Goal: Transaction & Acquisition: Purchase product/service

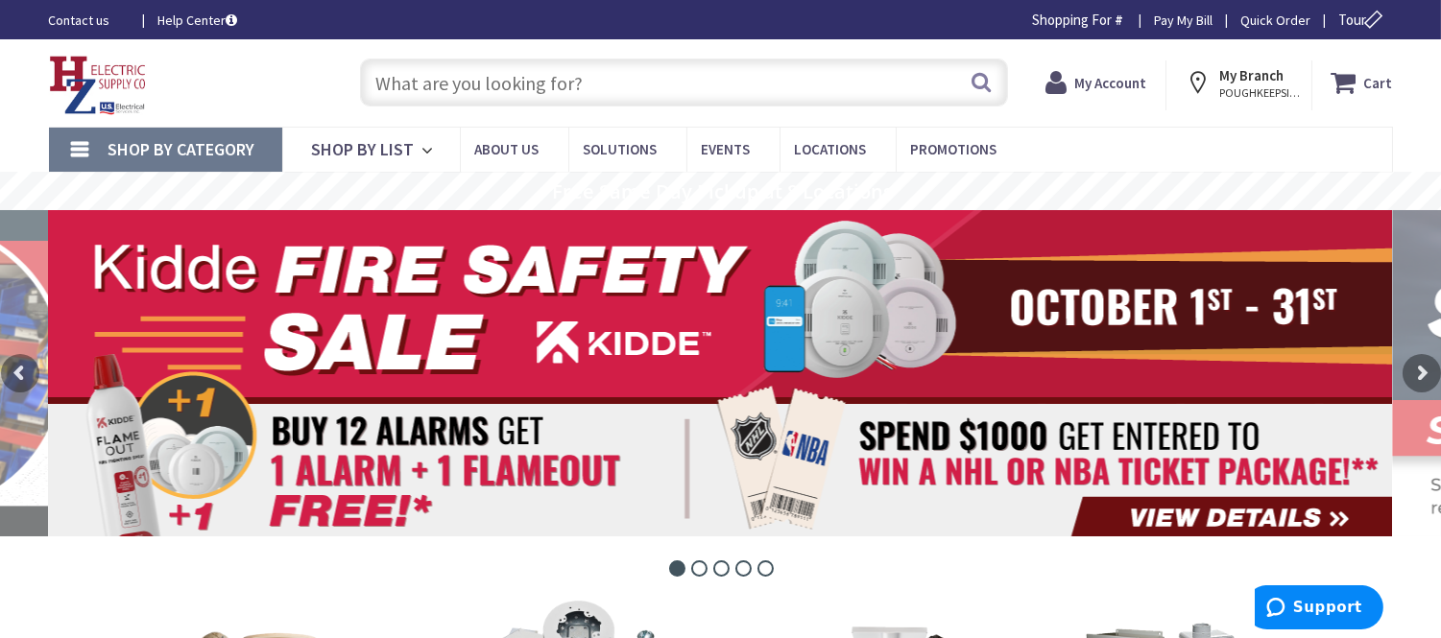
drag, startPoint x: 426, startPoint y: 78, endPoint x: 411, endPoint y: 73, distance: 16.1
click at [419, 78] on input "text" at bounding box center [684, 83] width 648 height 48
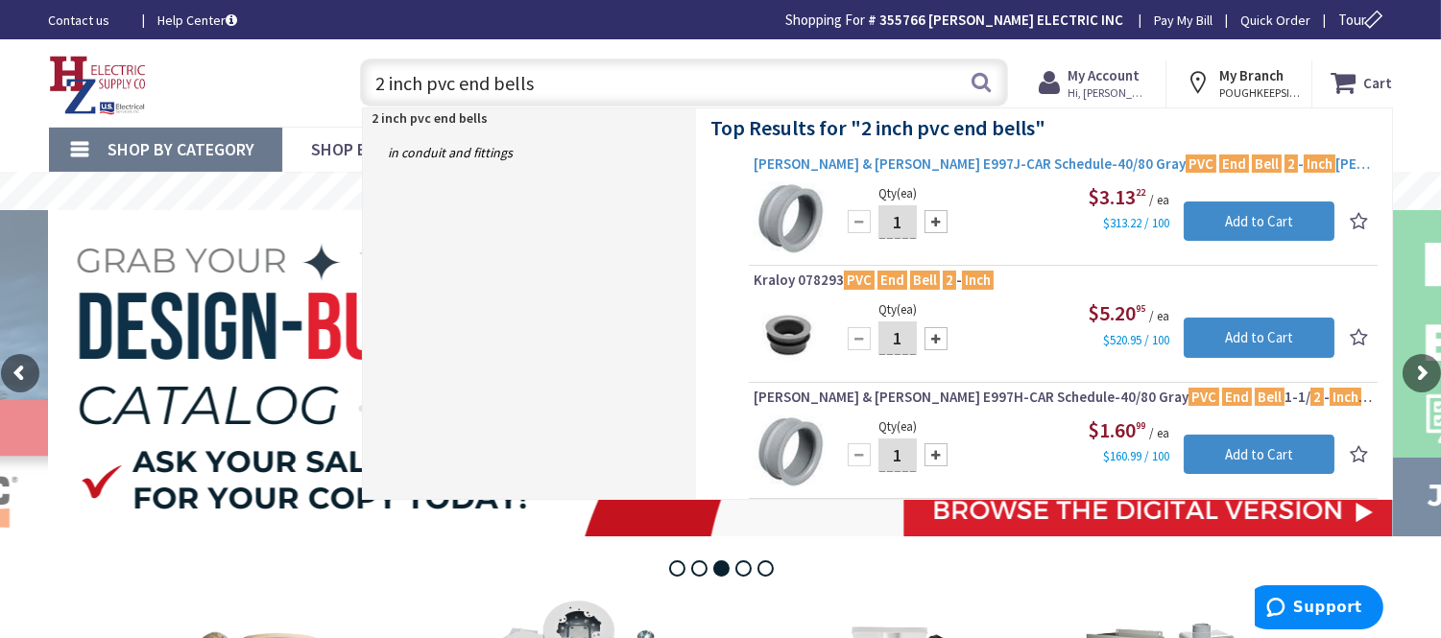
type input "2 inch pvc end bells"
click at [1015, 160] on span "Thomas & Betts E997J-CAR Schedule-40/80 Gray PVC End Bell 2 - Inch Carlon®" at bounding box center [1063, 164] width 619 height 19
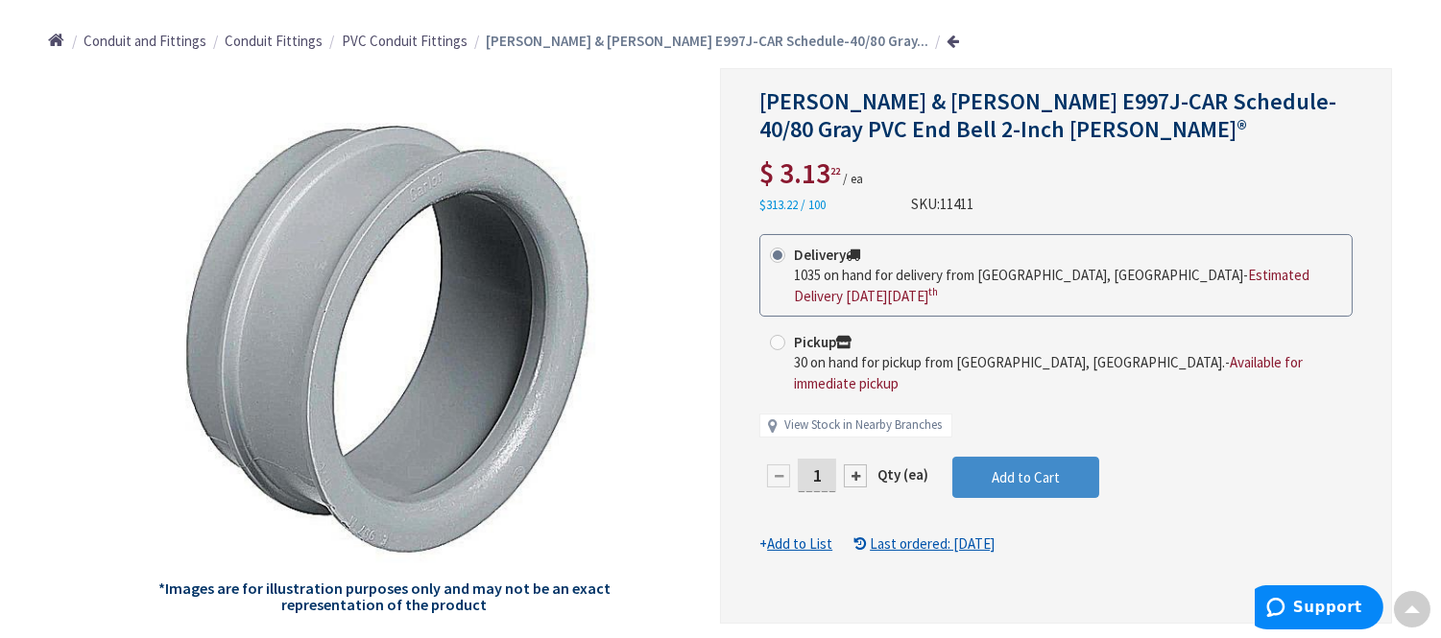
scroll to position [216, 0]
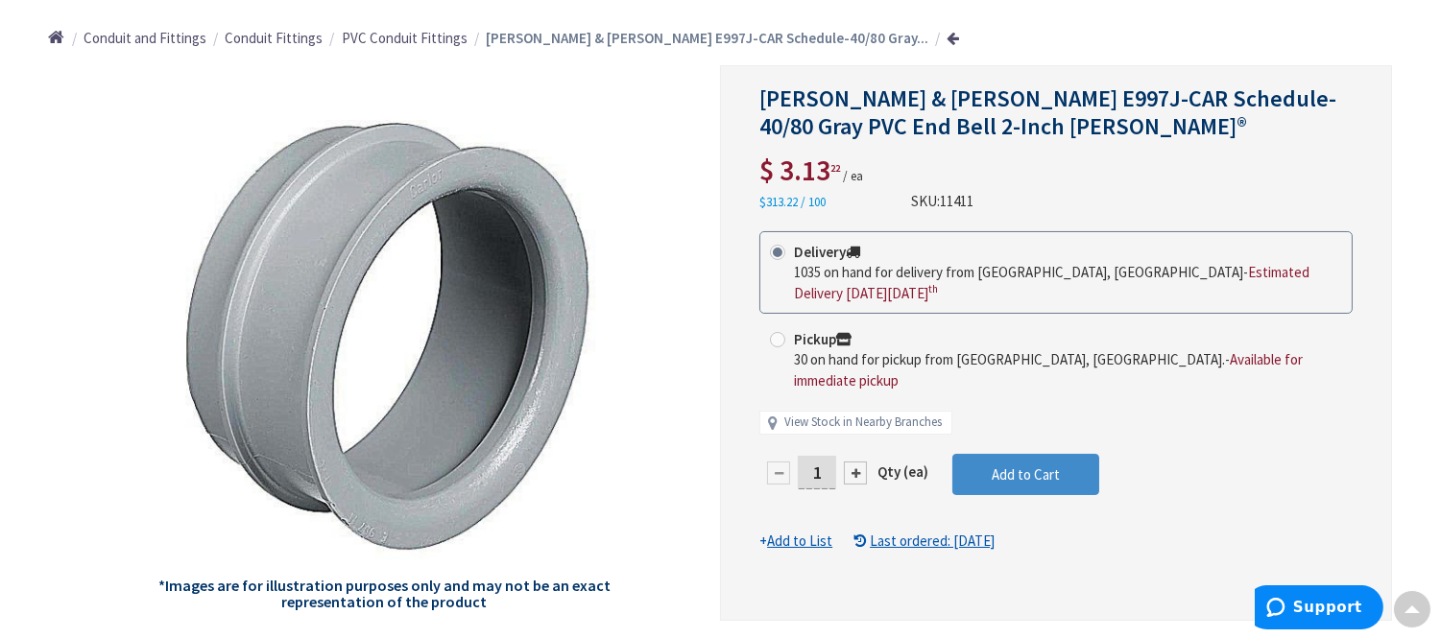
click at [822, 457] on input "1" at bounding box center [817, 473] width 38 height 34
type input "20"
click at [993, 449] on form "This product is Discontinued Delivery 1035 on hand for delivery from Middletown…" at bounding box center [1055, 391] width 593 height 321
click at [993, 466] on span "Add to Cart" at bounding box center [1026, 475] width 68 height 18
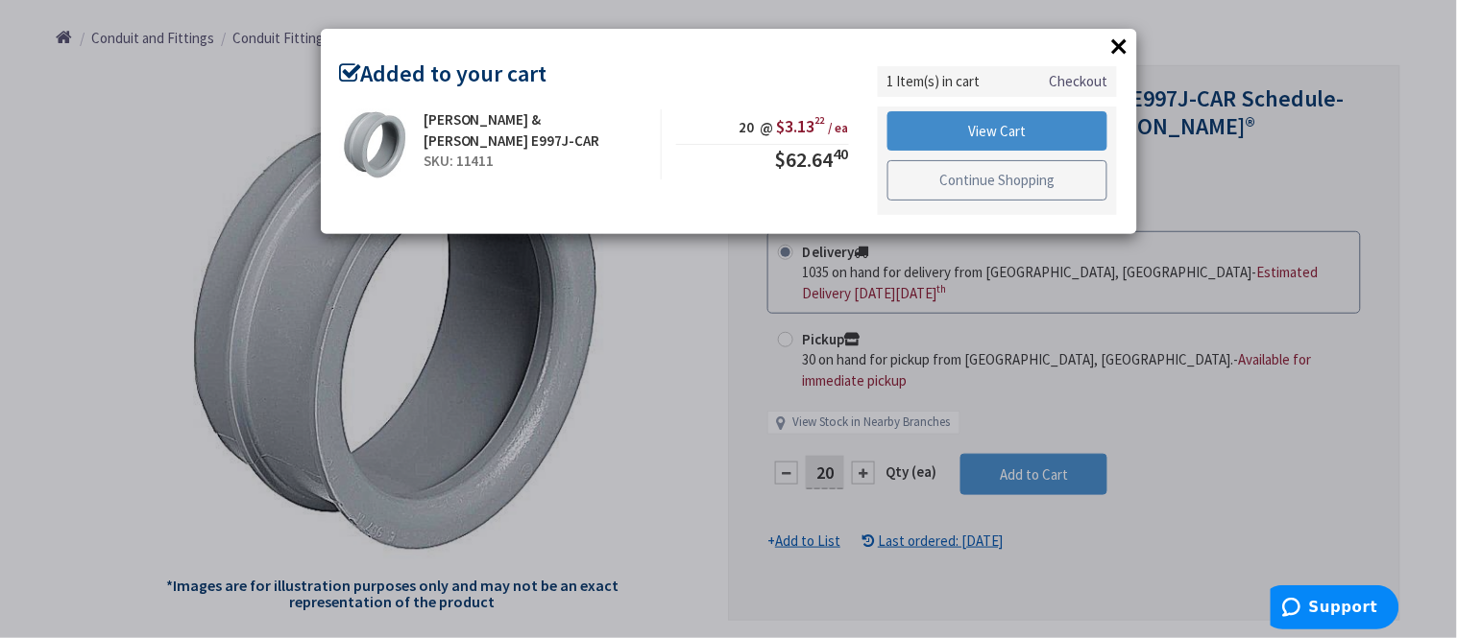
click at [954, 188] on link "Continue Shopping" at bounding box center [997, 180] width 221 height 40
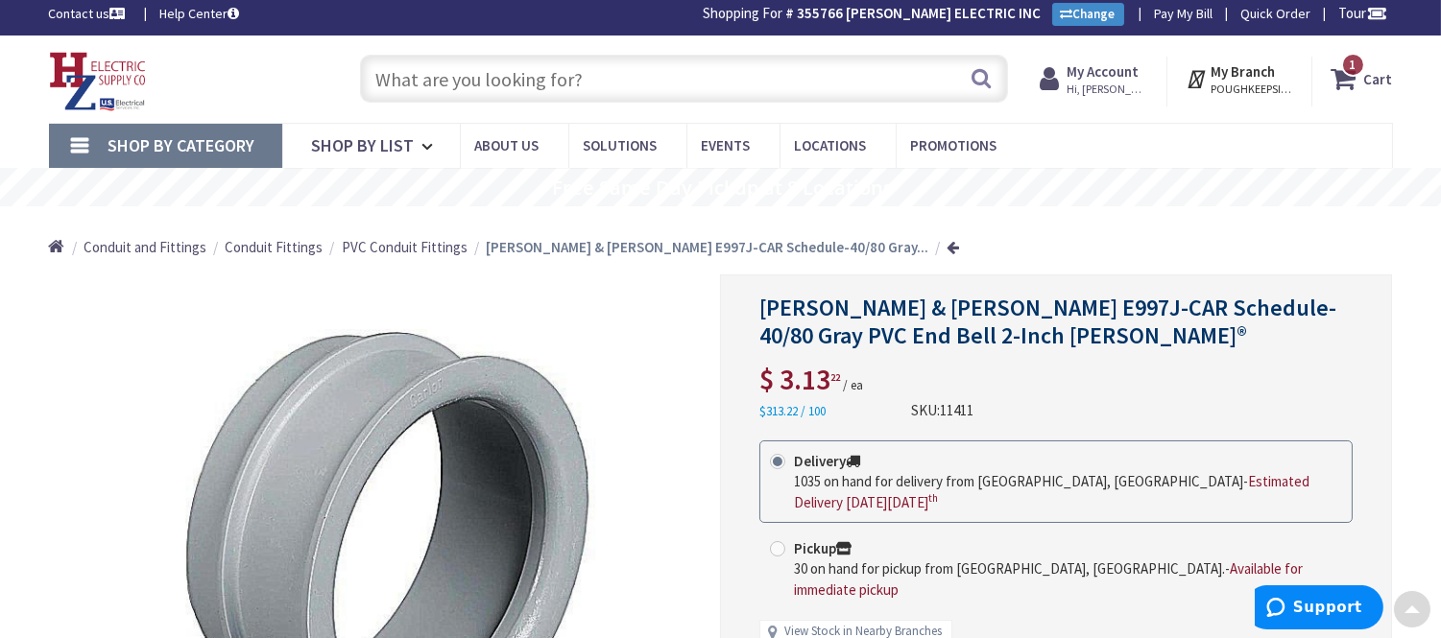
scroll to position [0, 0]
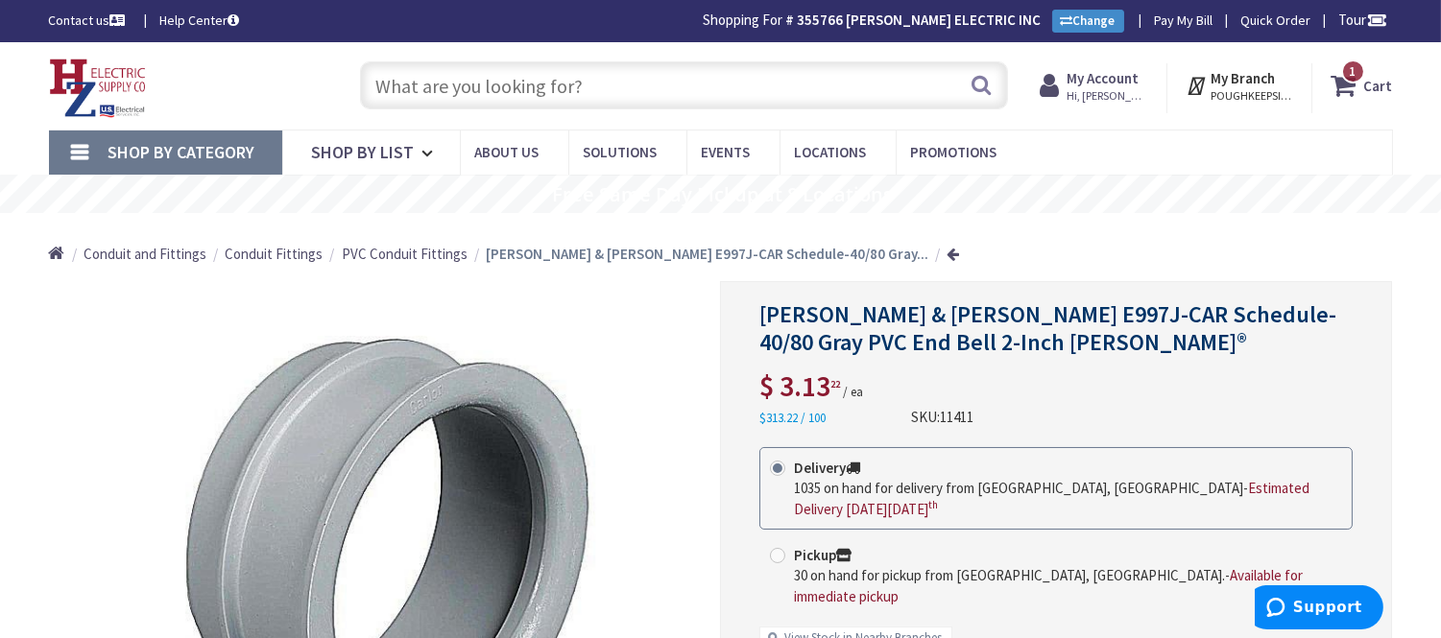
click at [426, 75] on input "text" at bounding box center [684, 85] width 648 height 48
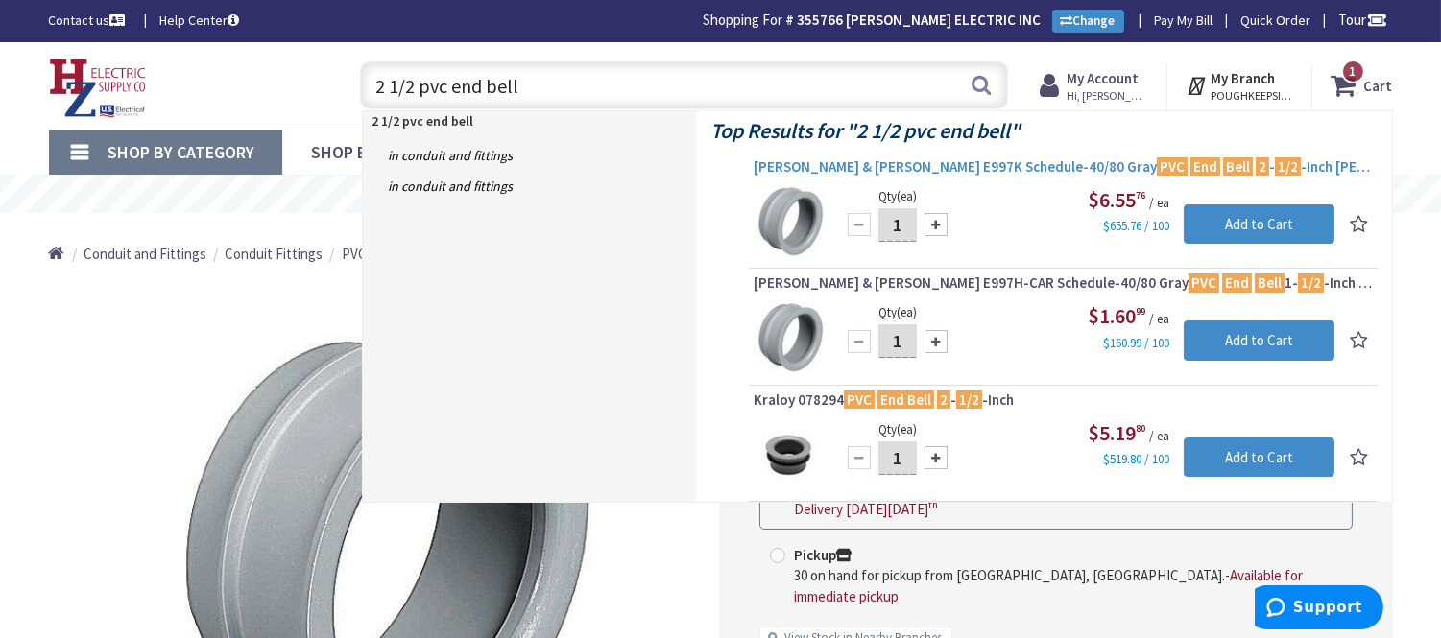
type input "2 1/2 pvc end bell"
click at [1010, 160] on span "Thomas & Betts E997K Schedule-40/80 Gray PVC End Bell 2 - 1/2 -Inch Carlon®" at bounding box center [1063, 166] width 619 height 19
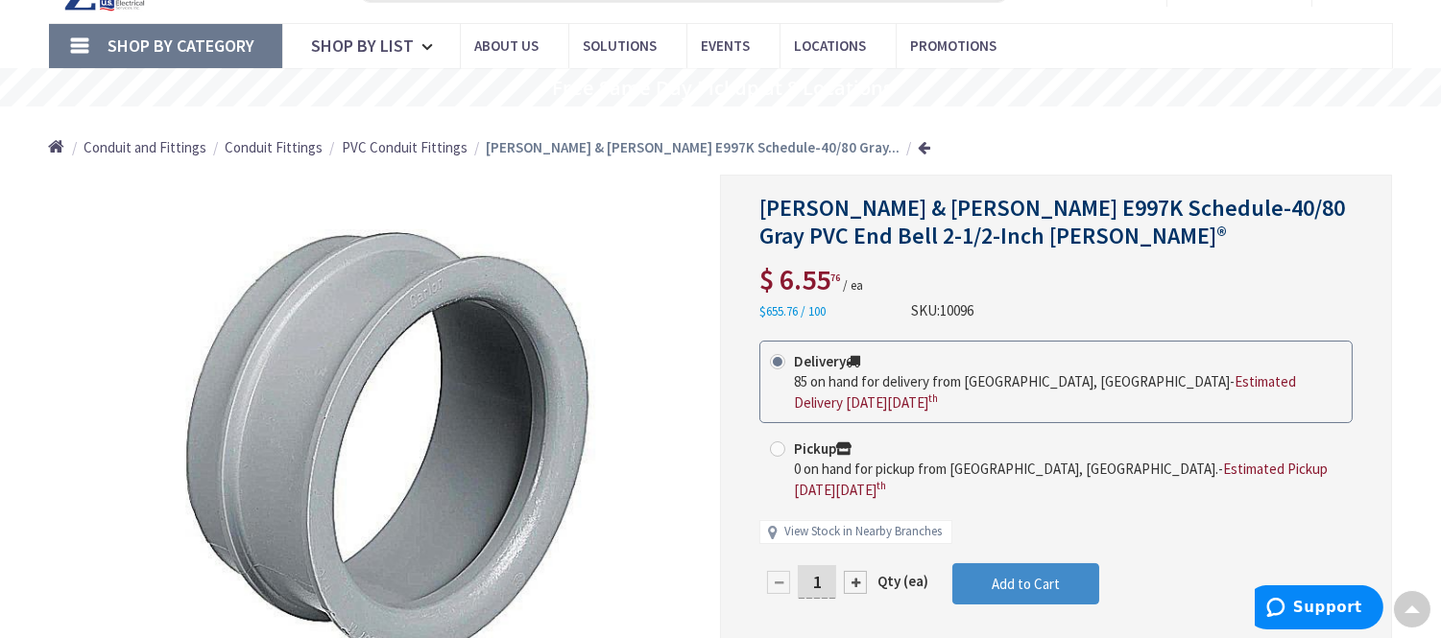
scroll to position [213, 0]
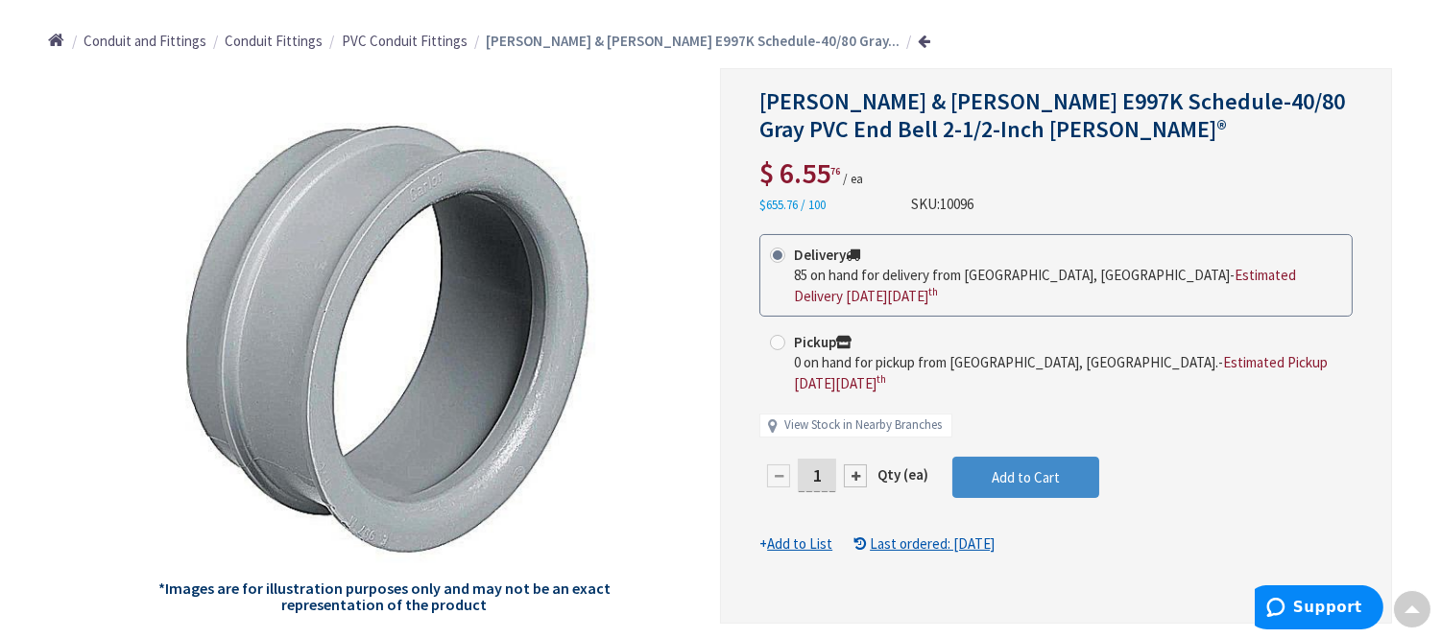
click at [829, 459] on input "1" at bounding box center [817, 476] width 38 height 34
type input "8"
click at [1021, 437] on form "This product is Discontinued Delivery 85 on hand for delivery from Middletown, …" at bounding box center [1055, 394] width 593 height 321
click at [1021, 469] on span "Add to Cart" at bounding box center [1026, 478] width 68 height 18
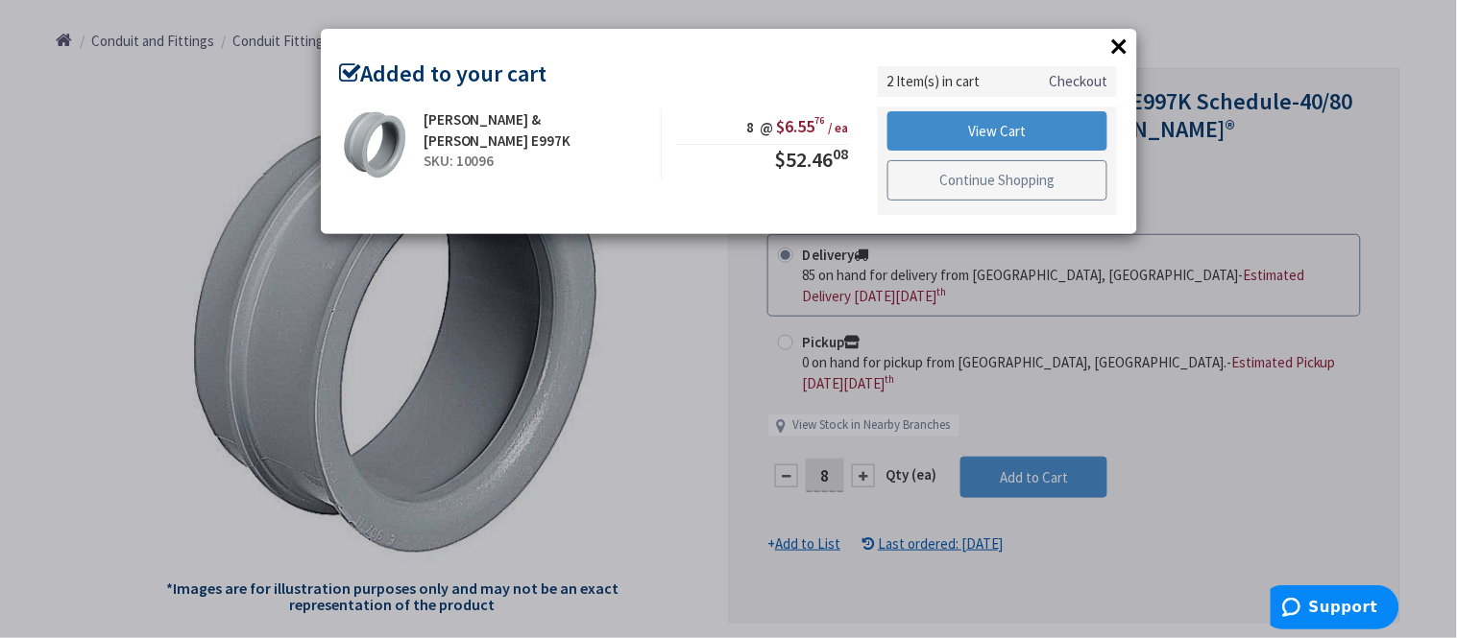
click at [991, 195] on link "Continue Shopping" at bounding box center [997, 180] width 221 height 40
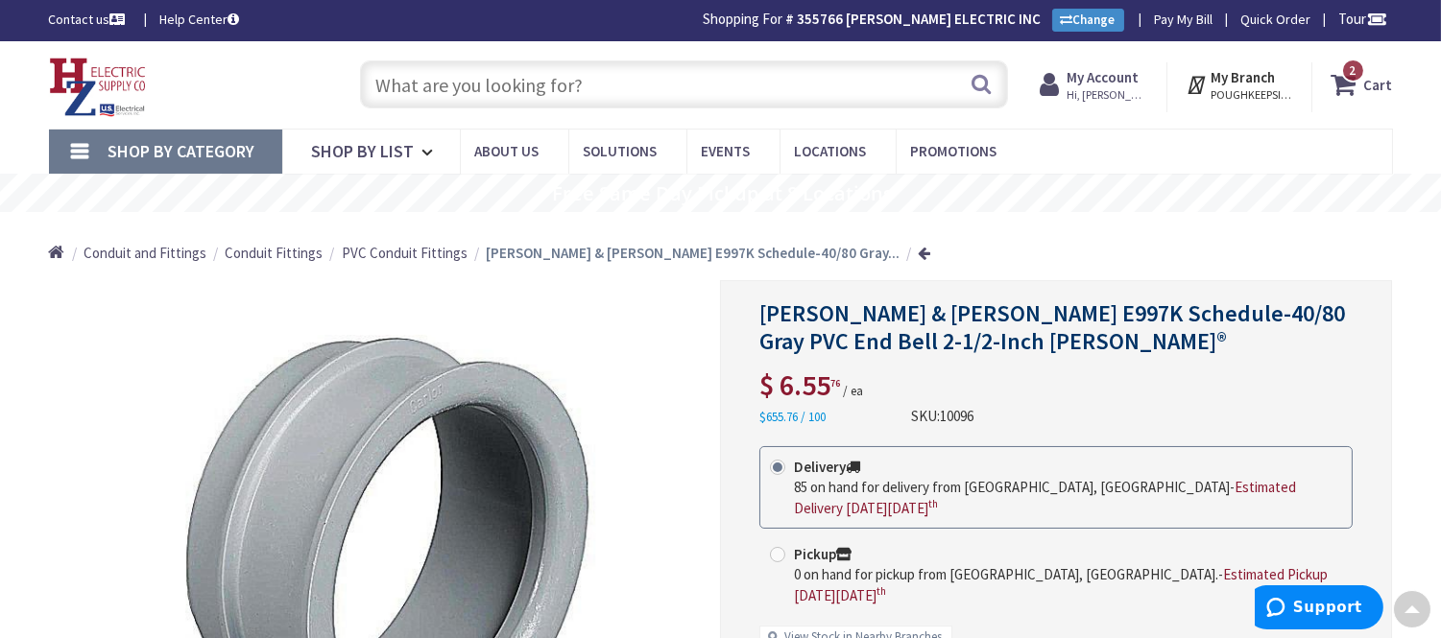
scroll to position [0, 0]
click at [396, 101] on input "text" at bounding box center [684, 85] width 648 height 48
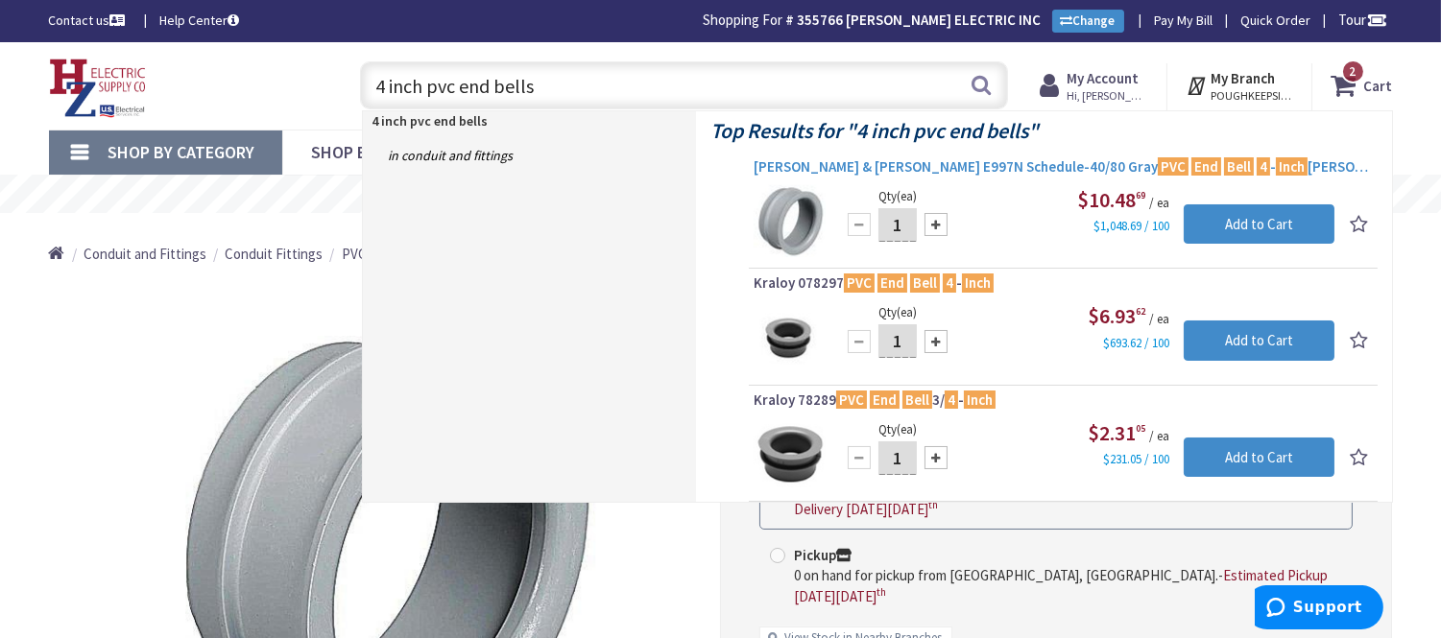
type input "4 inch pvc end bells"
click at [1003, 157] on span "Thomas & Betts E997N Schedule-40/80 Gray PVC End Bell 4 - Inch Carlon®" at bounding box center [1063, 166] width 619 height 19
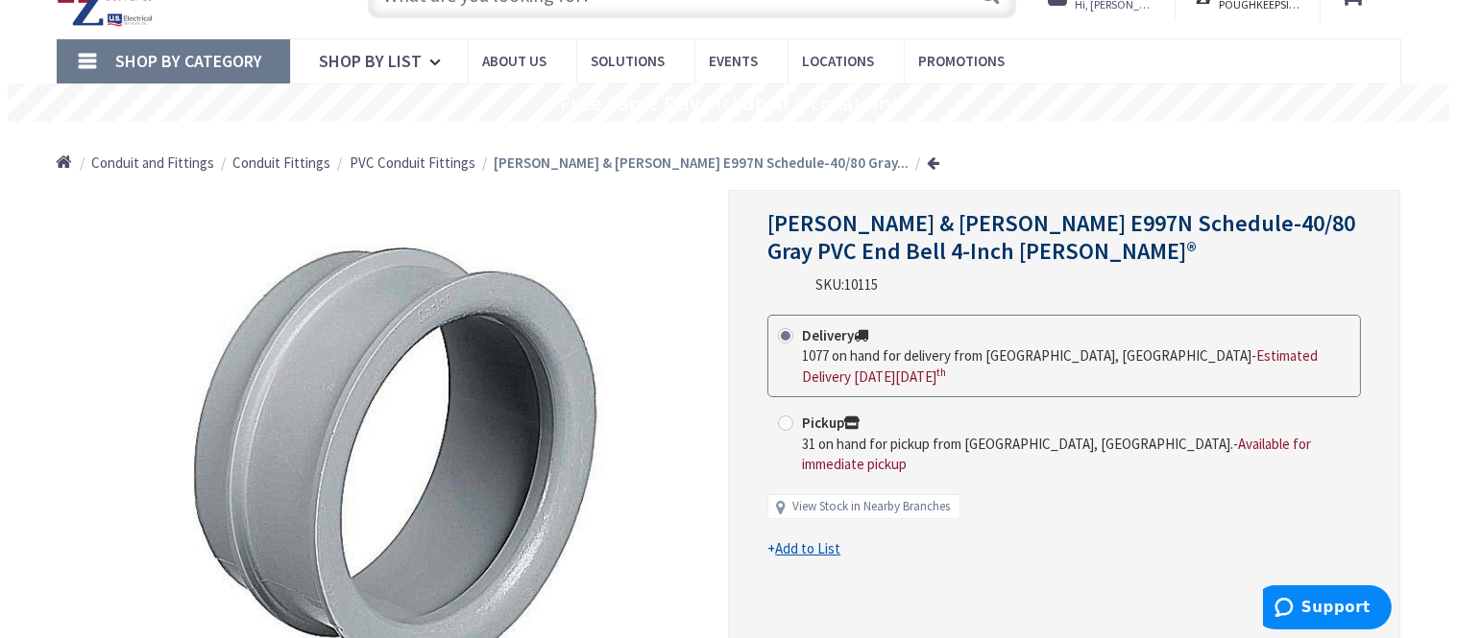
scroll to position [213, 0]
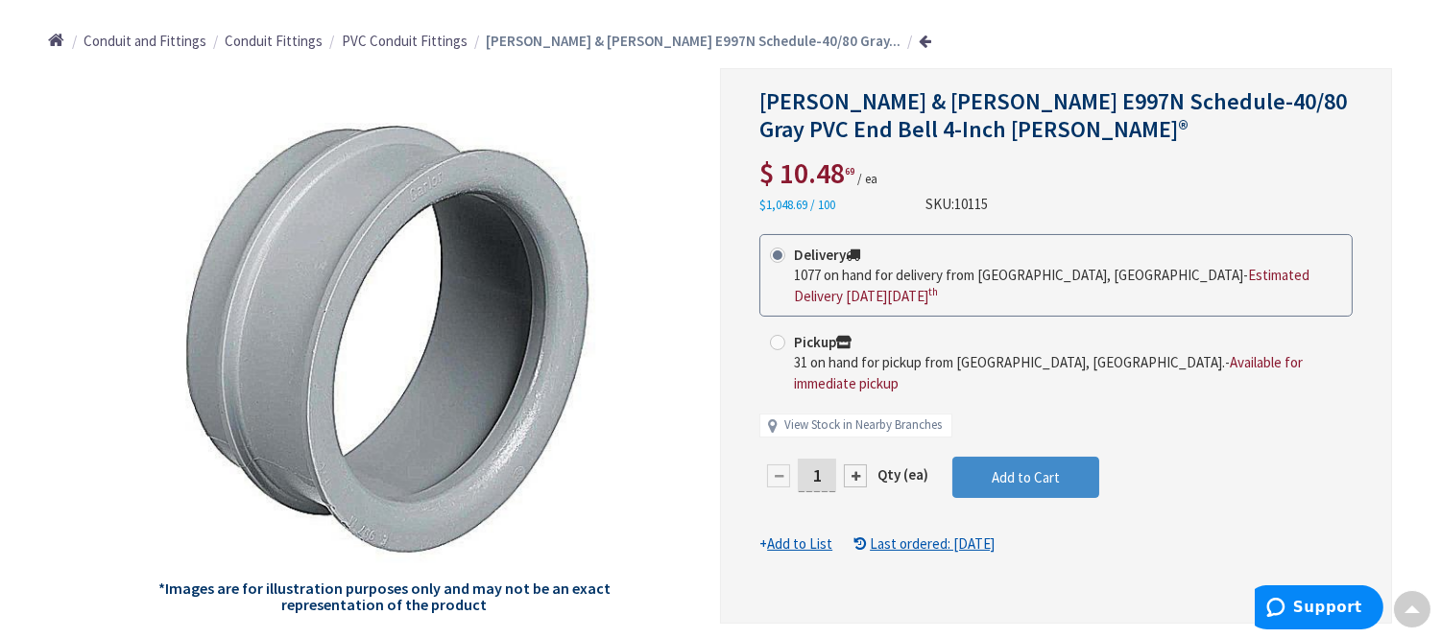
click at [833, 468] on input "1" at bounding box center [817, 476] width 38 height 34
type input "6"
click at [1048, 457] on form "This product is Discontinued Delivery 1077 on hand for delivery from Middletown…" at bounding box center [1055, 394] width 593 height 321
click at [1048, 469] on span "Add to Cart" at bounding box center [1026, 478] width 68 height 18
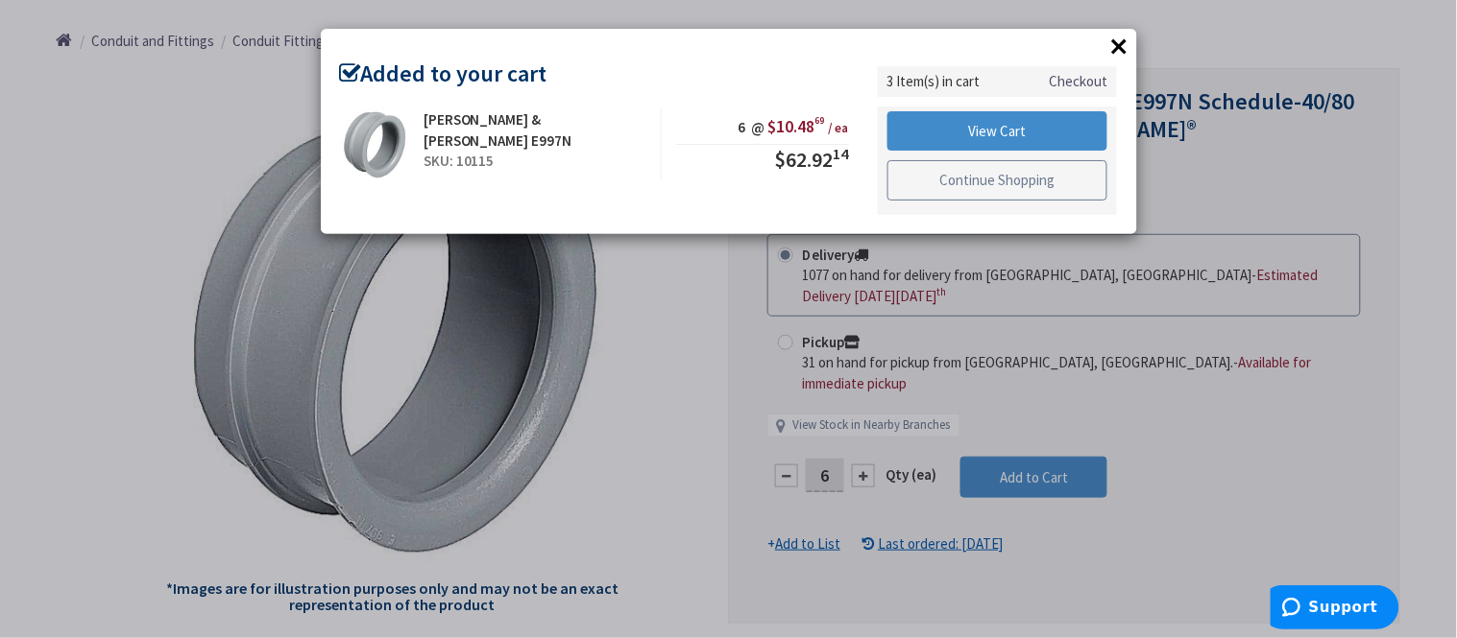
click at [995, 177] on link "Continue Shopping" at bounding box center [997, 180] width 221 height 40
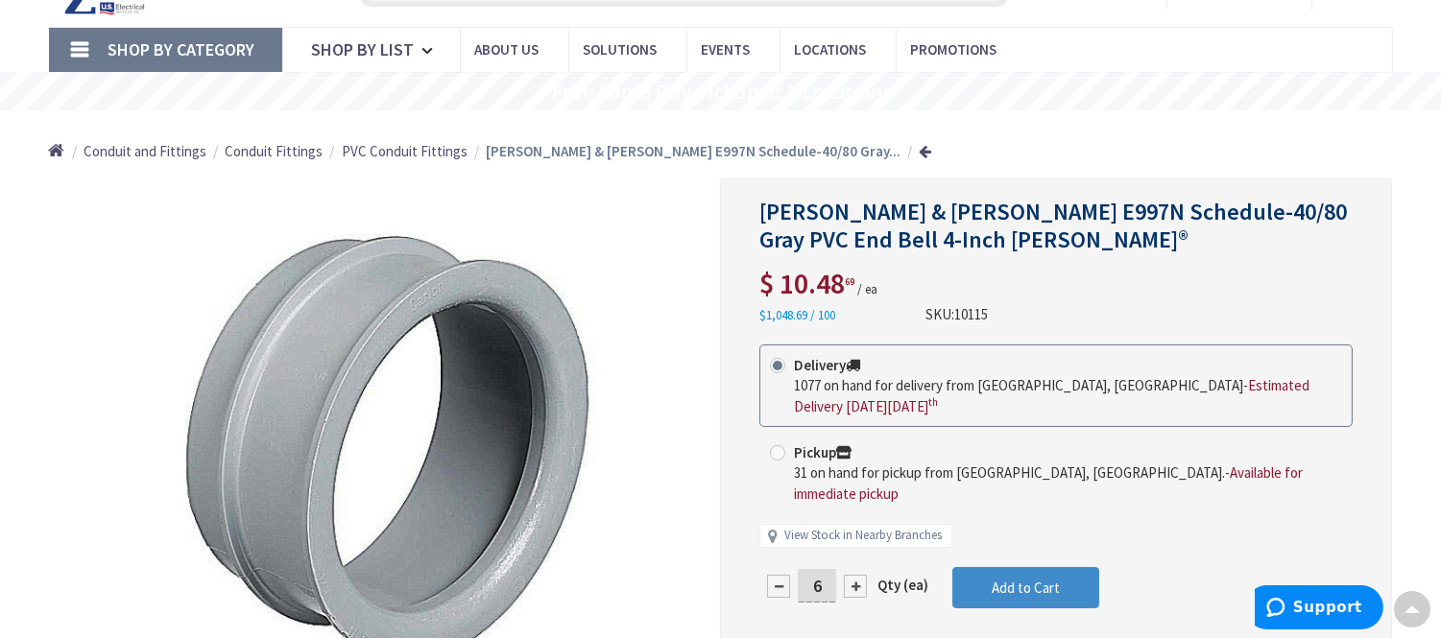
scroll to position [0, 0]
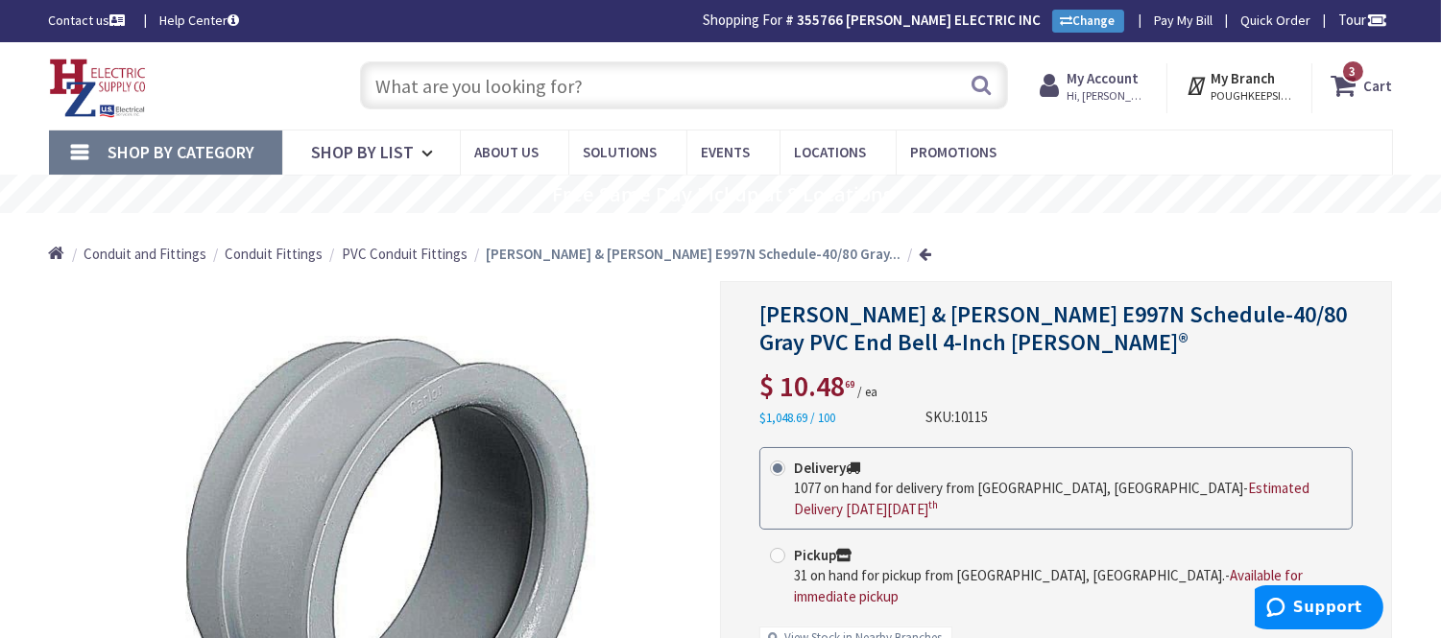
click at [1338, 84] on icon at bounding box center [1348, 85] width 33 height 35
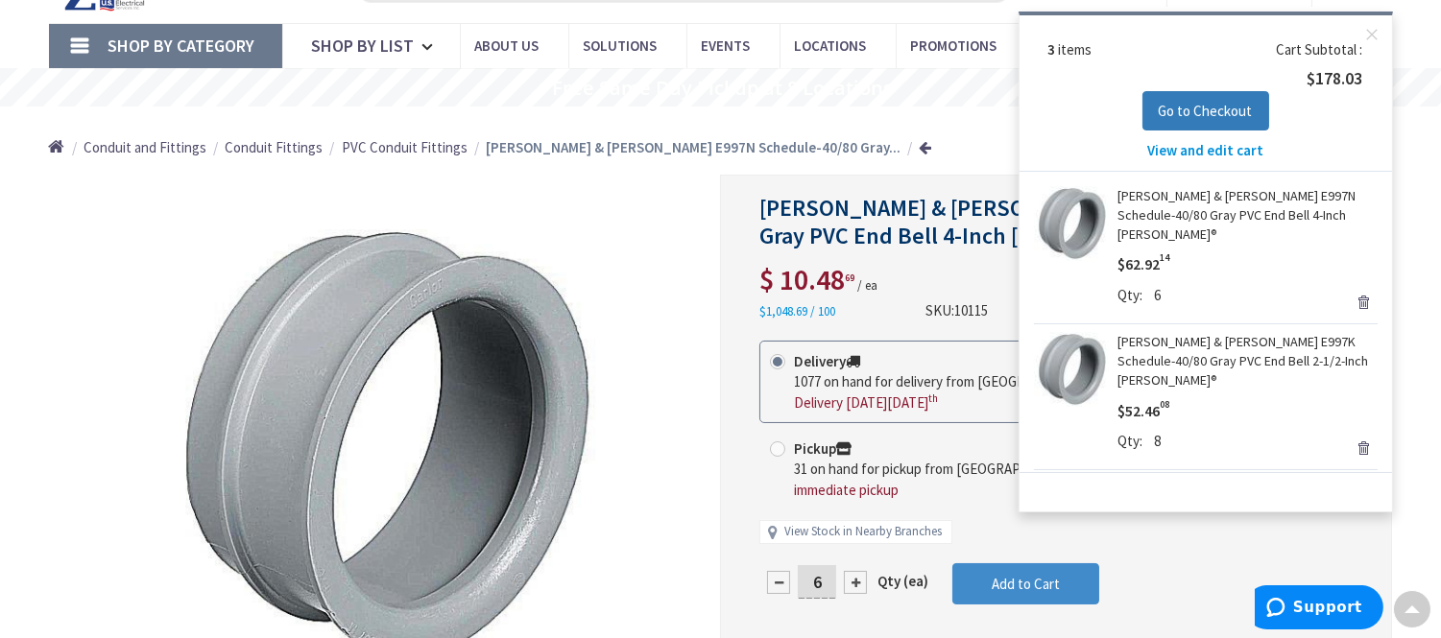
click at [1192, 109] on span "Go to Checkout" at bounding box center [1206, 111] width 94 height 18
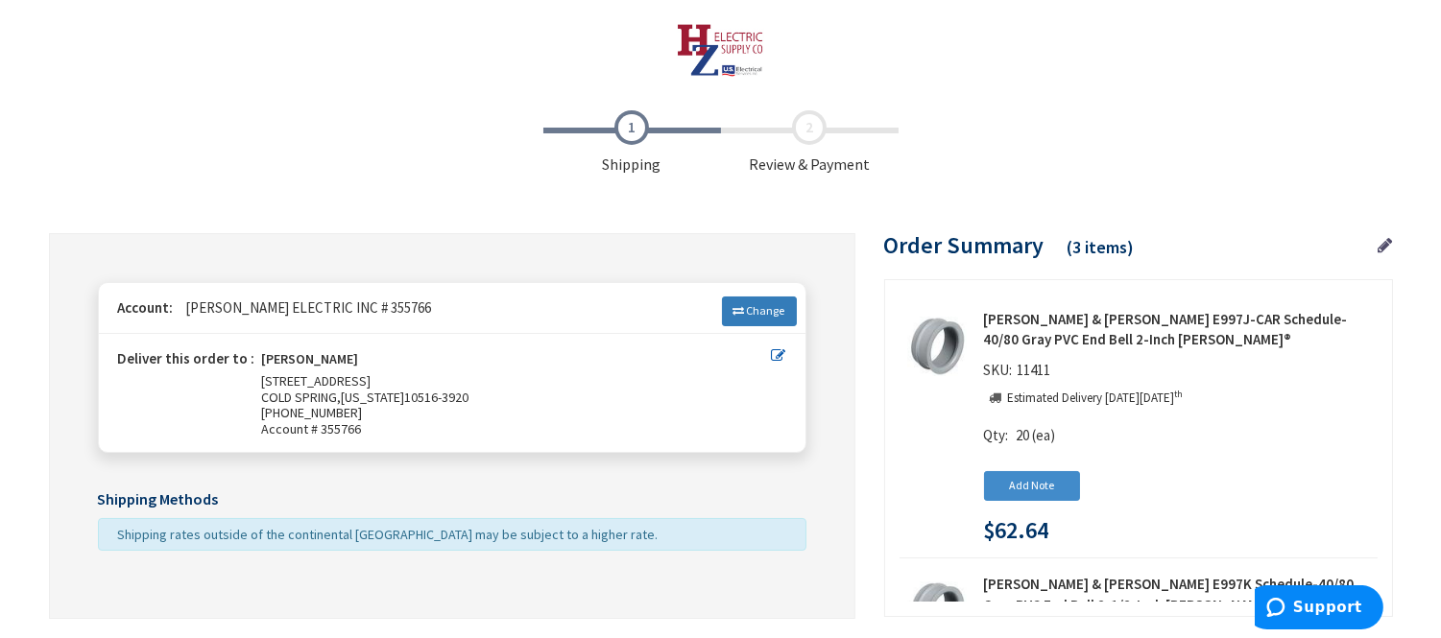
click at [757, 317] on span "Change" at bounding box center [766, 310] width 38 height 14
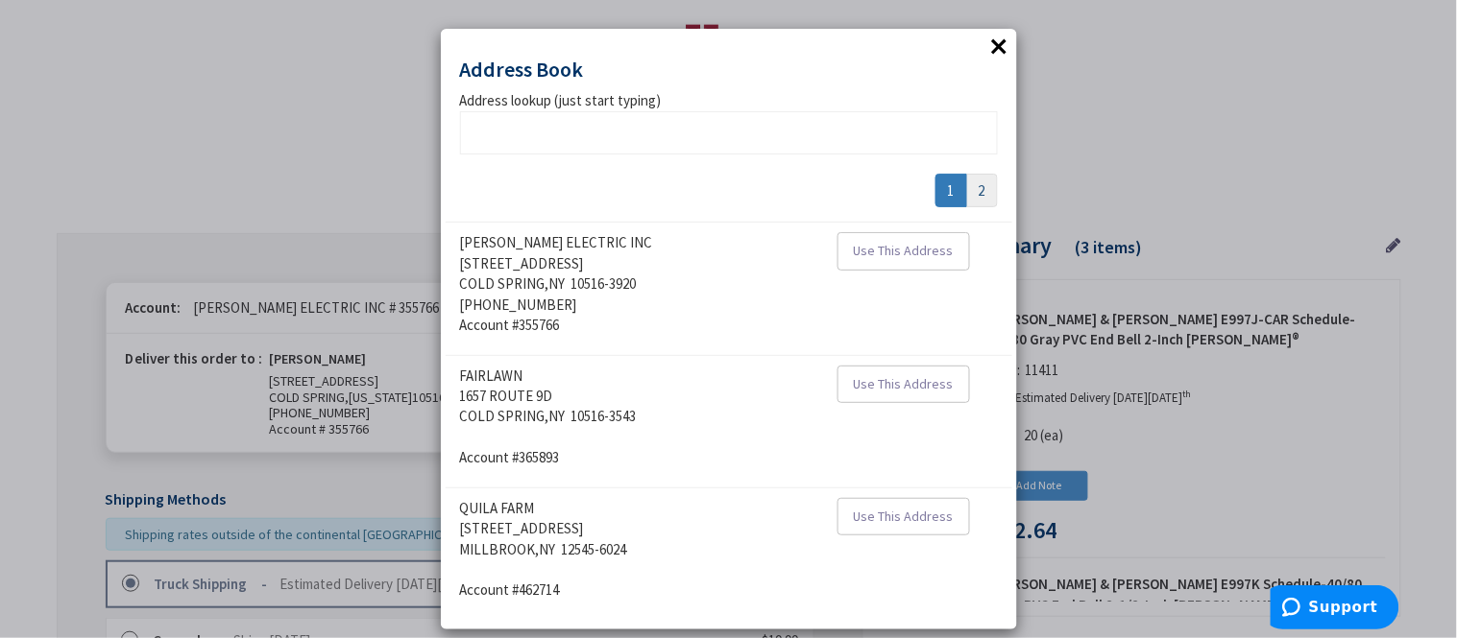
click at [980, 198] on link "2" at bounding box center [982, 191] width 32 height 34
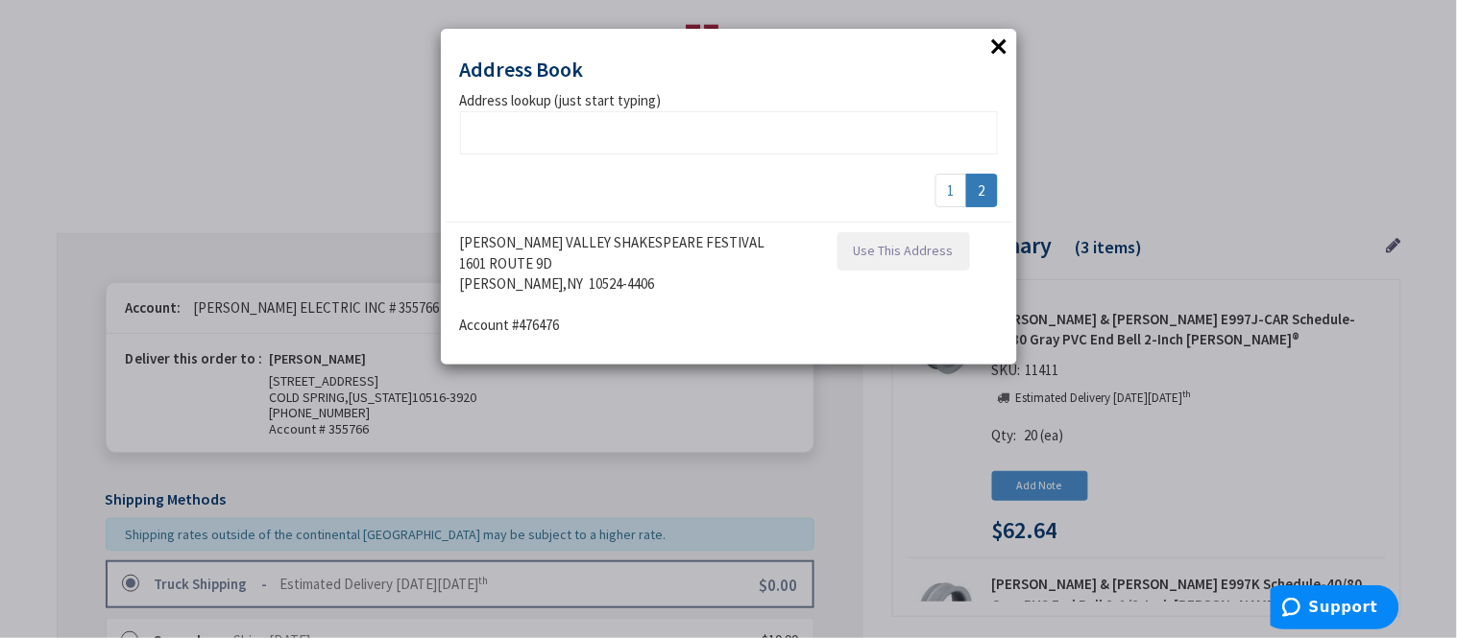
click at [864, 254] on span "Use This Address" at bounding box center [904, 250] width 100 height 17
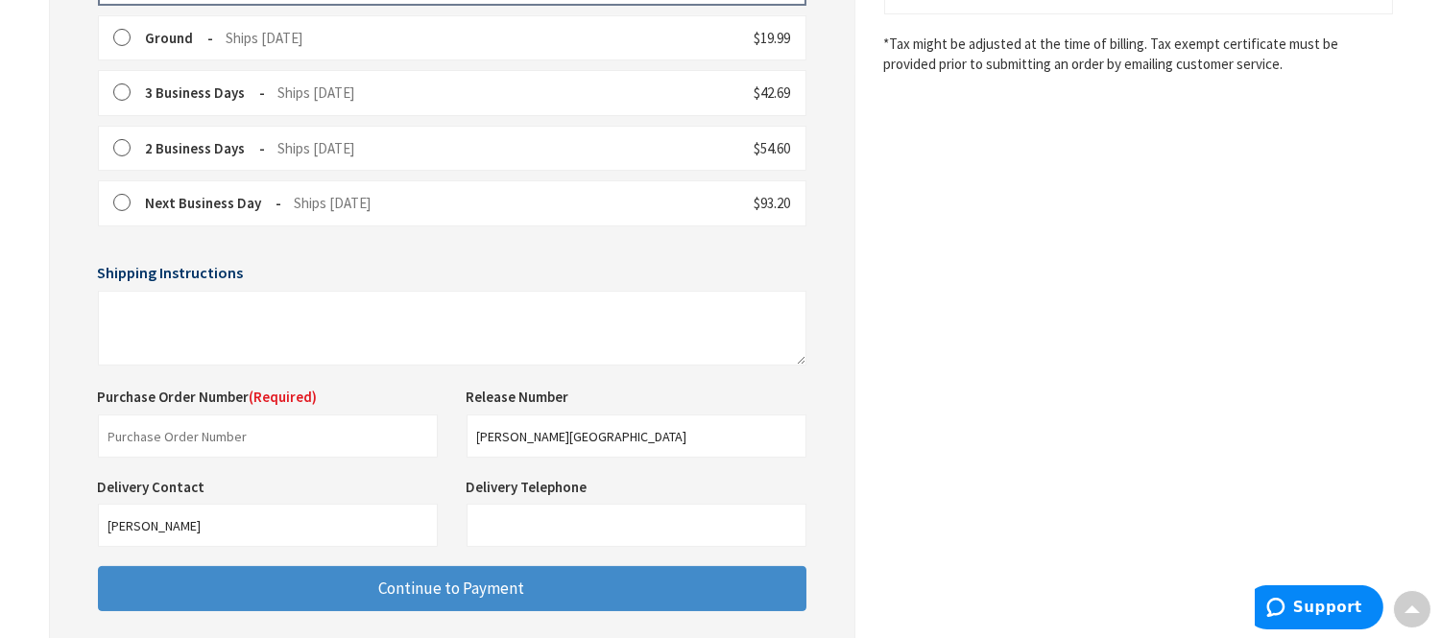
scroll to position [606, 0]
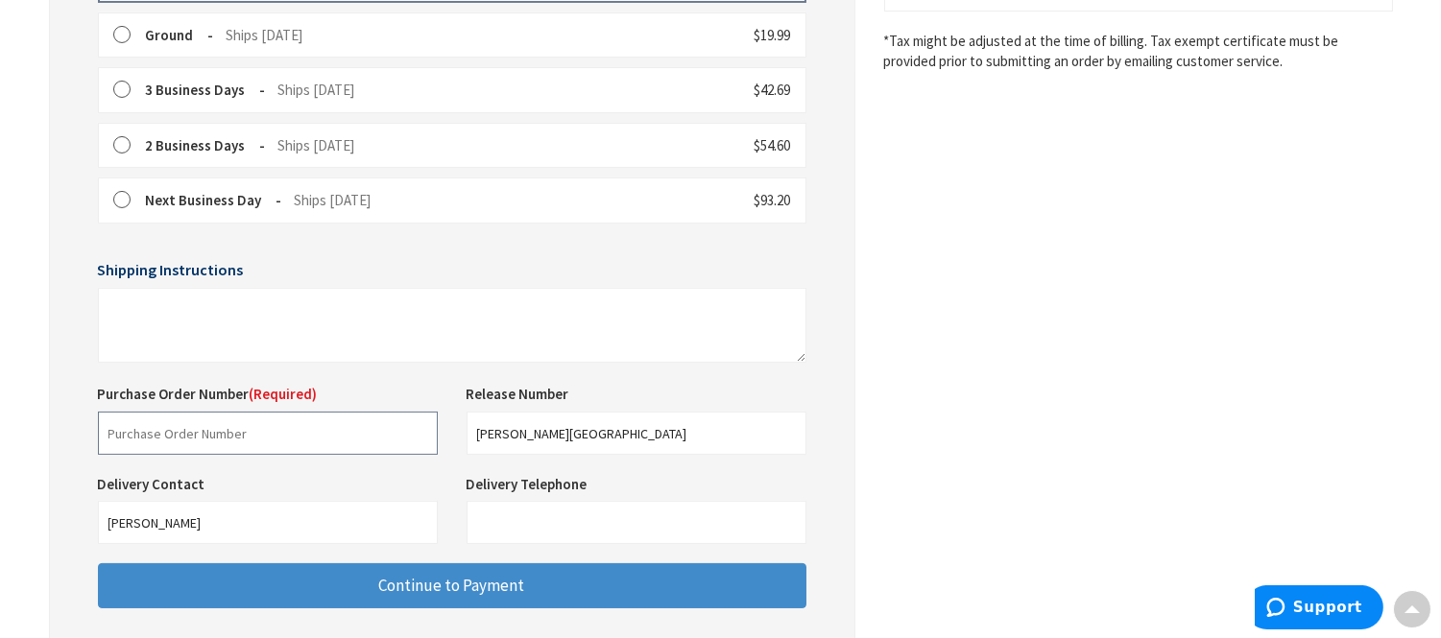
click at [278, 428] on input "text" at bounding box center [268, 433] width 340 height 43
type input "HUDSON VALLEY SHAKES"
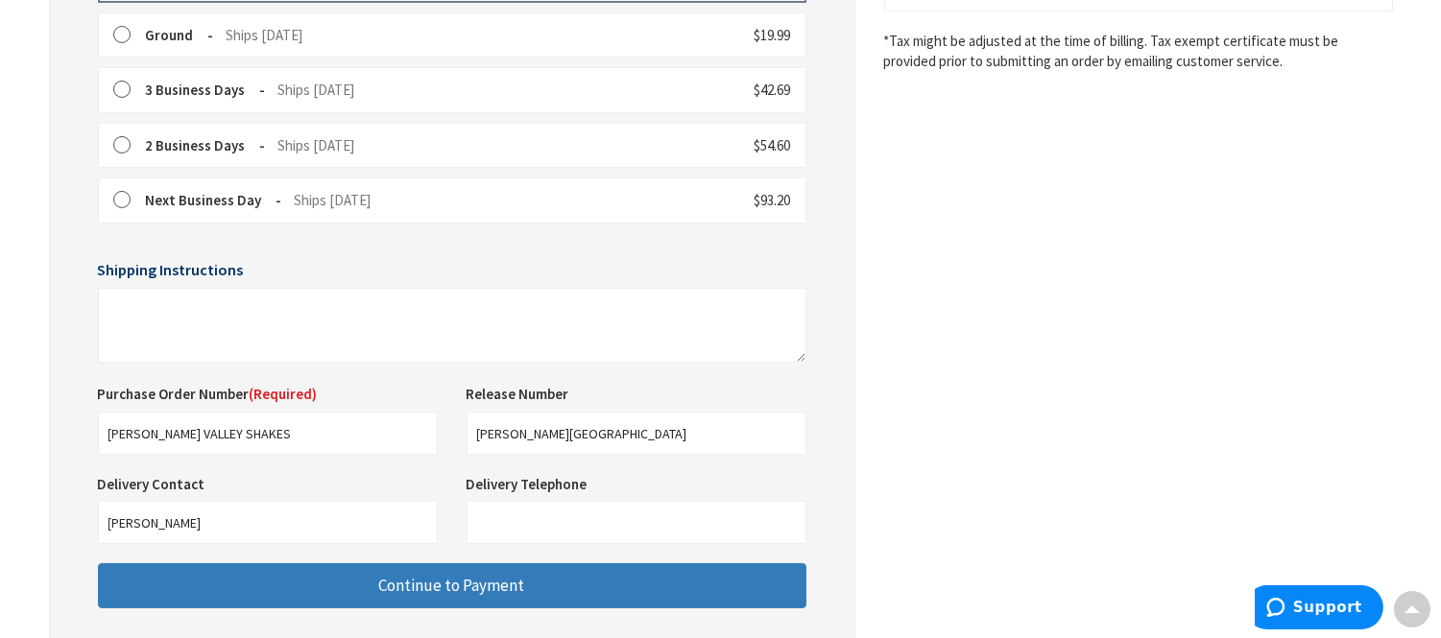
click at [344, 583] on button "Continue to Payment" at bounding box center [452, 586] width 709 height 45
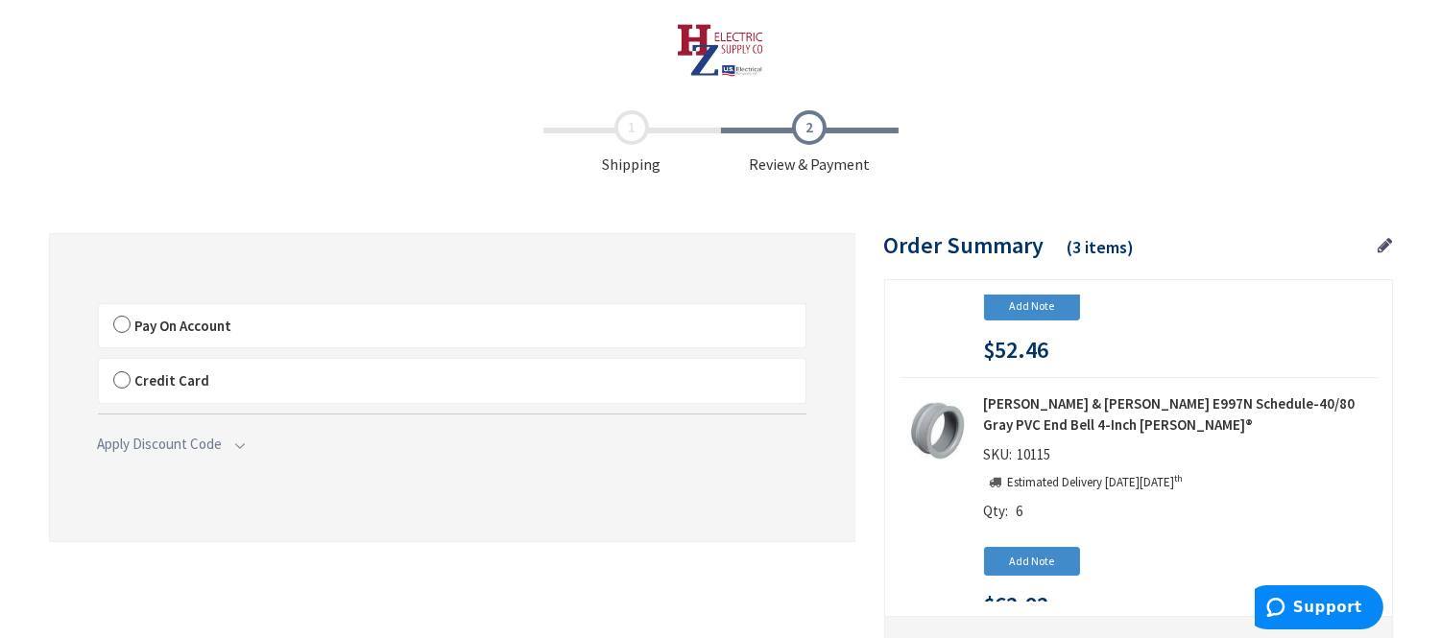
click at [121, 319] on label "Pay On Account" at bounding box center [452, 326] width 707 height 44
click at [127, 322] on label "Pay On Account" at bounding box center [452, 326] width 707 height 44
click at [99, 308] on input "Pay On Account" at bounding box center [99, 308] width 0 height 0
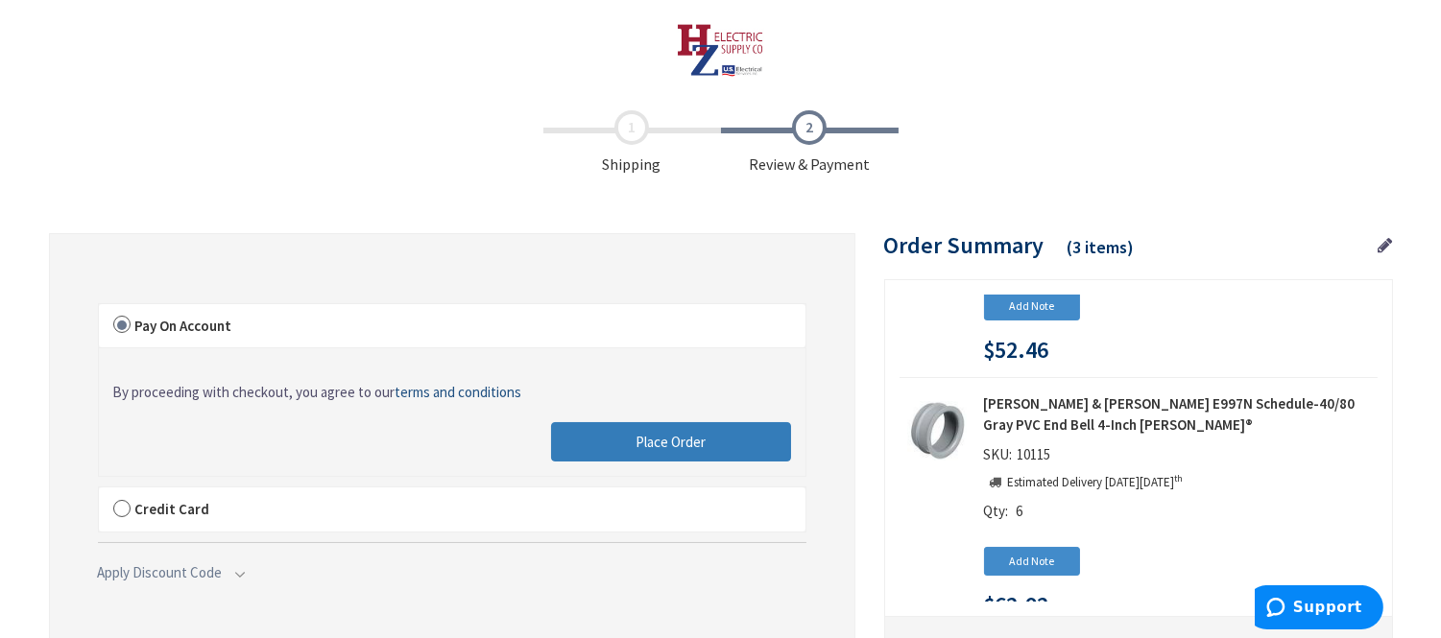
click at [656, 429] on button "Place Order" at bounding box center [671, 442] width 240 height 40
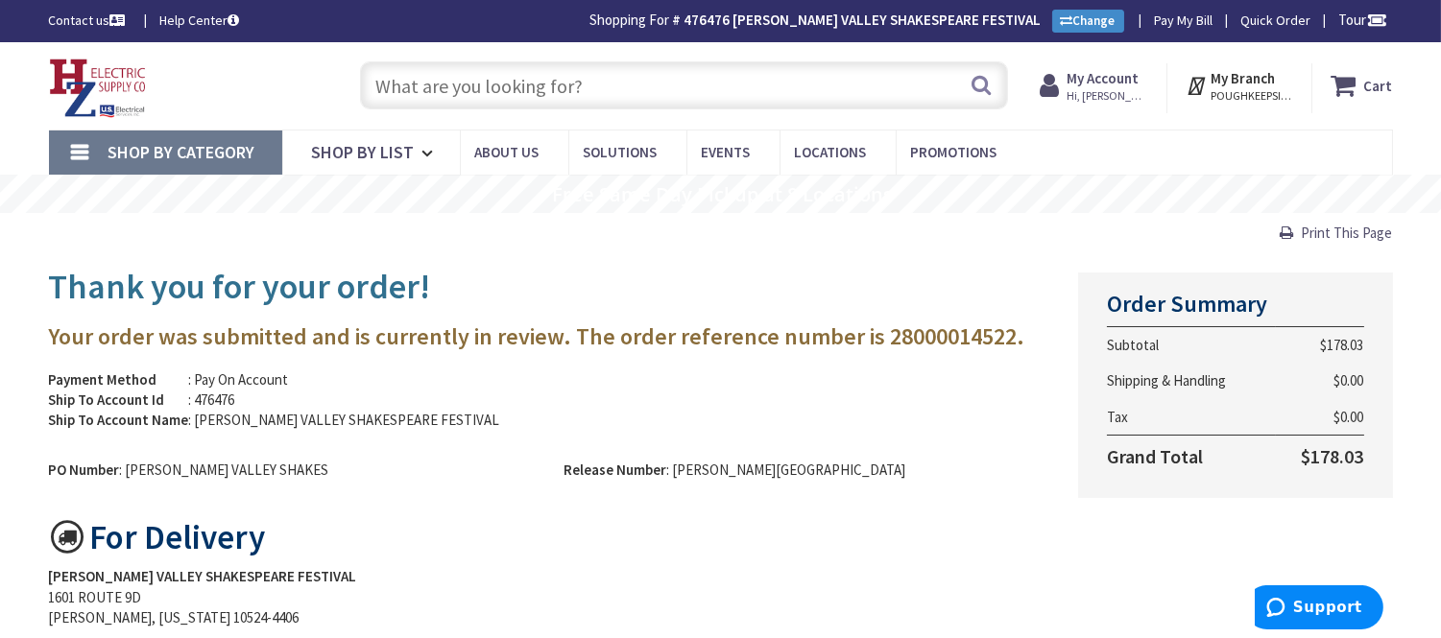
drag, startPoint x: 418, startPoint y: 69, endPoint x: 430, endPoint y: 78, distance: 15.2
click at [430, 78] on input "text" at bounding box center [684, 85] width 648 height 48
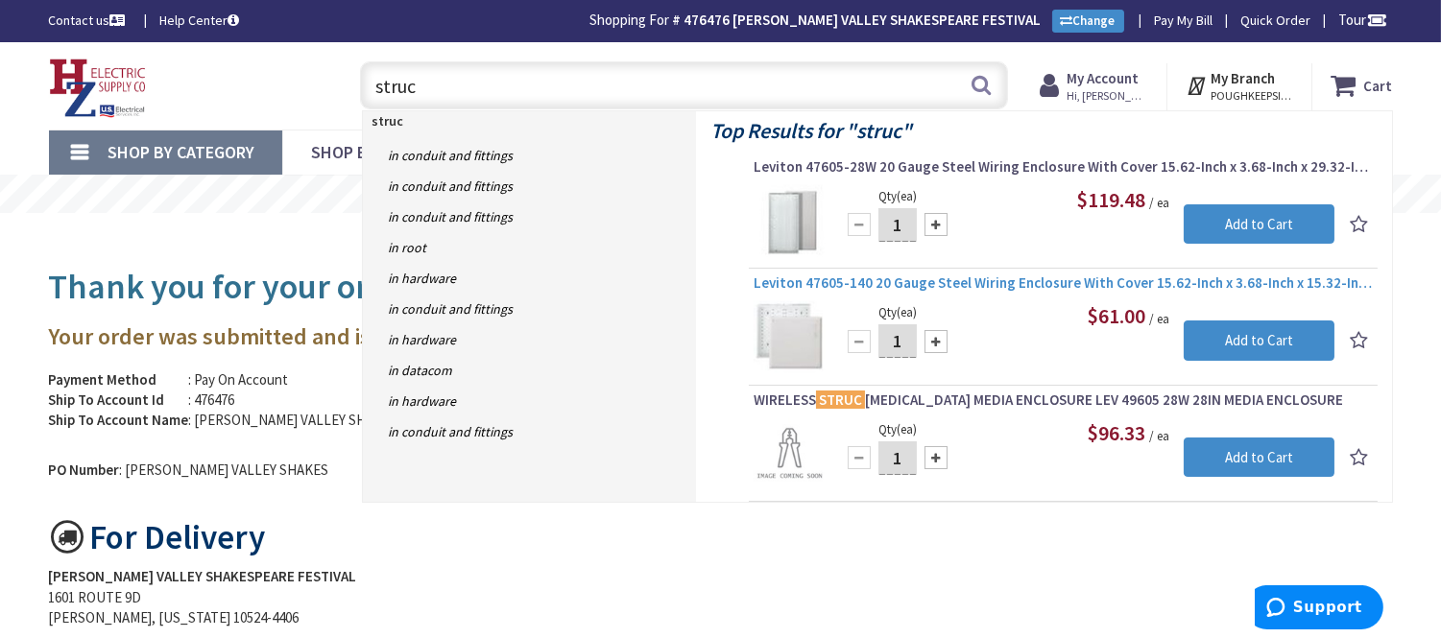
type input "struc"
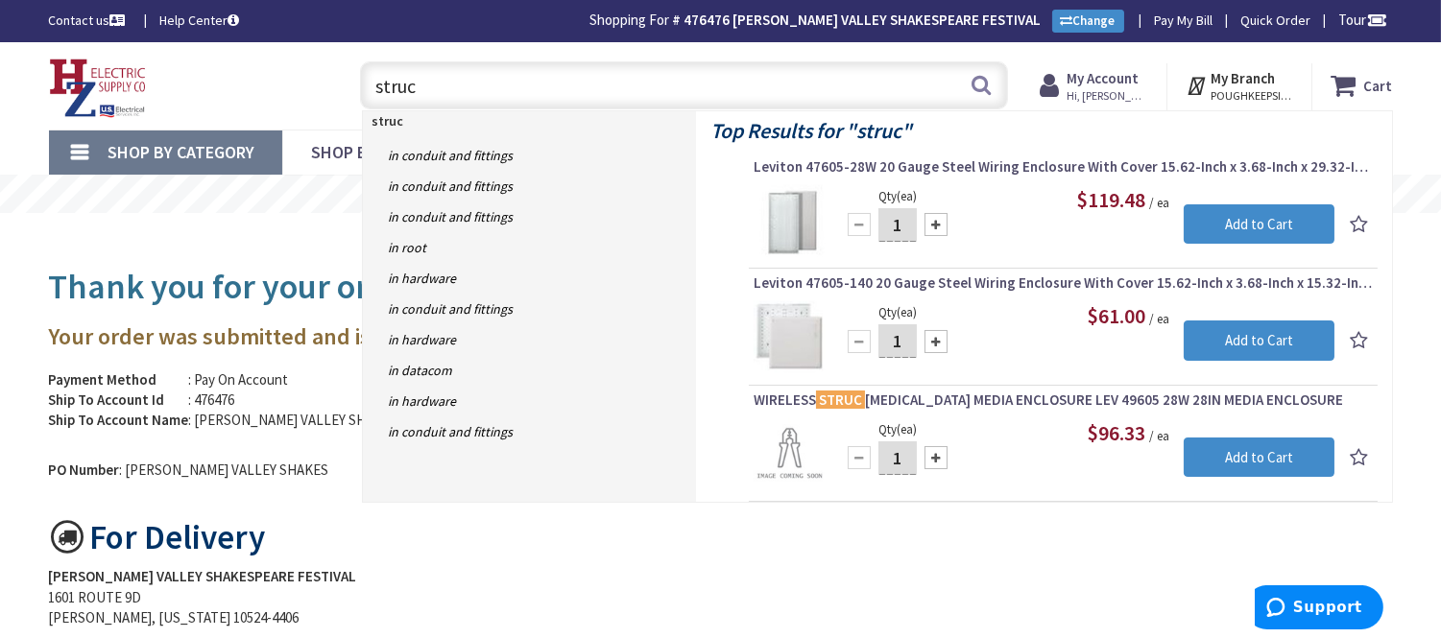
click at [1012, 289] on span "Leviton 47605-140 20 Gauge Steel Wiring Enclosure With Cover 15.62-Inch x 3.68-…" at bounding box center [1063, 283] width 619 height 19
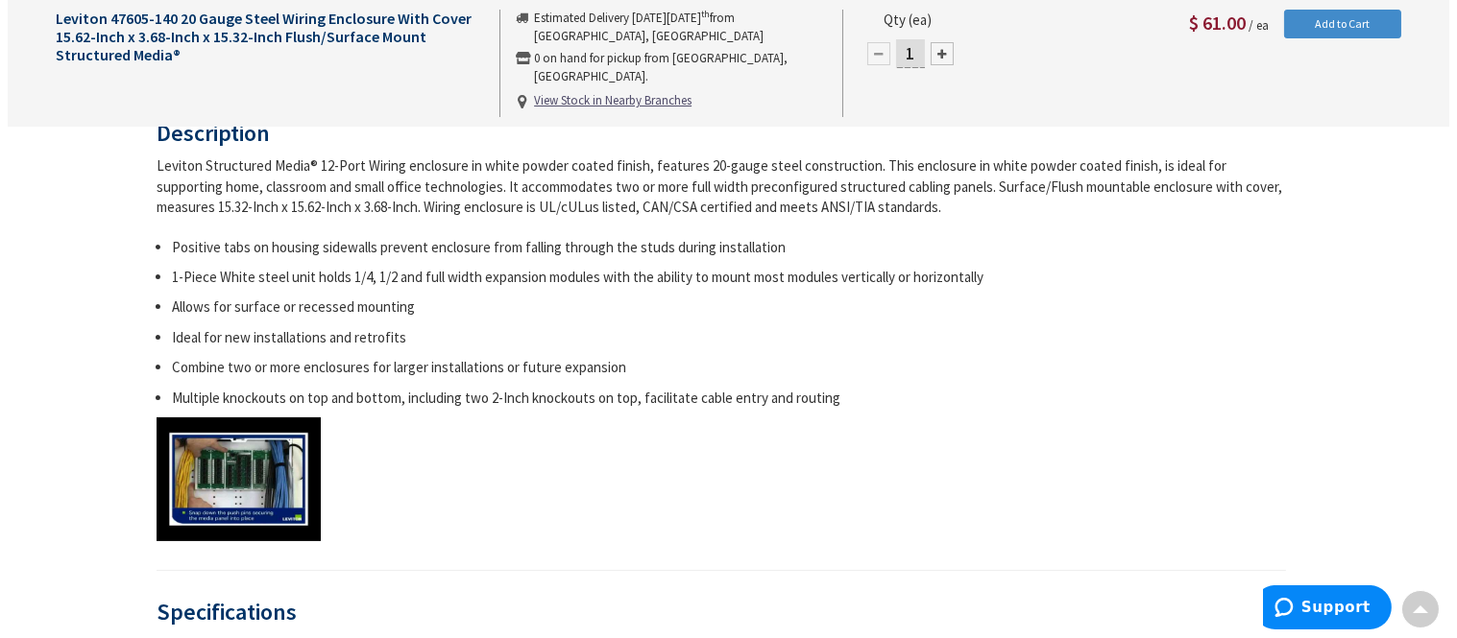
scroll to position [231, 0]
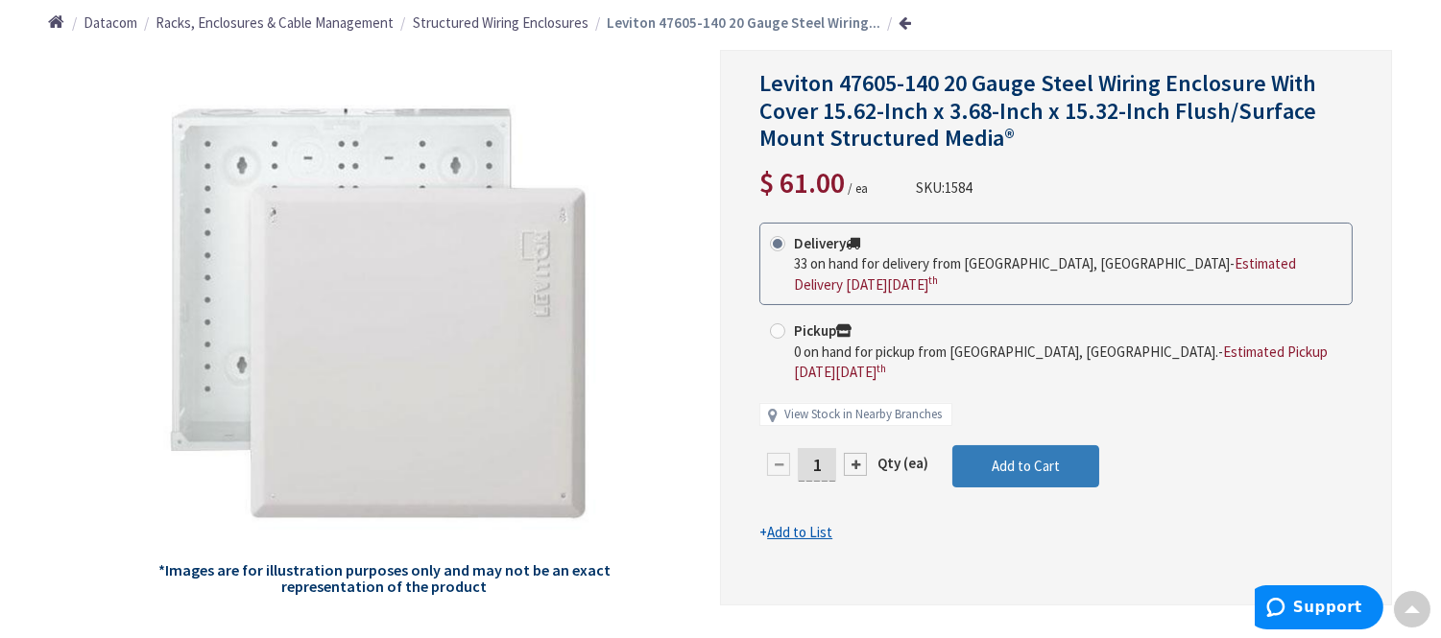
click at [1038, 446] on button "Add to Cart" at bounding box center [1025, 467] width 147 height 42
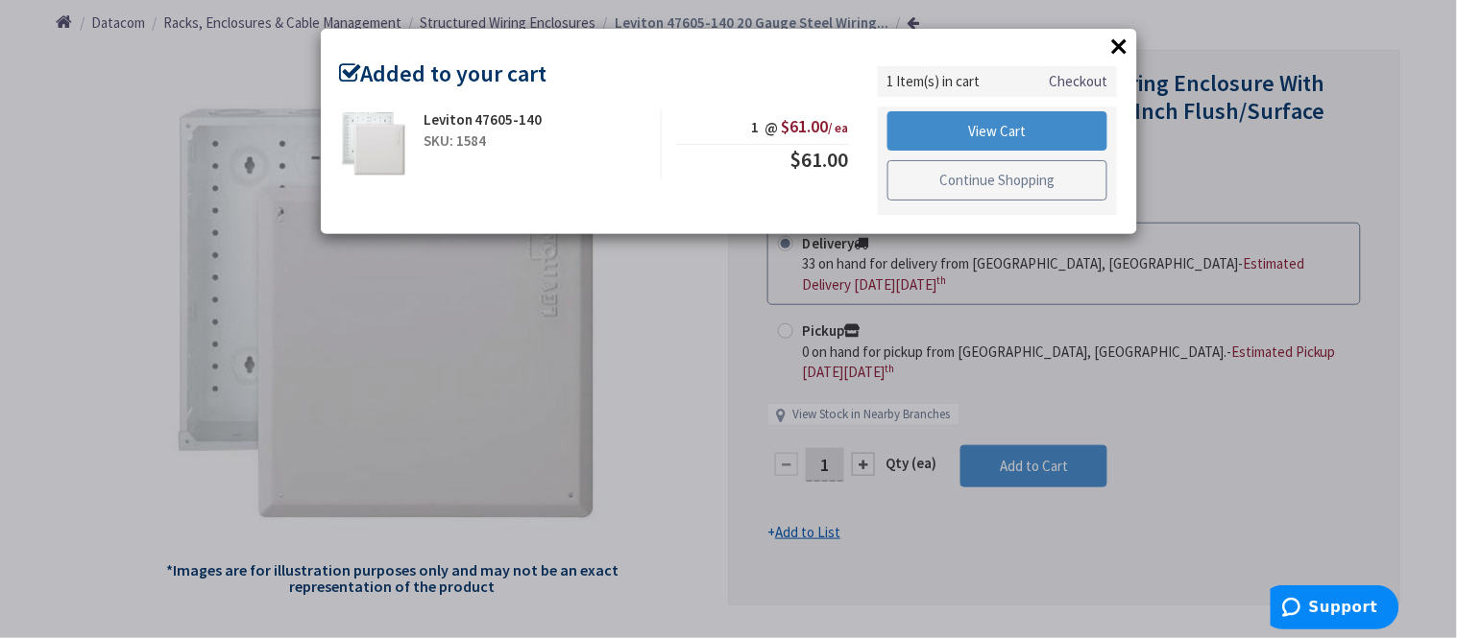
drag, startPoint x: 987, startPoint y: 177, endPoint x: 925, endPoint y: 186, distance: 63.1
click at [987, 177] on link "Continue Shopping" at bounding box center [997, 180] width 221 height 40
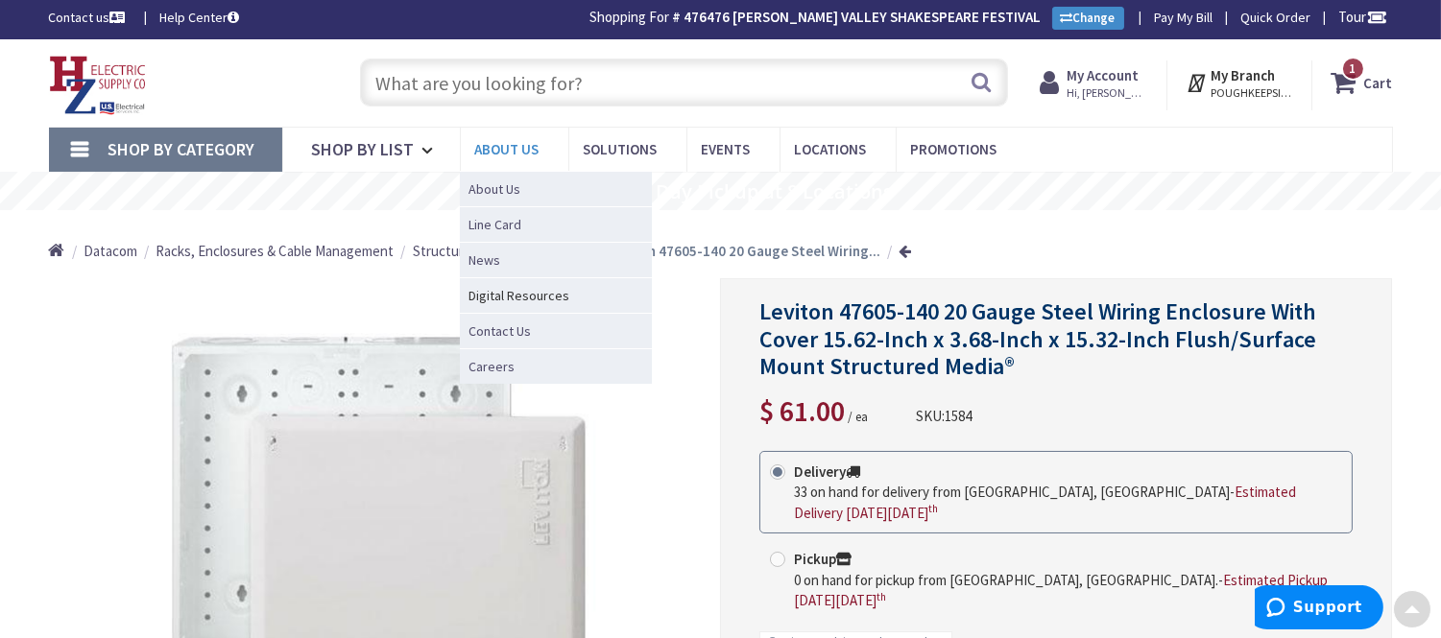
scroll to position [0, 0]
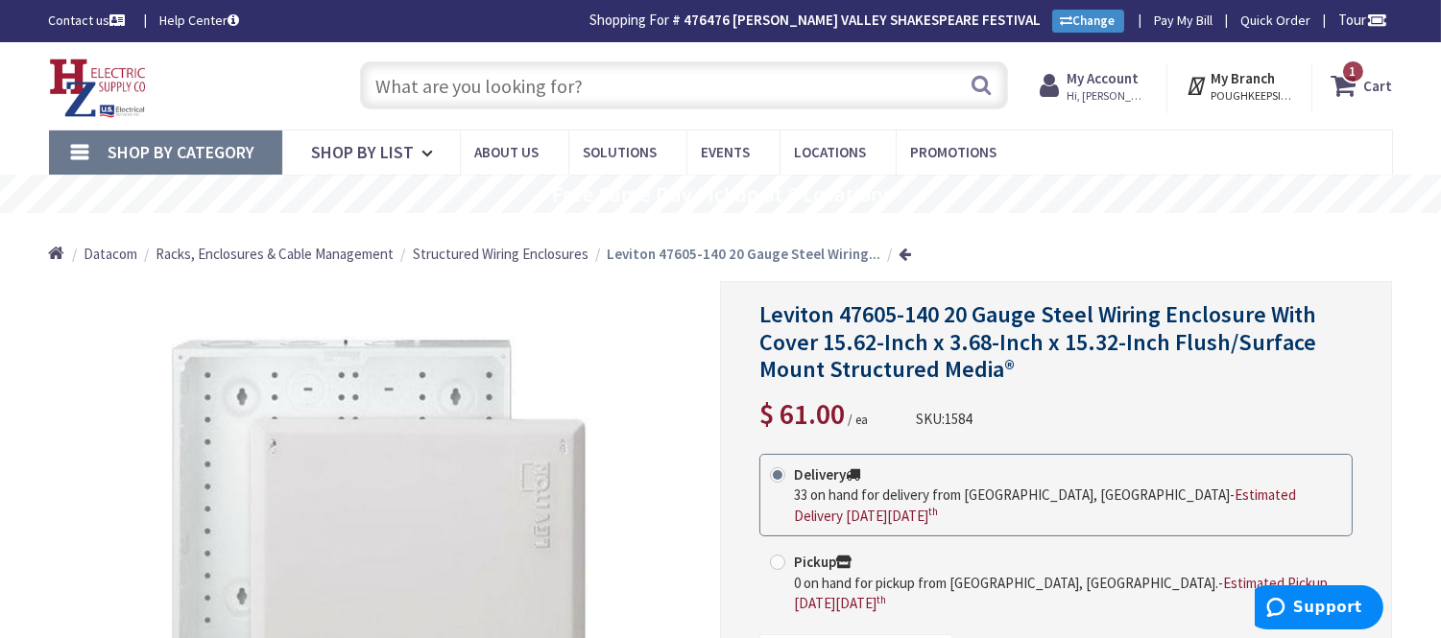
click at [480, 82] on input "text" at bounding box center [684, 85] width 648 height 48
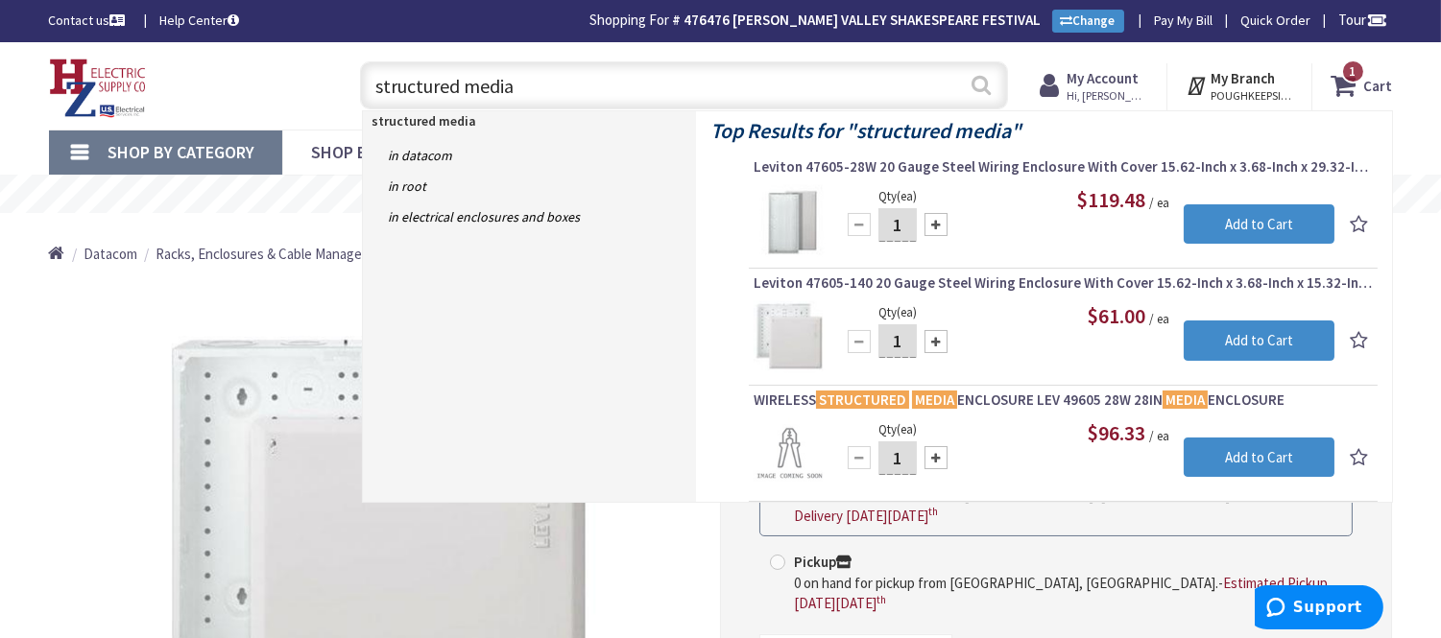
type input "structured media"
click at [990, 86] on button "Search" at bounding box center [981, 84] width 25 height 43
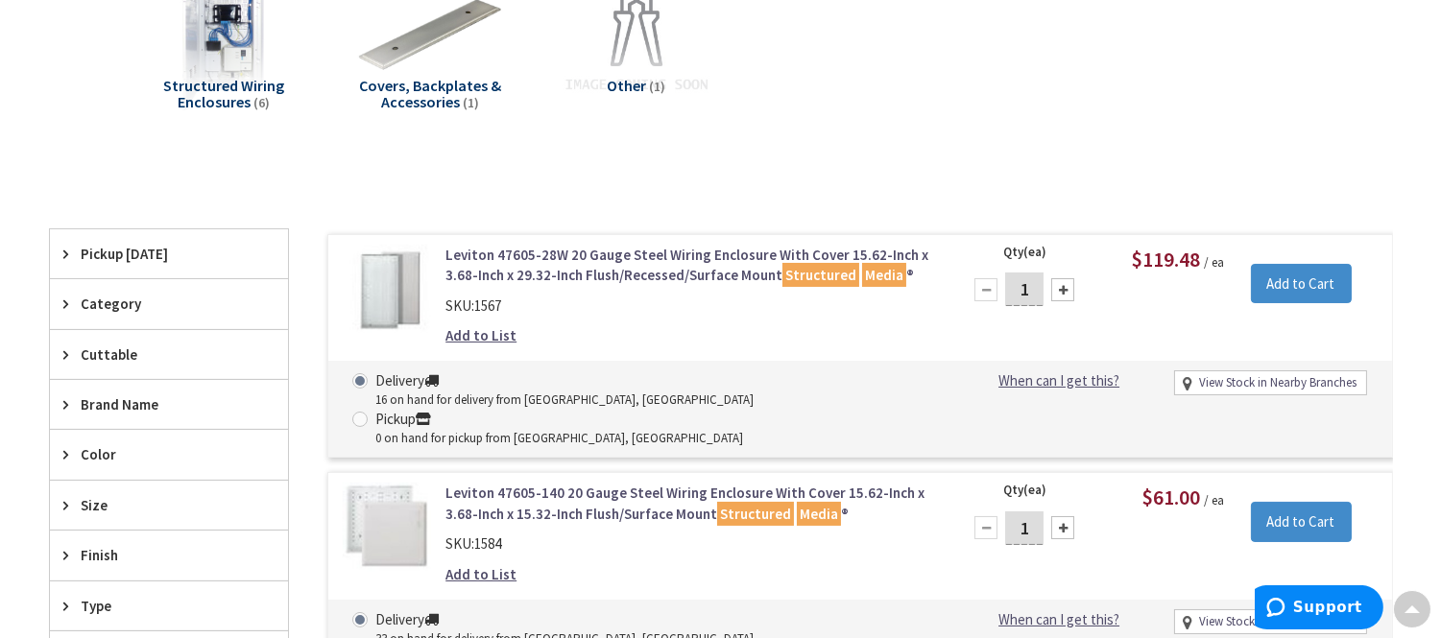
scroll to position [323, 0]
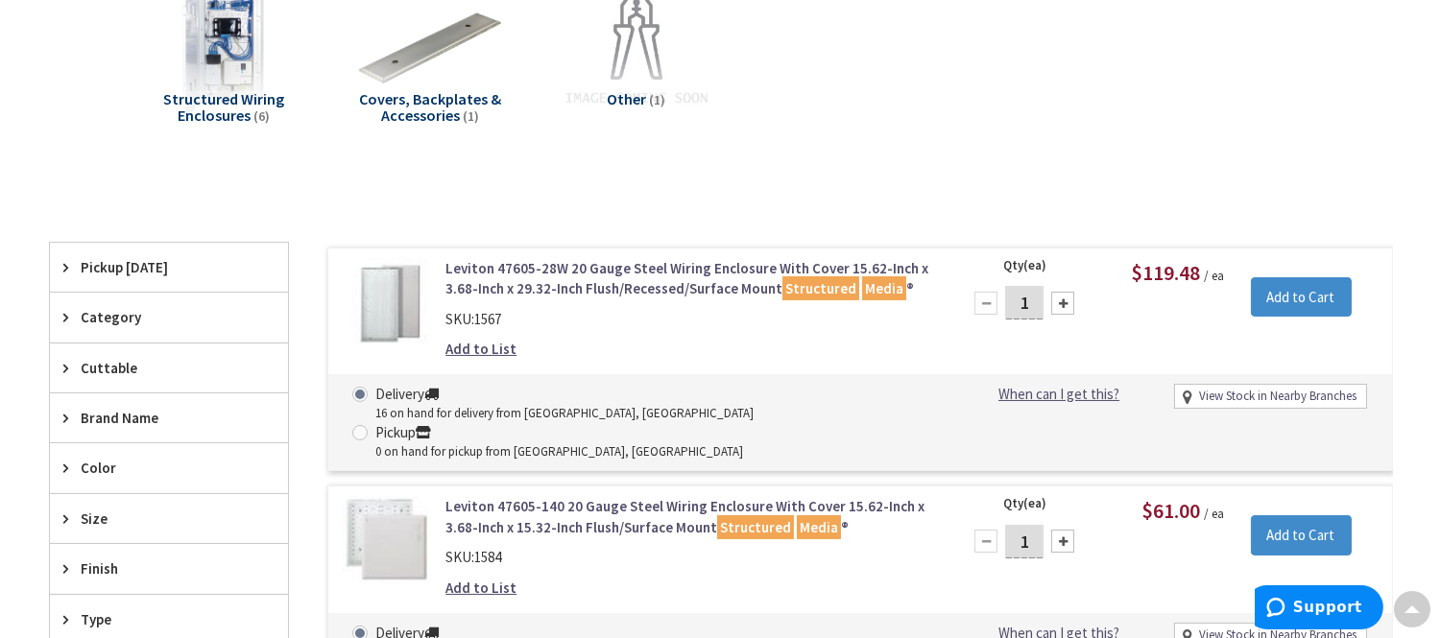
click at [655, 274] on link "Leviton 47605-28W 20 Gauge Steel Wiring Enclosure With Cover 15.62-Inch x 3.68-…" at bounding box center [690, 278] width 489 height 41
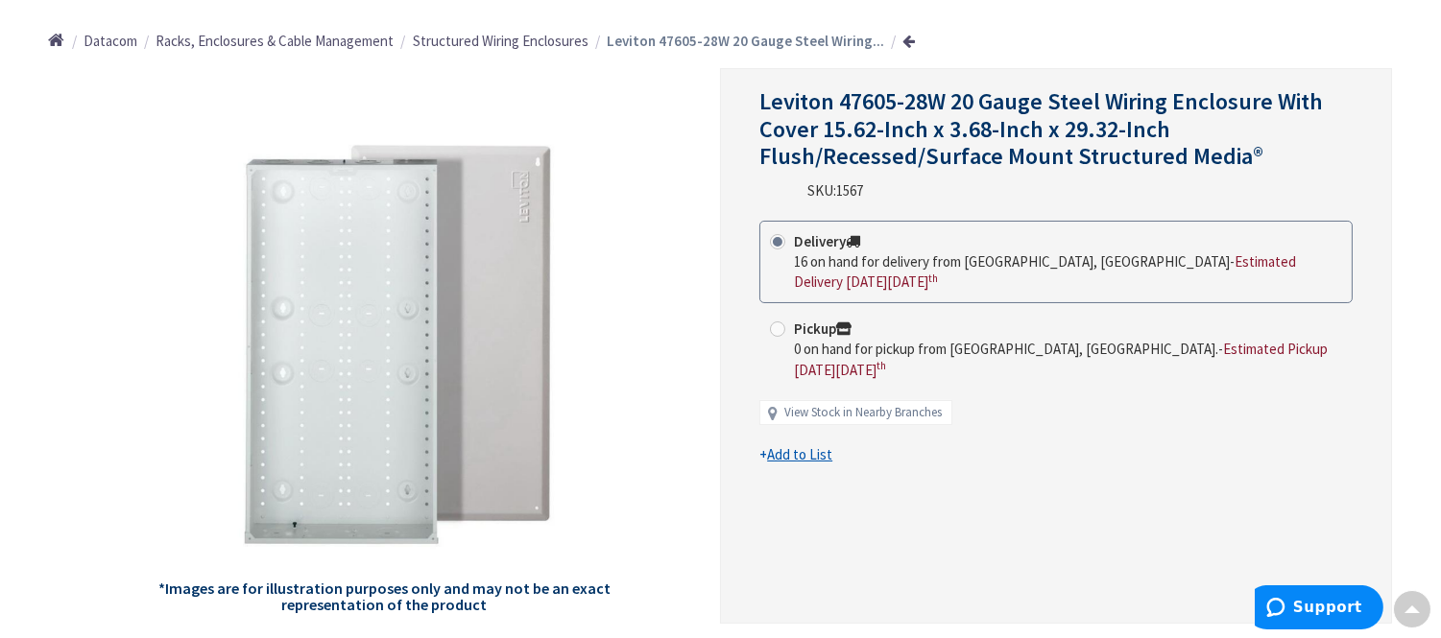
scroll to position [216, 0]
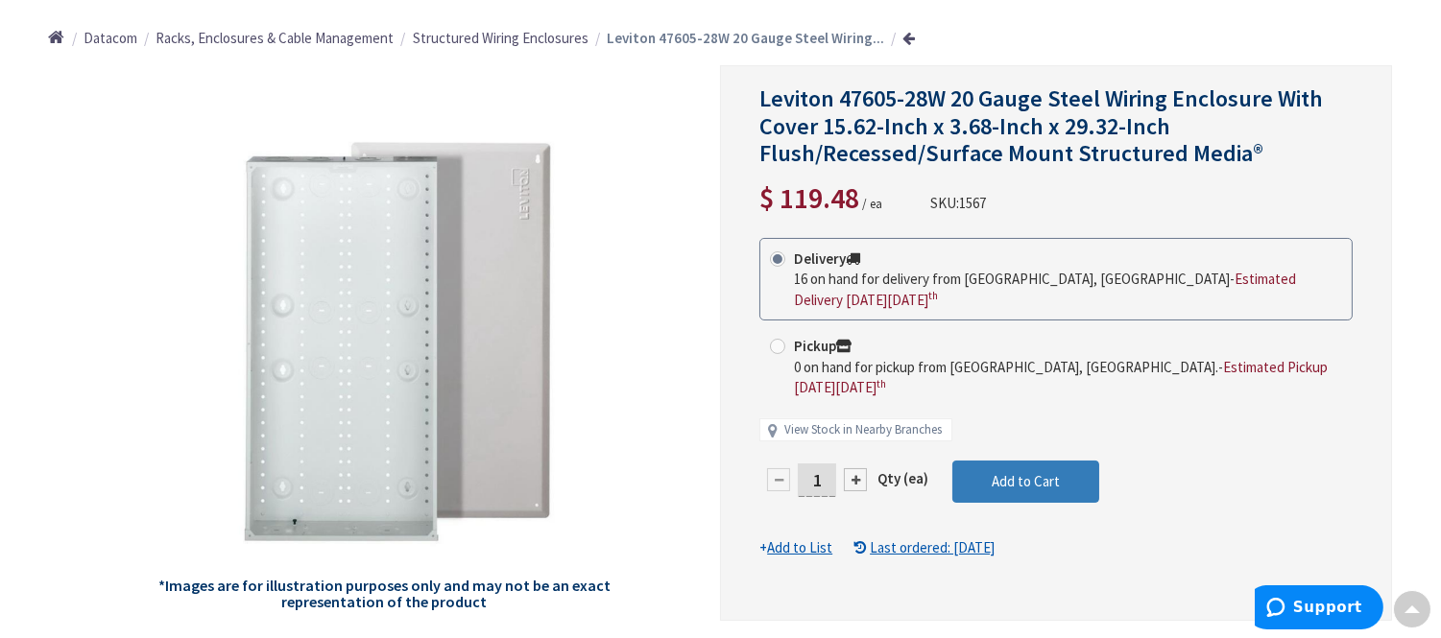
click at [1048, 472] on span "Add to Cart" at bounding box center [1026, 481] width 68 height 18
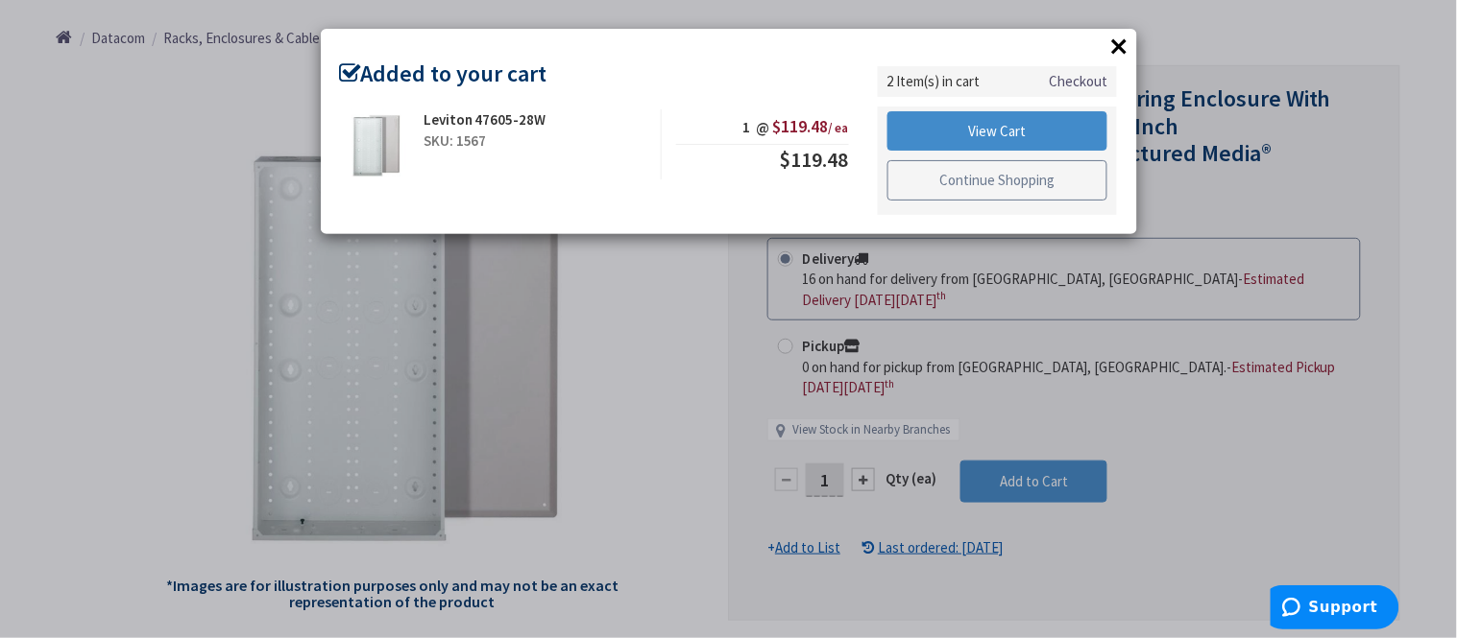
click at [983, 194] on link "Continue Shopping" at bounding box center [997, 180] width 221 height 40
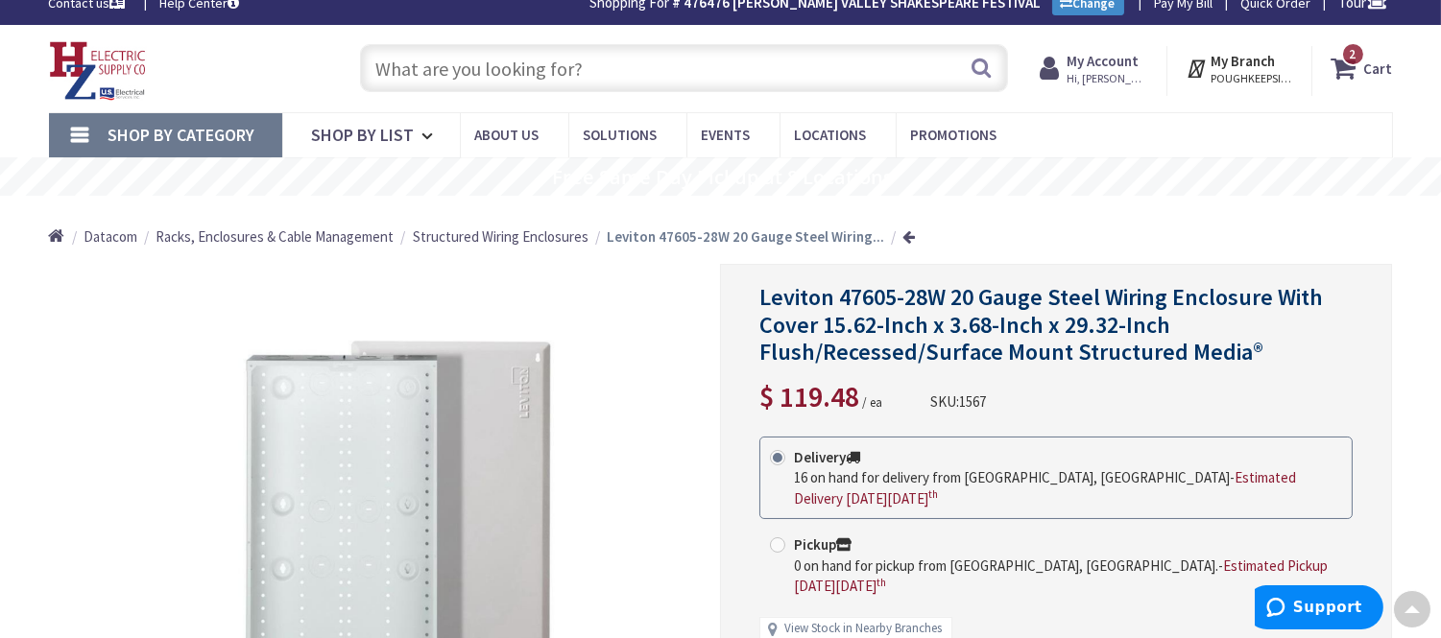
scroll to position [0, 0]
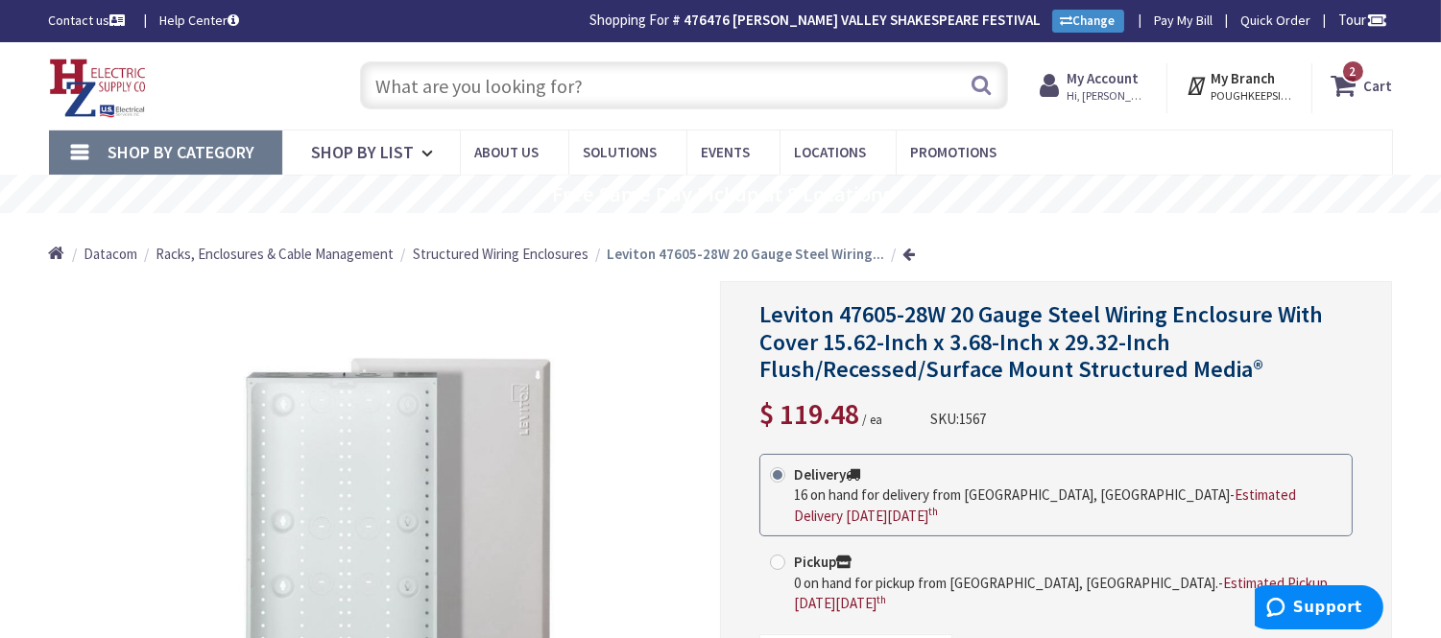
click at [1354, 83] on link "2 2 items Cart" at bounding box center [1362, 85] width 61 height 35
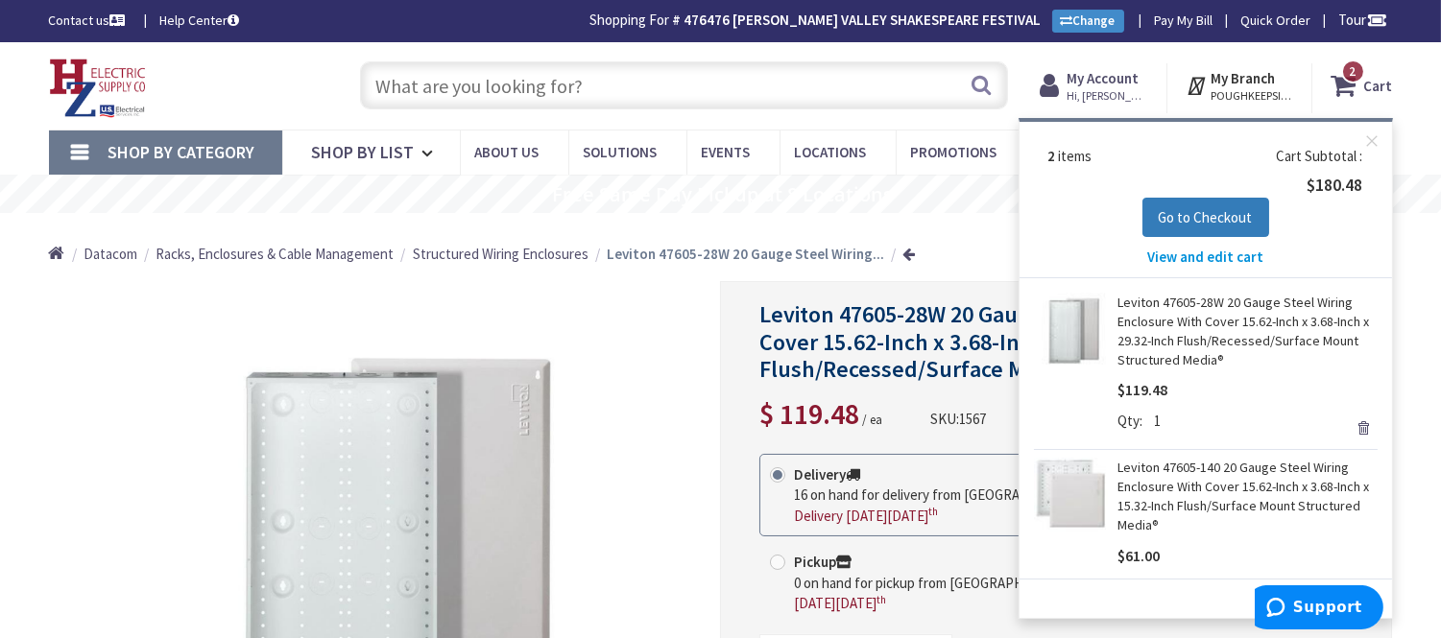
click at [1202, 215] on span "Go to Checkout" at bounding box center [1206, 217] width 94 height 18
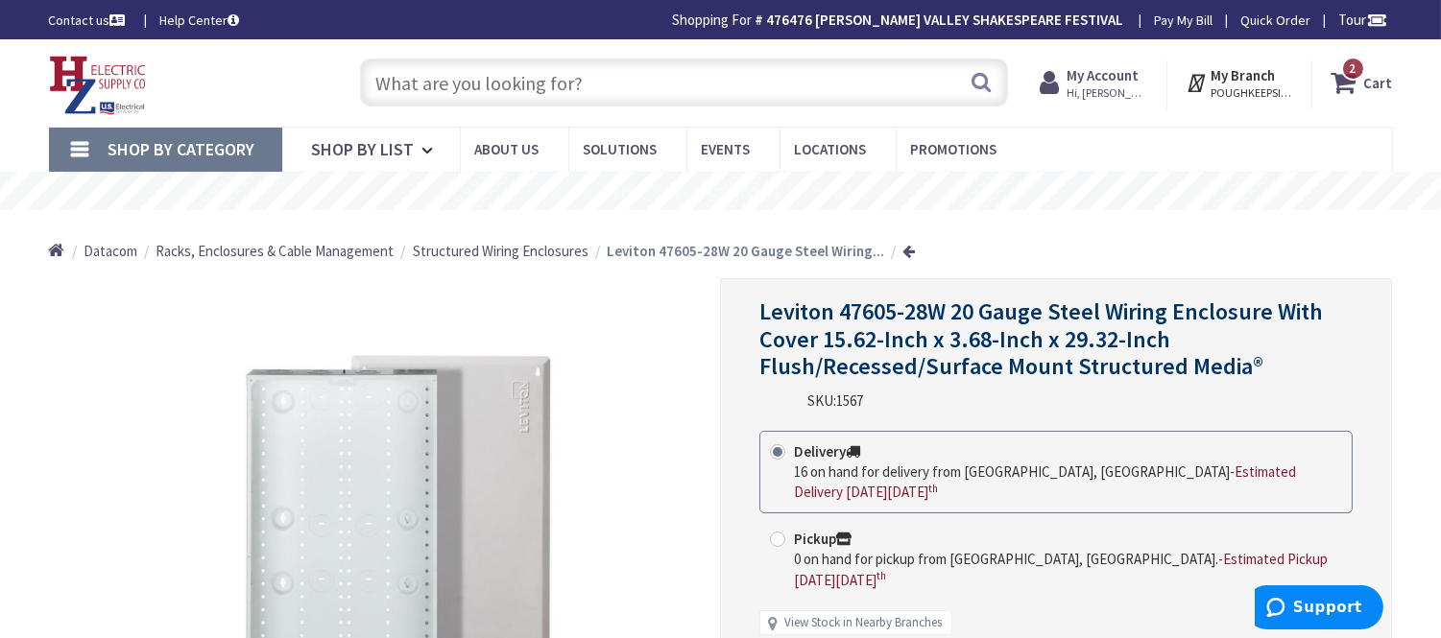
click at [433, 87] on input "text" at bounding box center [684, 83] width 648 height 48
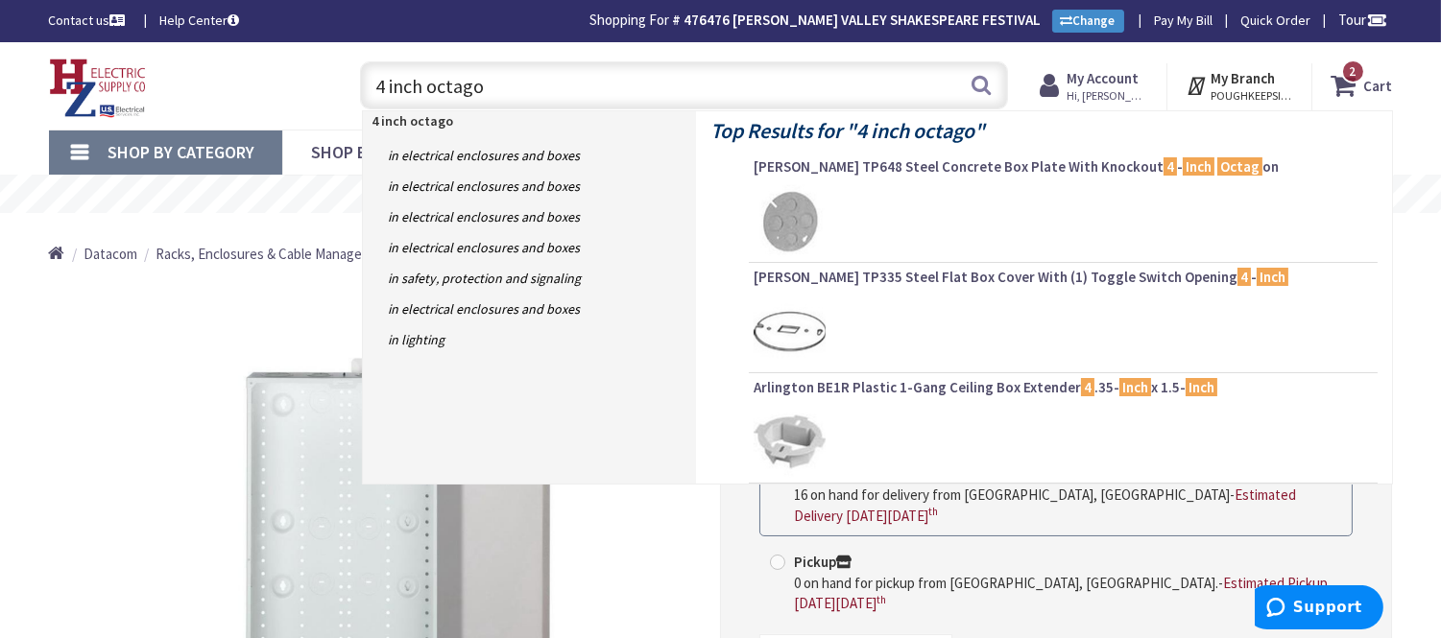
type input "4 inch octagon"
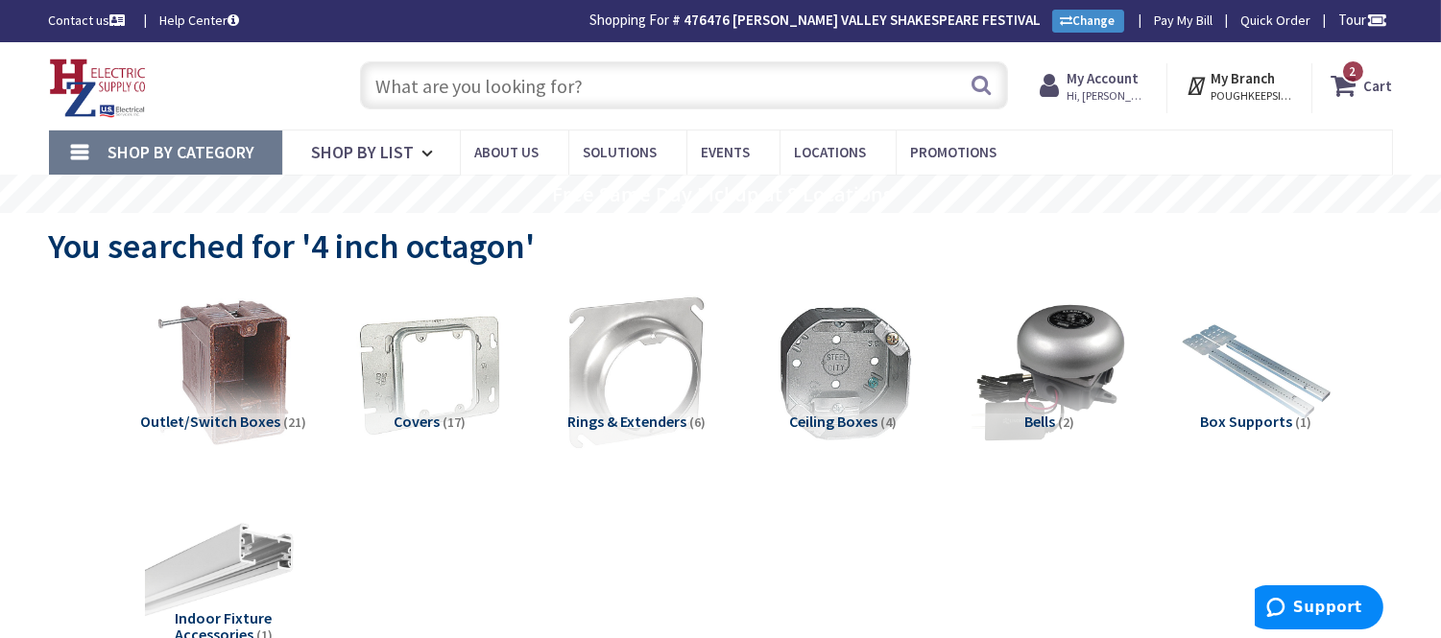
click at [869, 415] on span "Ceiling Boxes" at bounding box center [833, 421] width 88 height 19
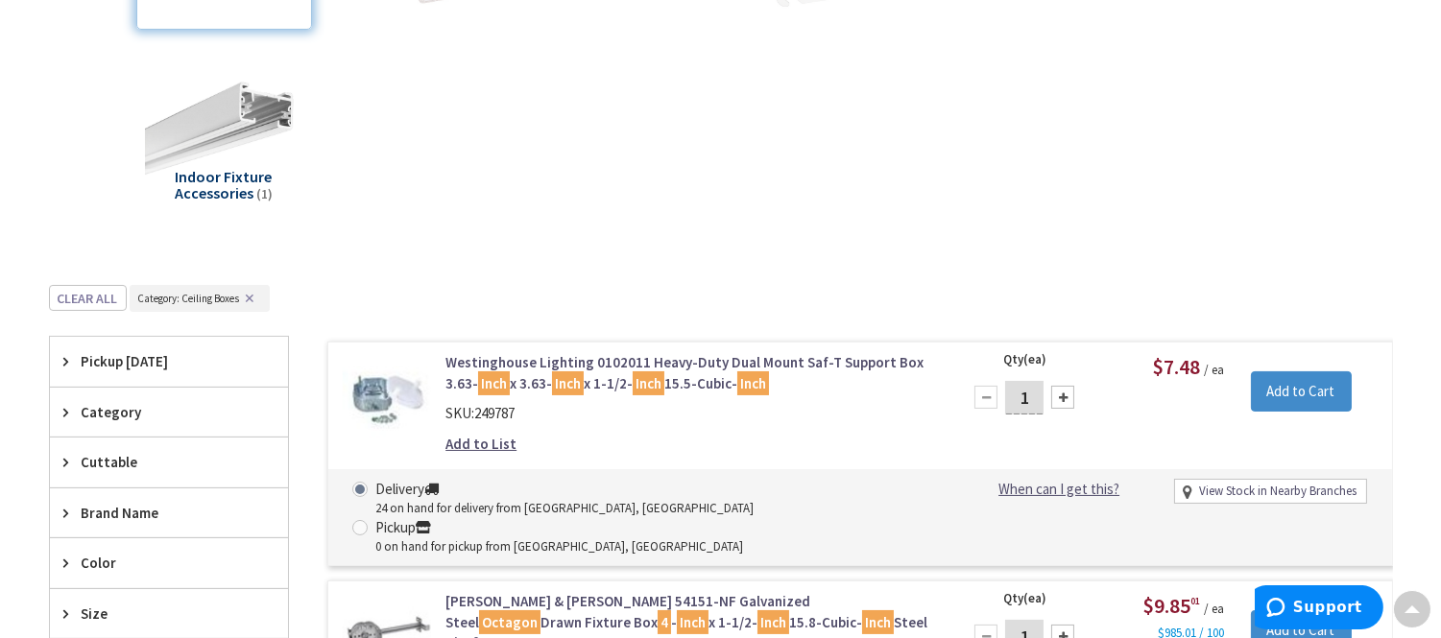
scroll to position [513, 0]
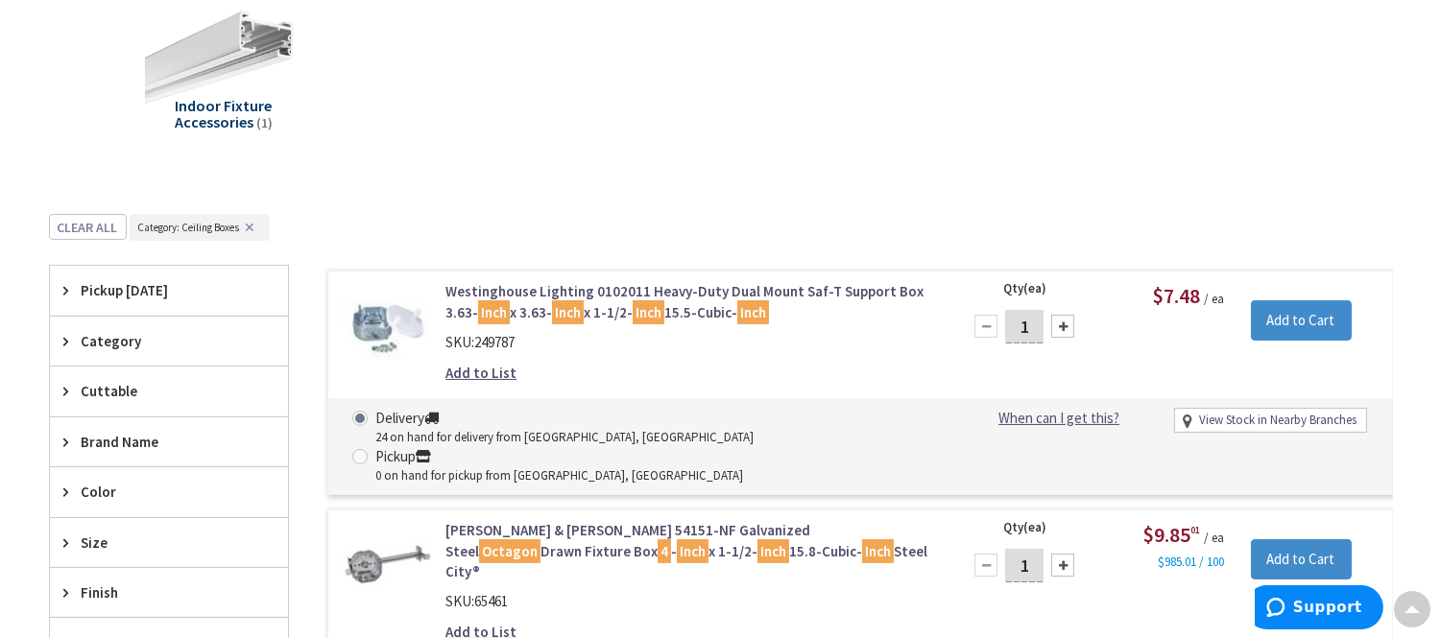
click at [610, 312] on link "Westinghouse Lighting 0102011 Heavy-Duty Dual Mount Saf-T Support Box 3.63- Inc…" at bounding box center [690, 301] width 489 height 41
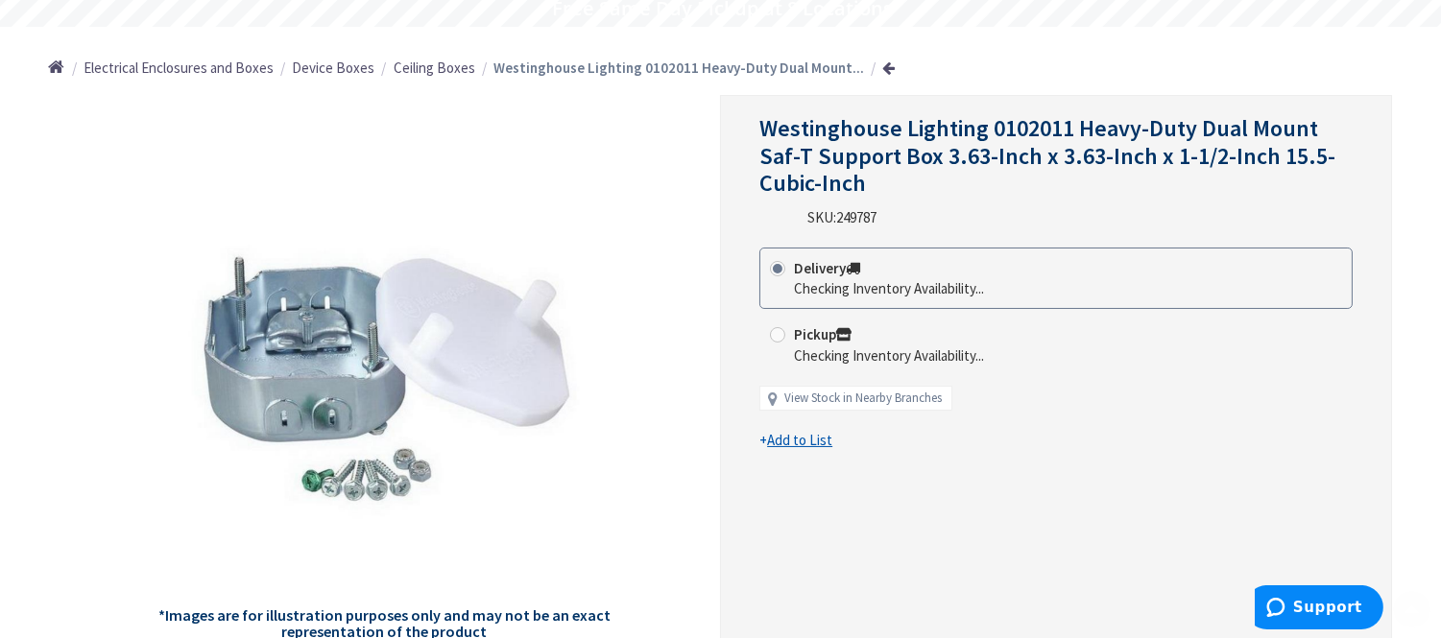
scroll to position [213, 0]
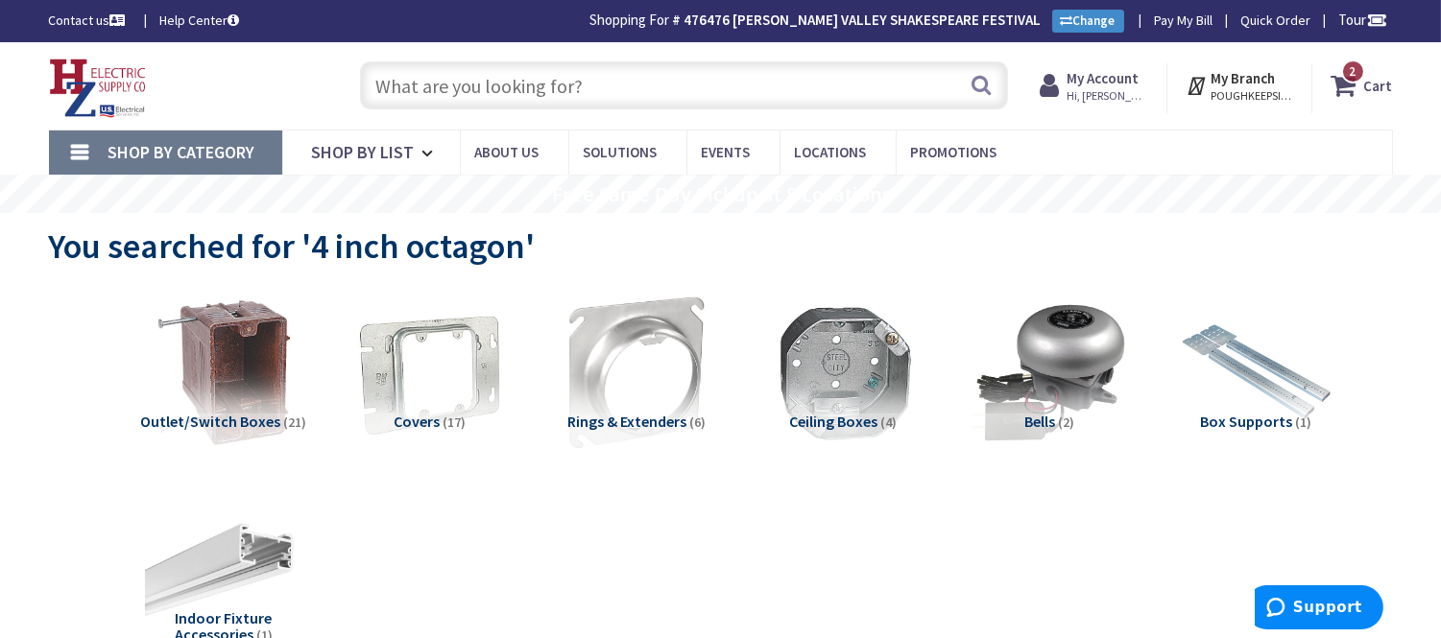
click at [425, 247] on span "You searched for '4 inch octagon'" at bounding box center [292, 246] width 487 height 43
drag, startPoint x: 311, startPoint y: 253, endPoint x: 523, endPoint y: 244, distance: 212.4
click at [523, 244] on span "You searched for '4 inch octagon'" at bounding box center [292, 246] width 487 height 43
copy span "4 inch octagon"
click at [440, 87] on input "text" at bounding box center [684, 85] width 648 height 48
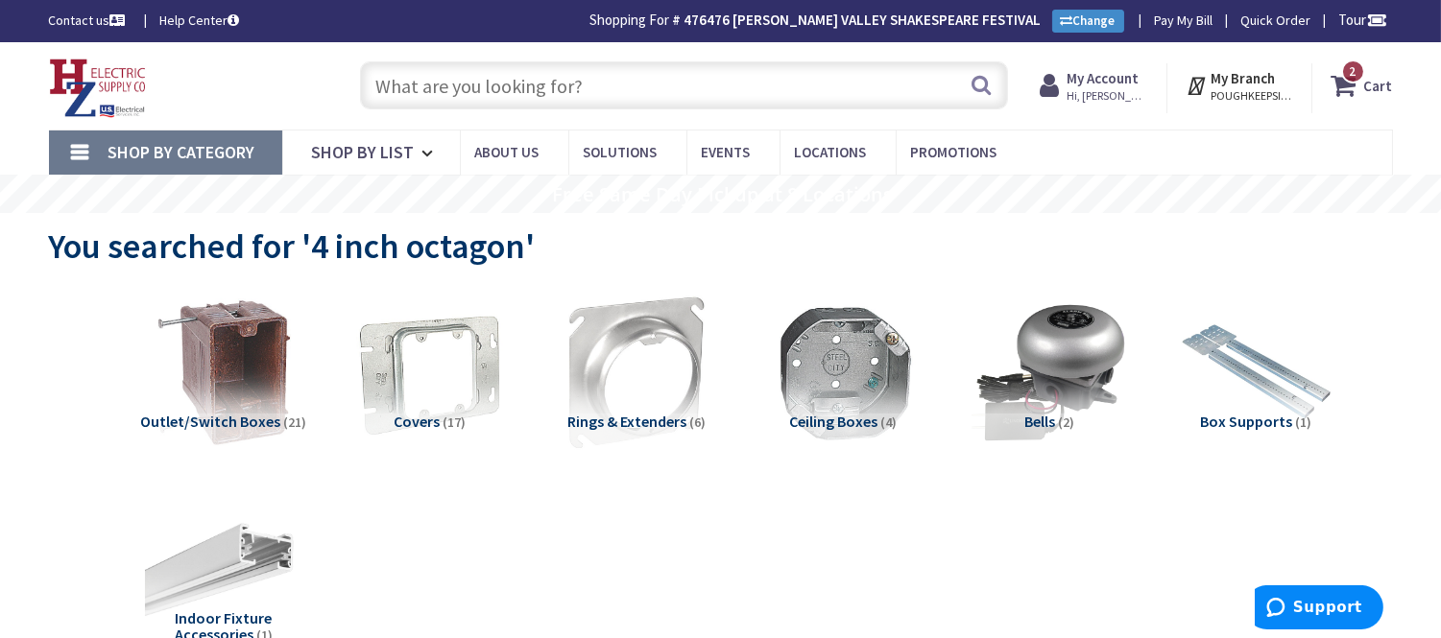
paste input "4 inch octagon"
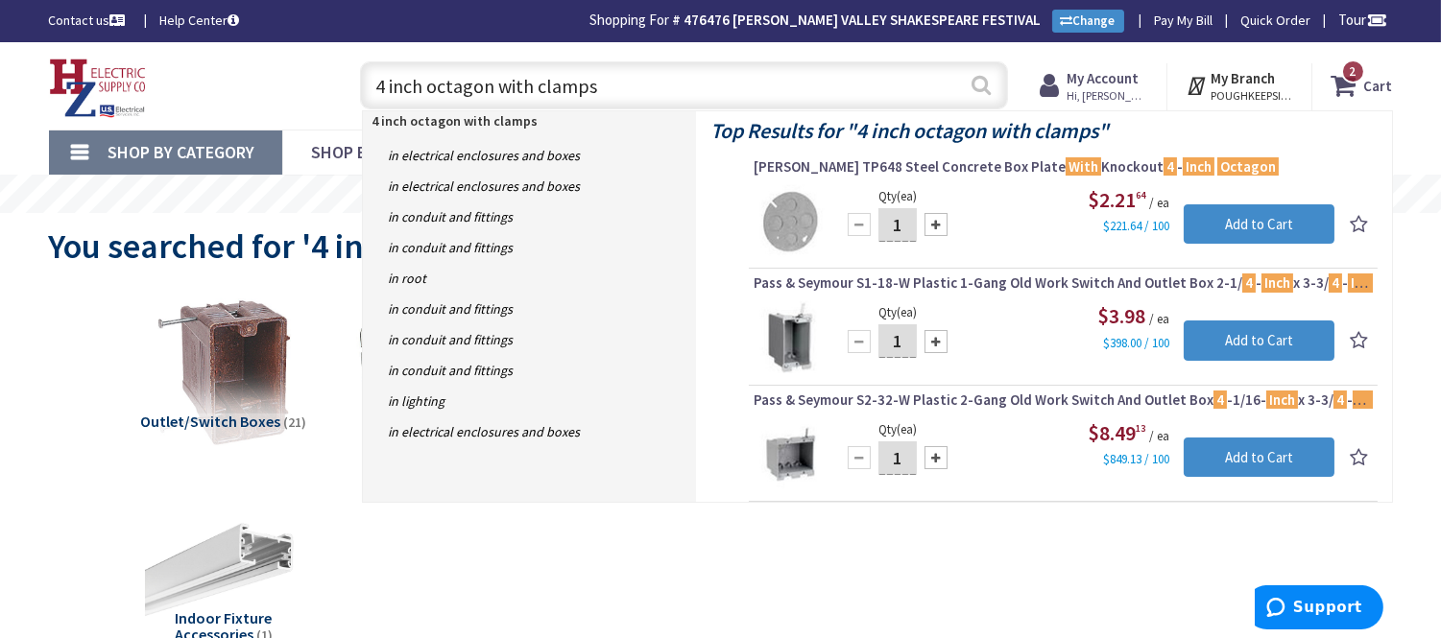
type input "4 inch octagon with clamps"
click at [980, 86] on button "Search" at bounding box center [981, 84] width 25 height 43
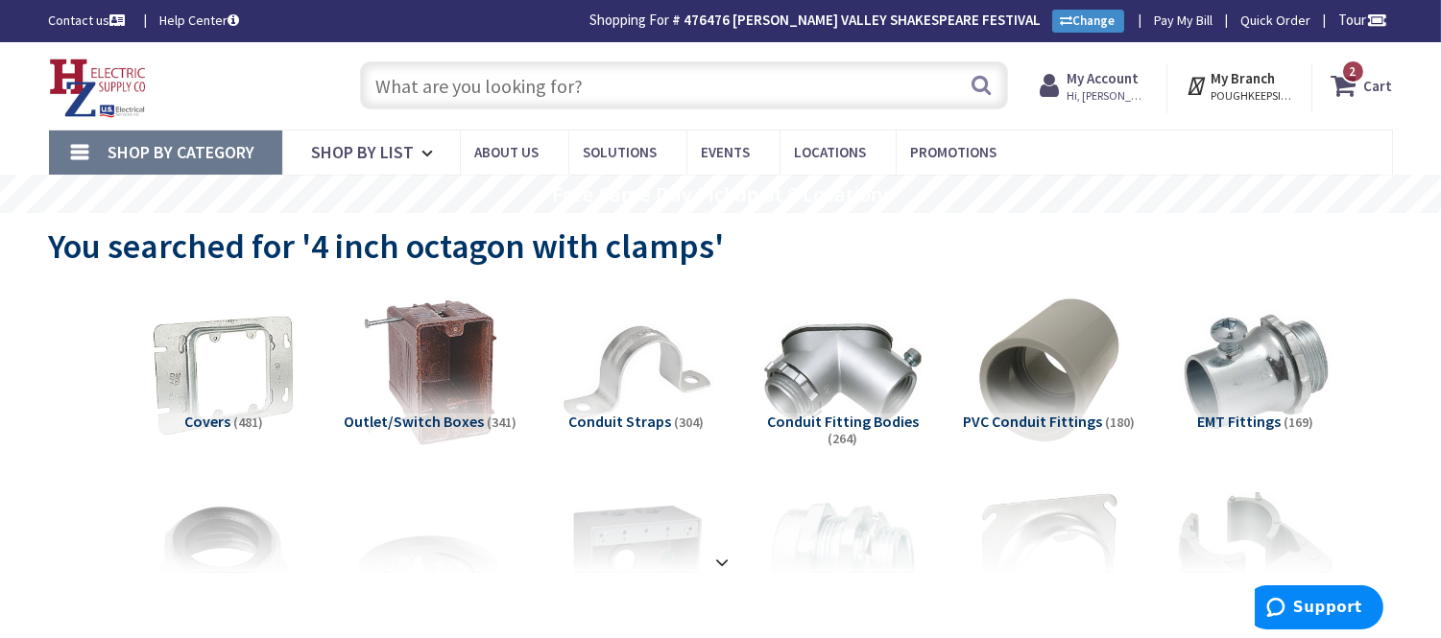
scroll to position [213, 0]
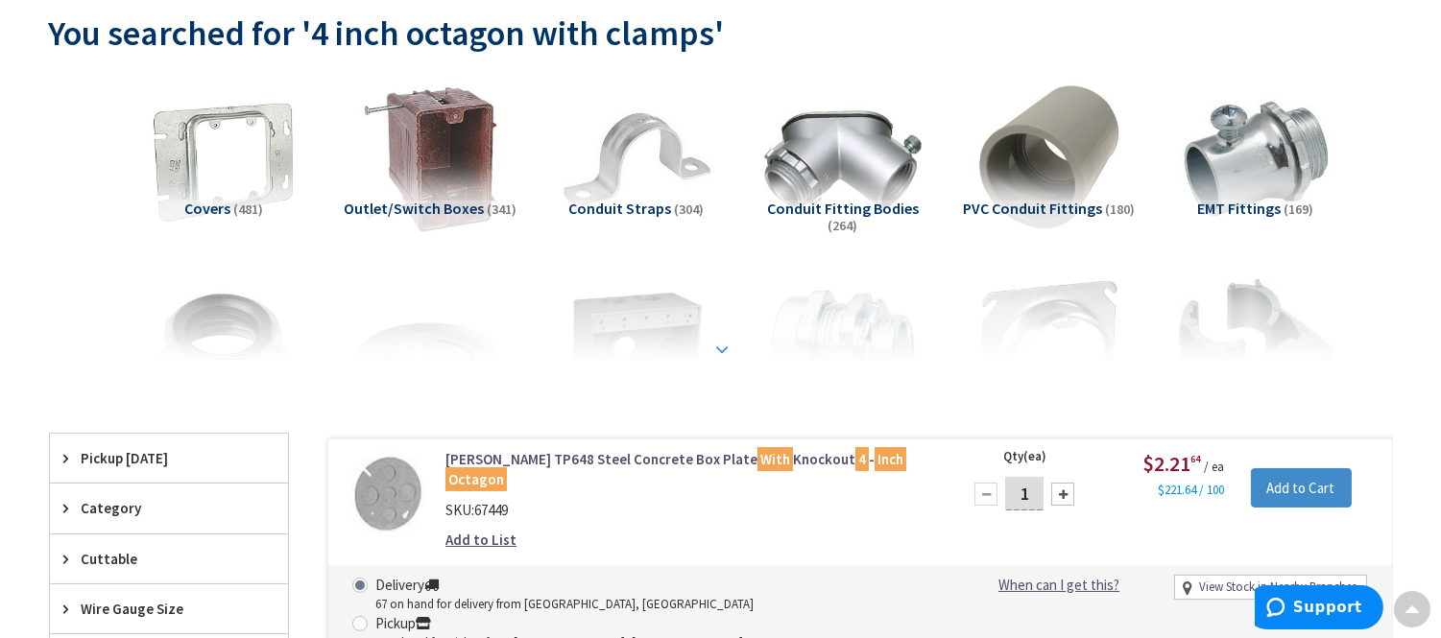
click at [723, 341] on strong at bounding box center [722, 343] width 23 height 21
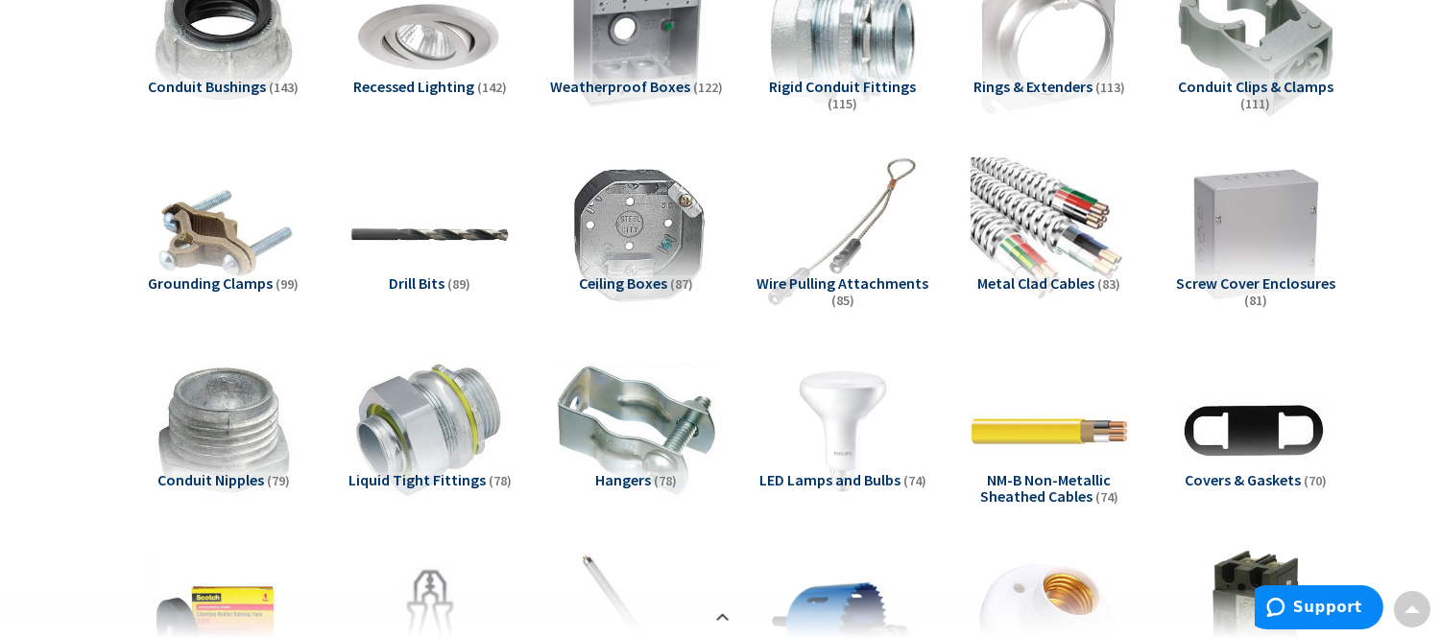
scroll to position [533, 0]
click at [664, 273] on span "Ceiling Boxes" at bounding box center [624, 282] width 88 height 19
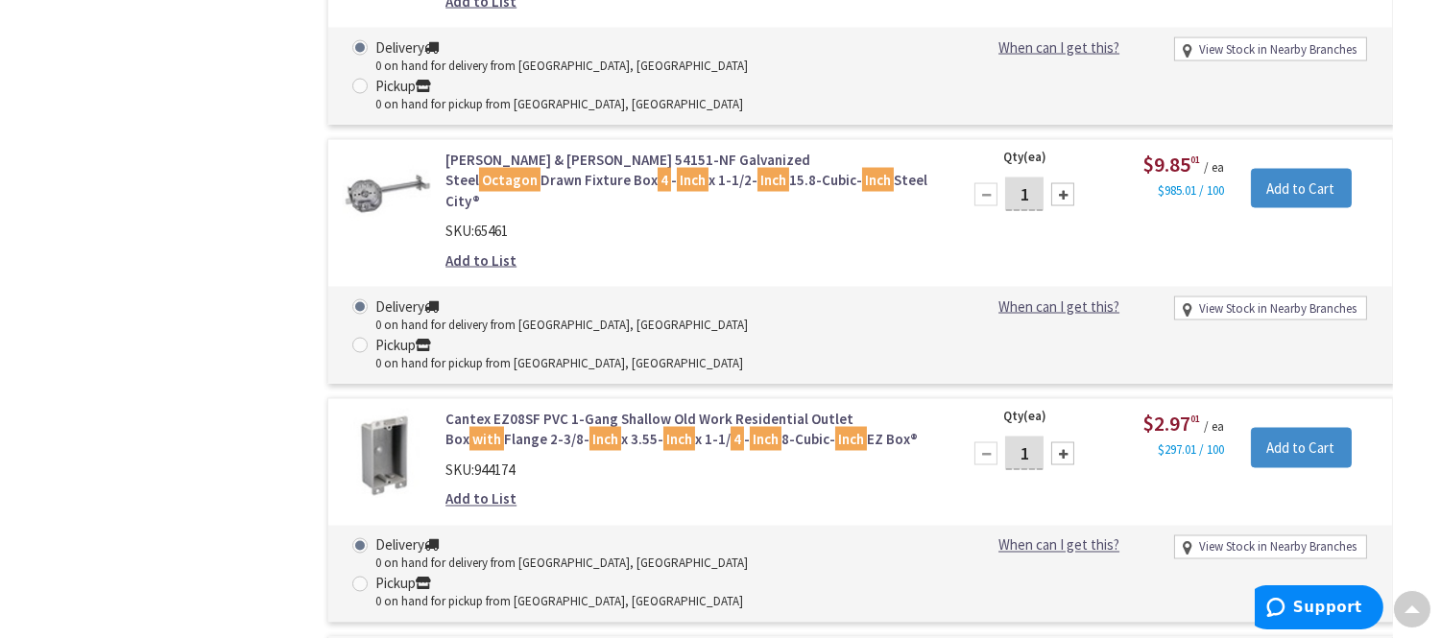
scroll to position [6009, 0]
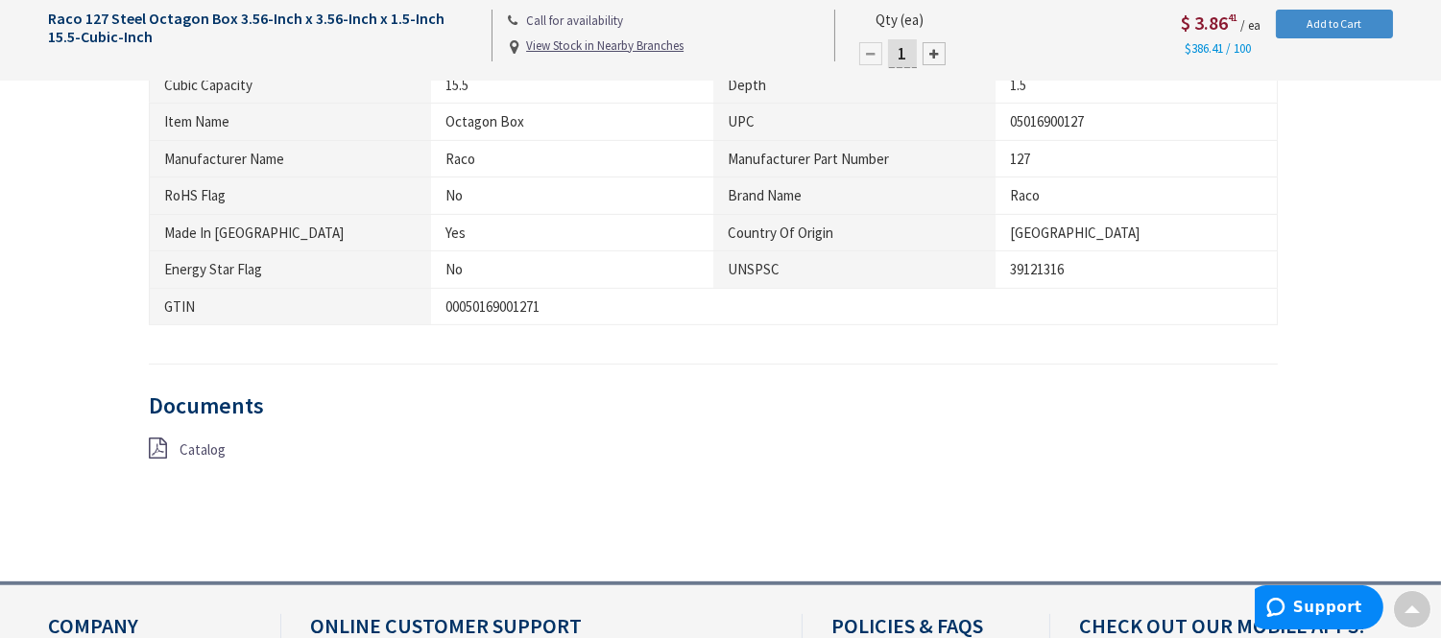
scroll to position [1280, 0]
click at [161, 446] on icon at bounding box center [158, 447] width 18 height 21
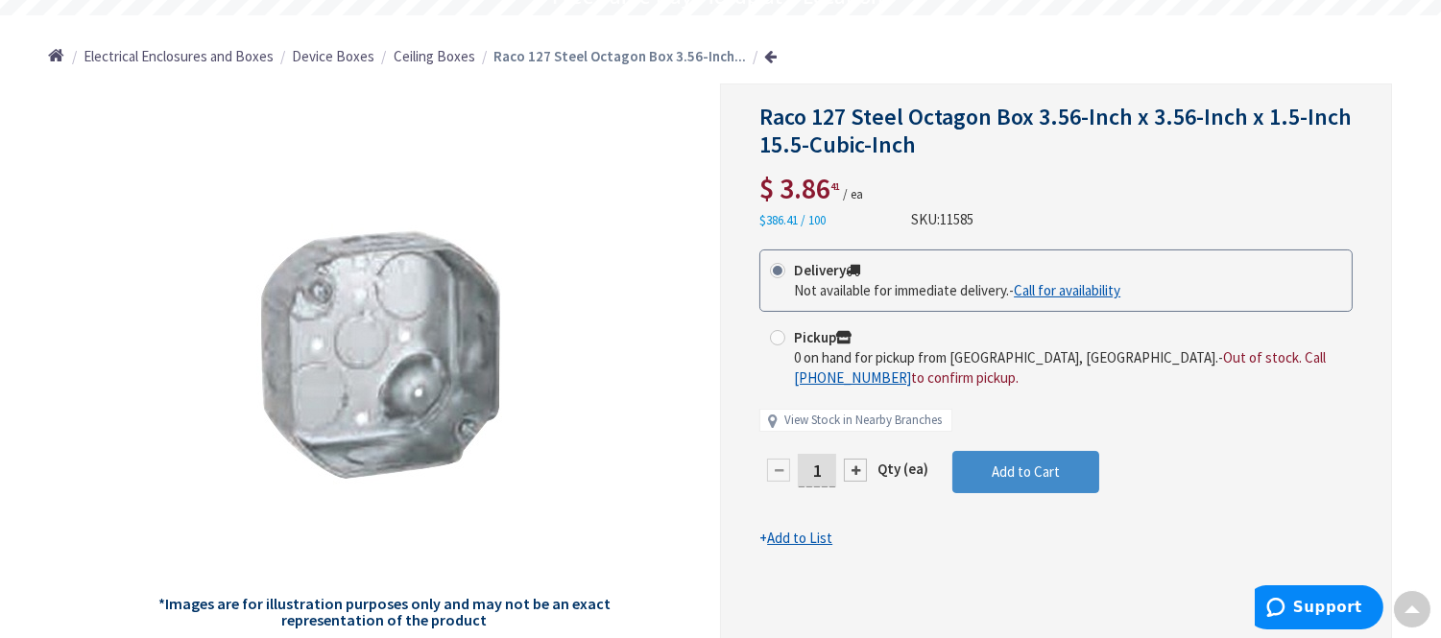
scroll to position [0, 0]
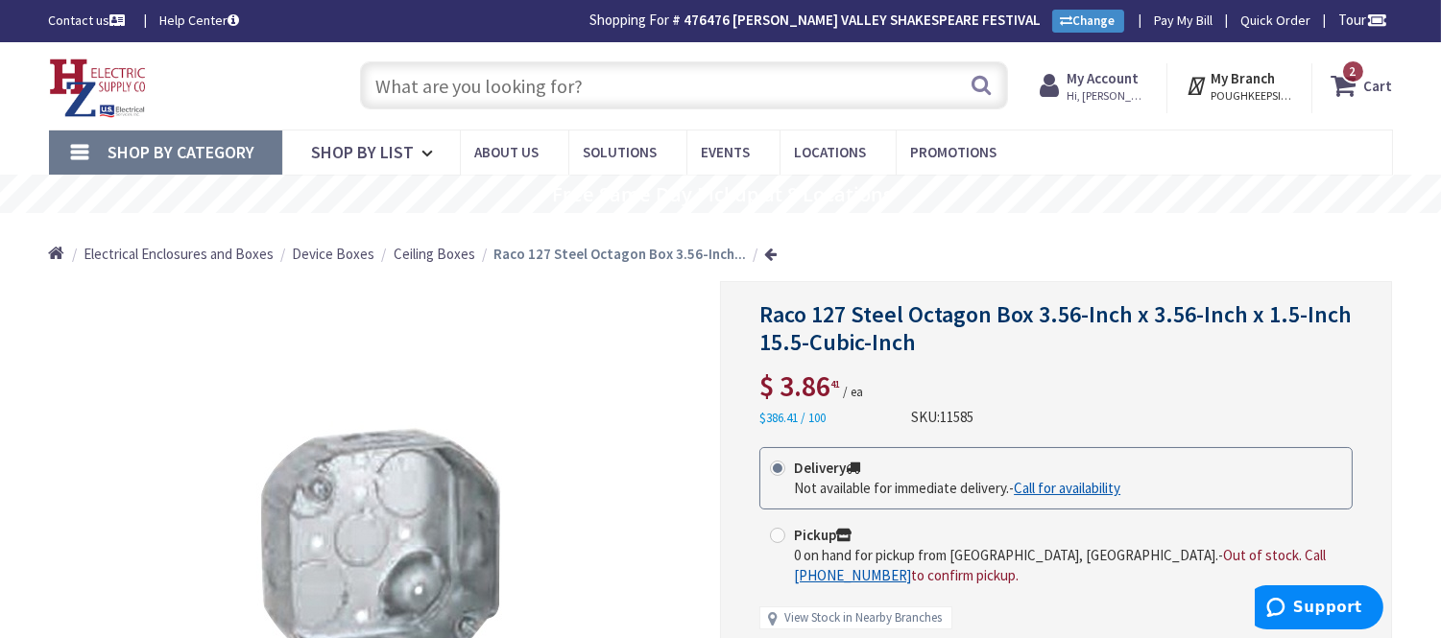
click at [401, 81] on input "text" at bounding box center [684, 85] width 648 height 48
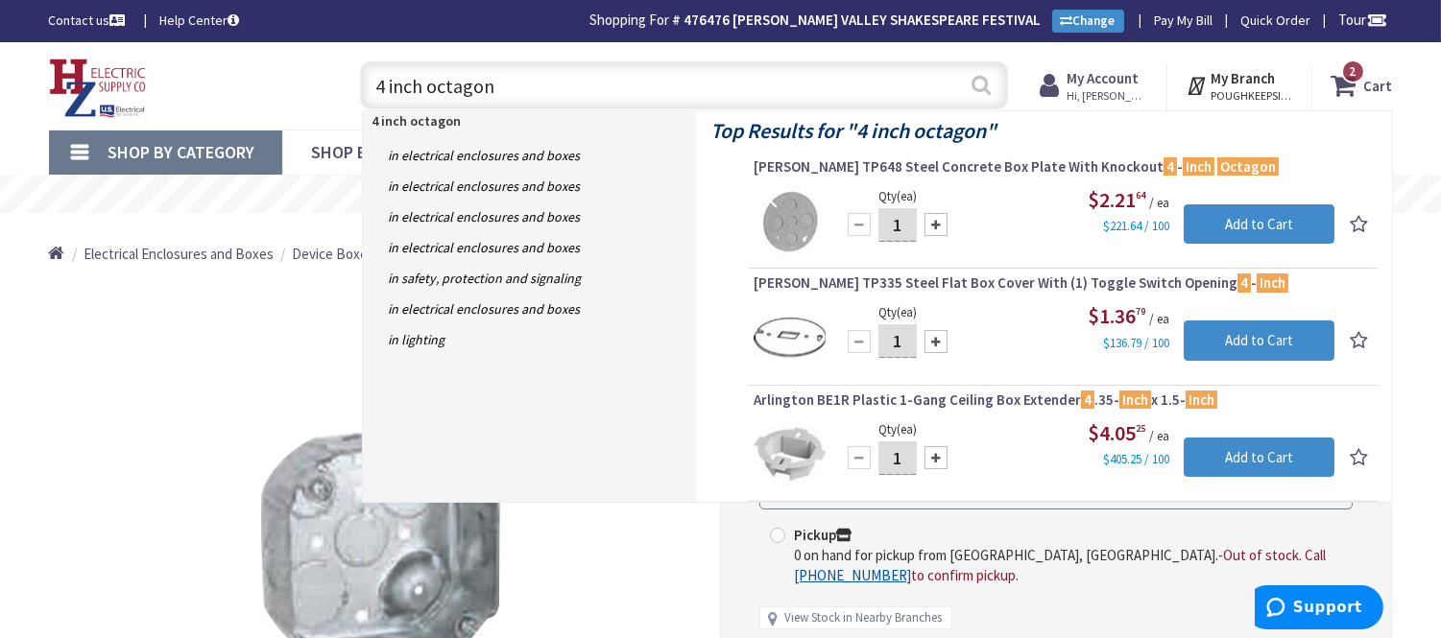
type input "4 inch octagon"
click at [975, 89] on button "Search" at bounding box center [981, 84] width 25 height 43
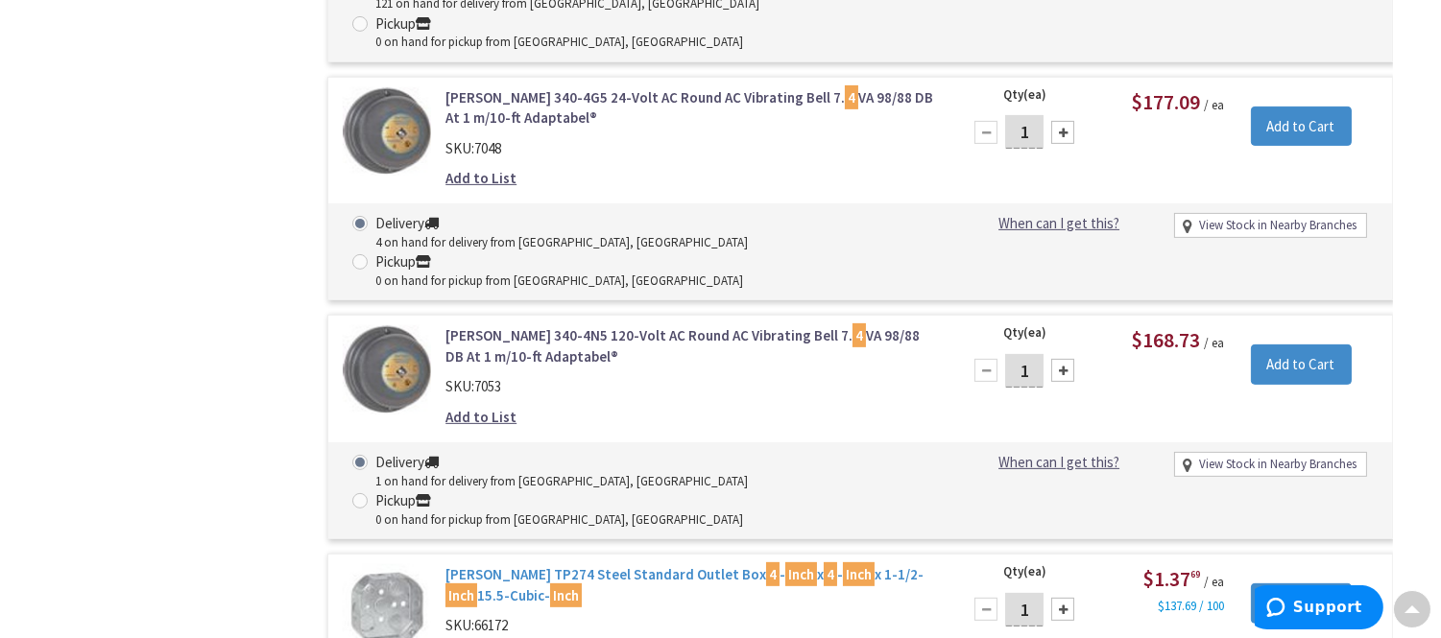
scroll to position [1389, 0]
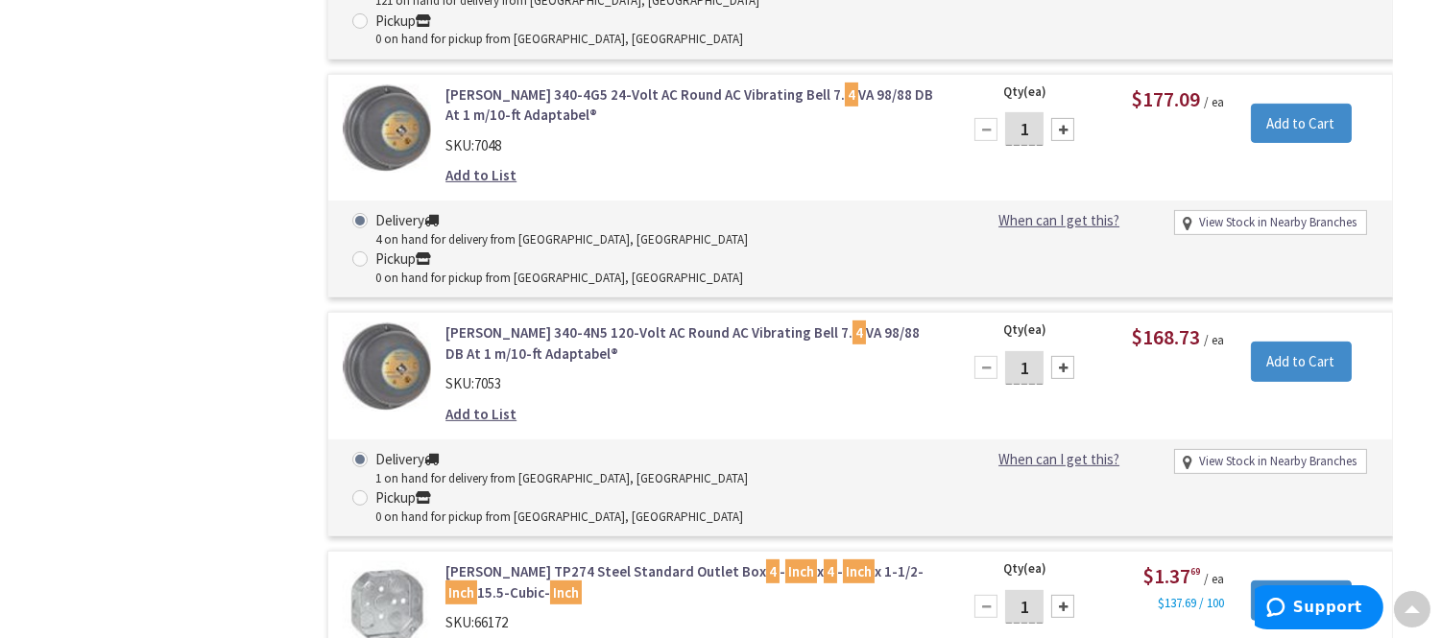
click at [644, 562] on link "Crouse-Hinds TP274 Steel Standard Outlet Box 4 - Inch x 4 - Inch x 1-1/2- Inch …" at bounding box center [690, 582] width 489 height 41
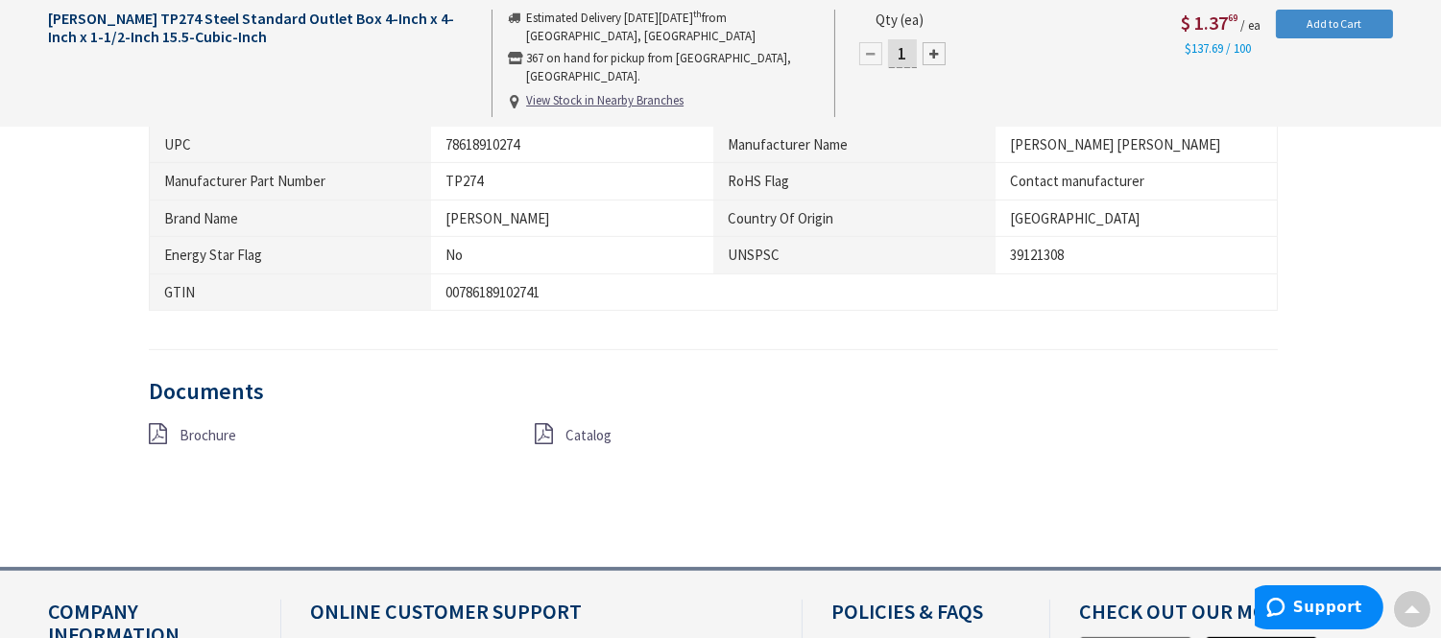
scroll to position [1283, 0]
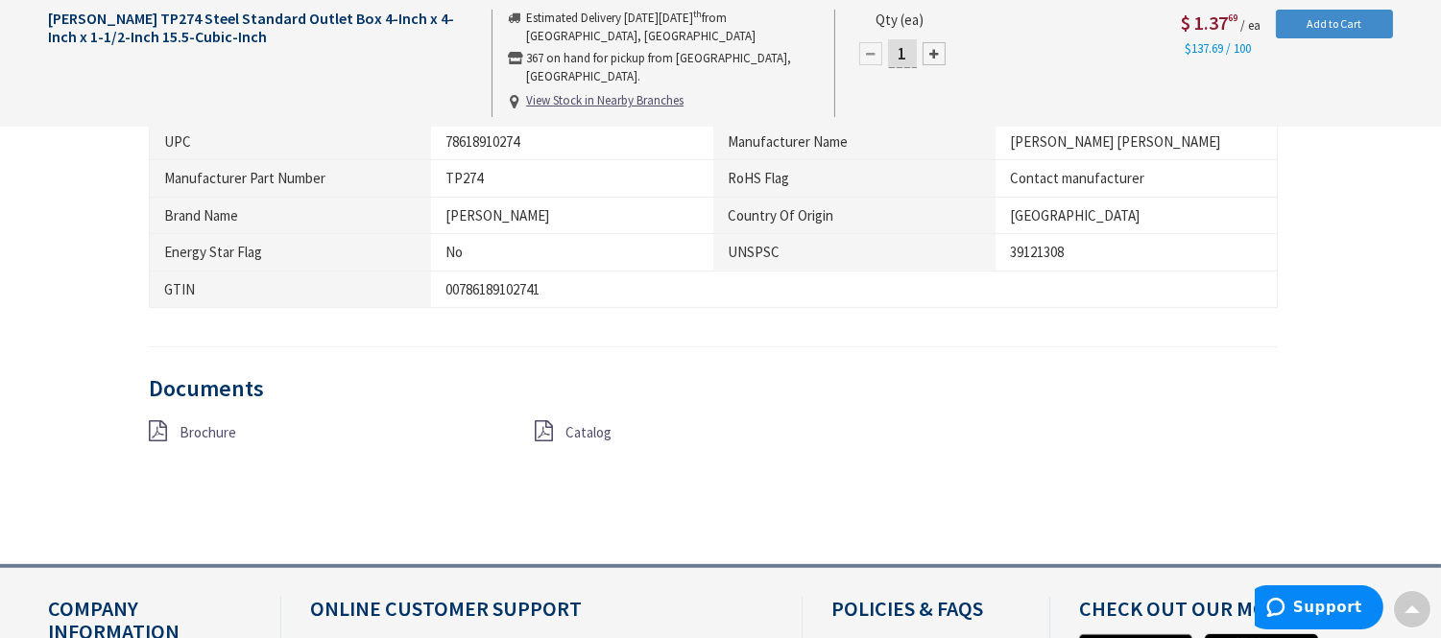
click at [147, 430] on div "Brochure" at bounding box center [327, 433] width 386 height 24
click at [154, 428] on icon at bounding box center [158, 431] width 18 height 21
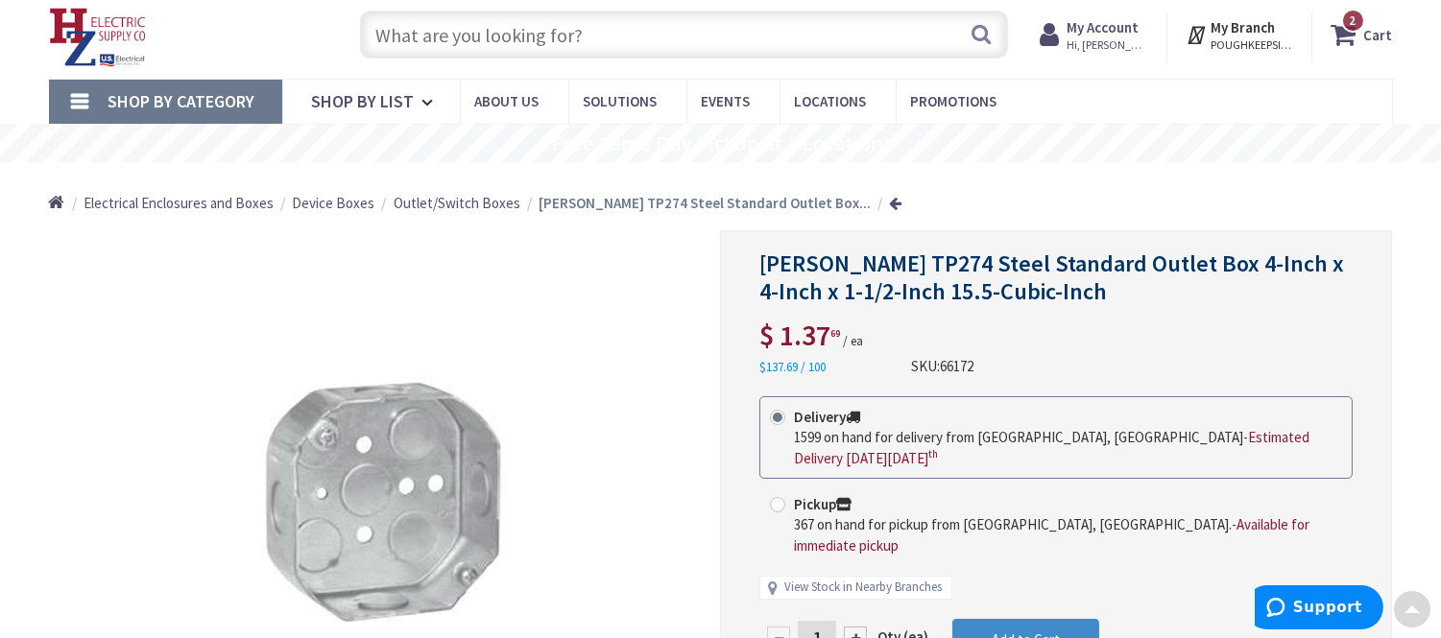
scroll to position [0, 0]
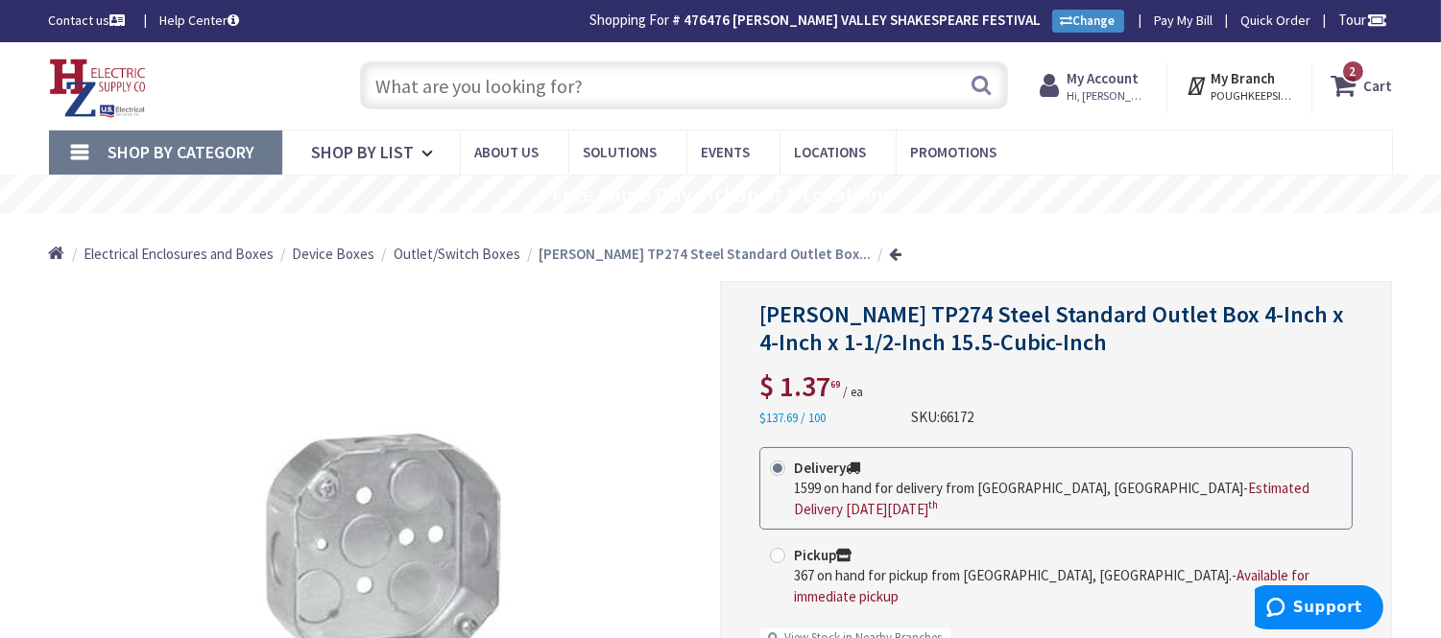
click at [417, 70] on input "text" at bounding box center [684, 85] width 648 height 48
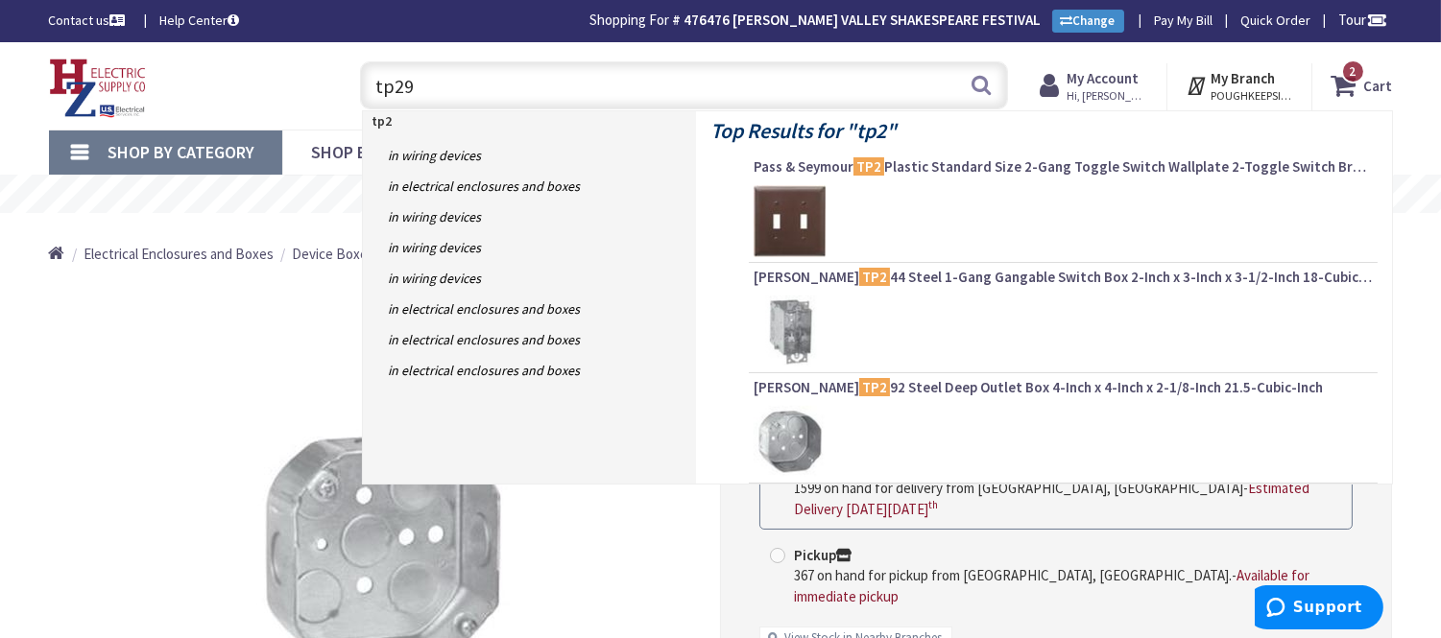
type input "tp298"
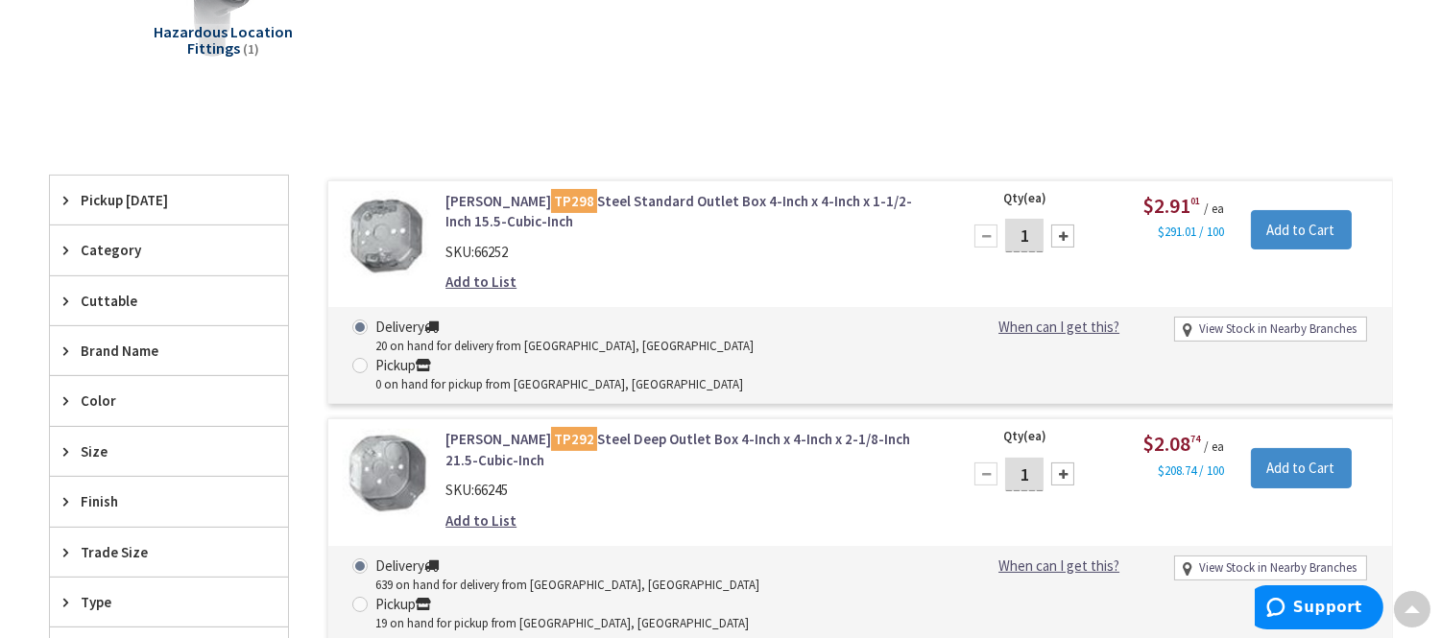
scroll to position [536, 0]
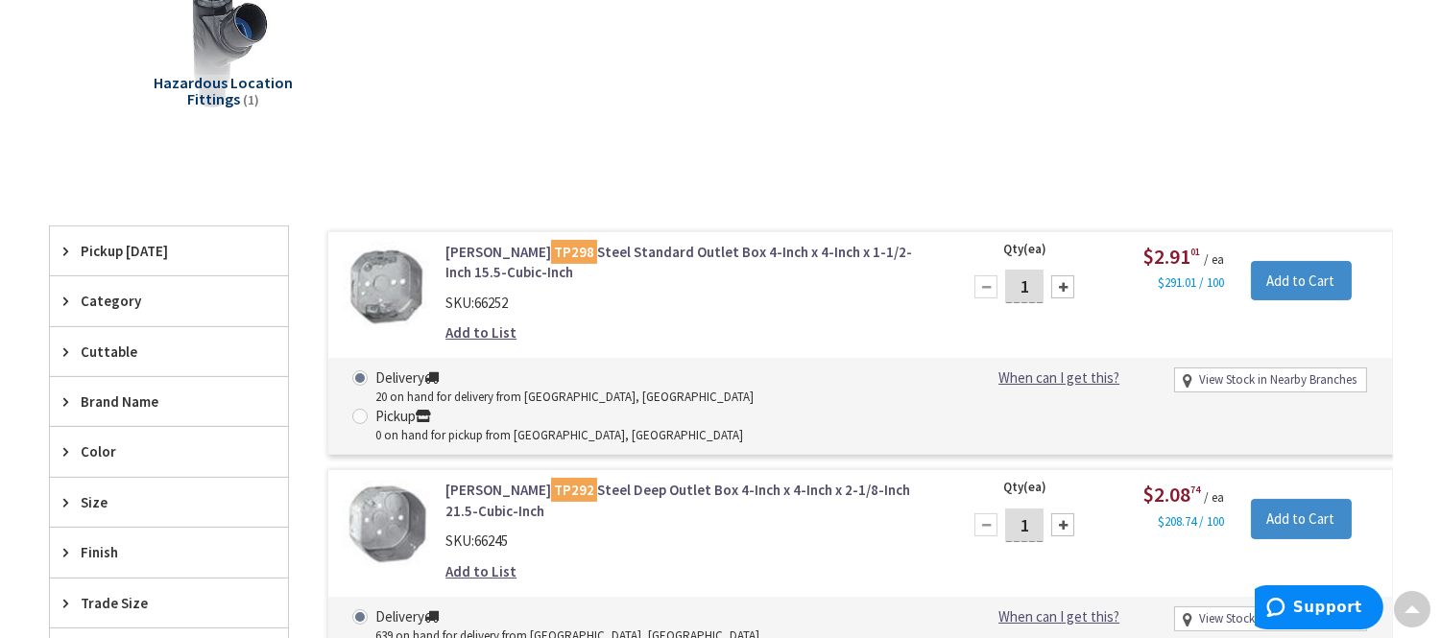
click at [1027, 290] on input "1" at bounding box center [1024, 287] width 38 height 34
click at [736, 250] on link "Crouse-Hinds TP298 Steel Standard Outlet Box 4-Inch x 4-Inch x 1-1/2-Inch 15.5-…" at bounding box center [690, 262] width 489 height 41
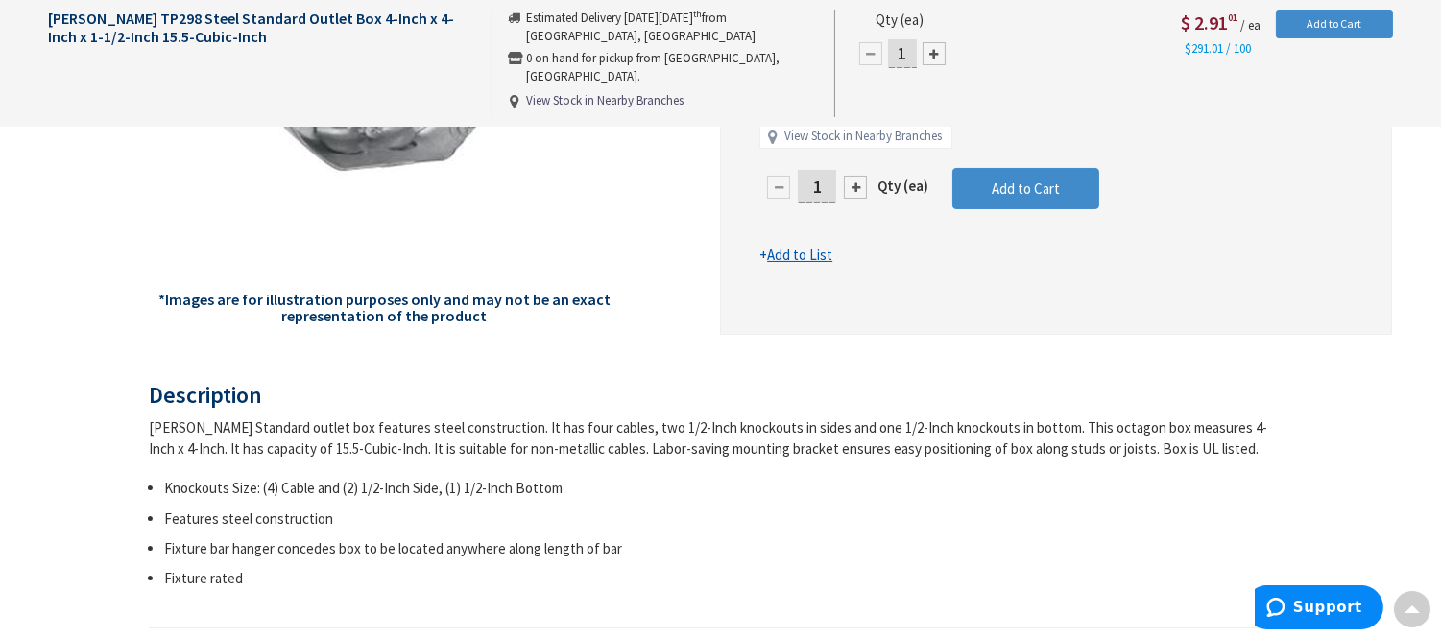
scroll to position [216, 0]
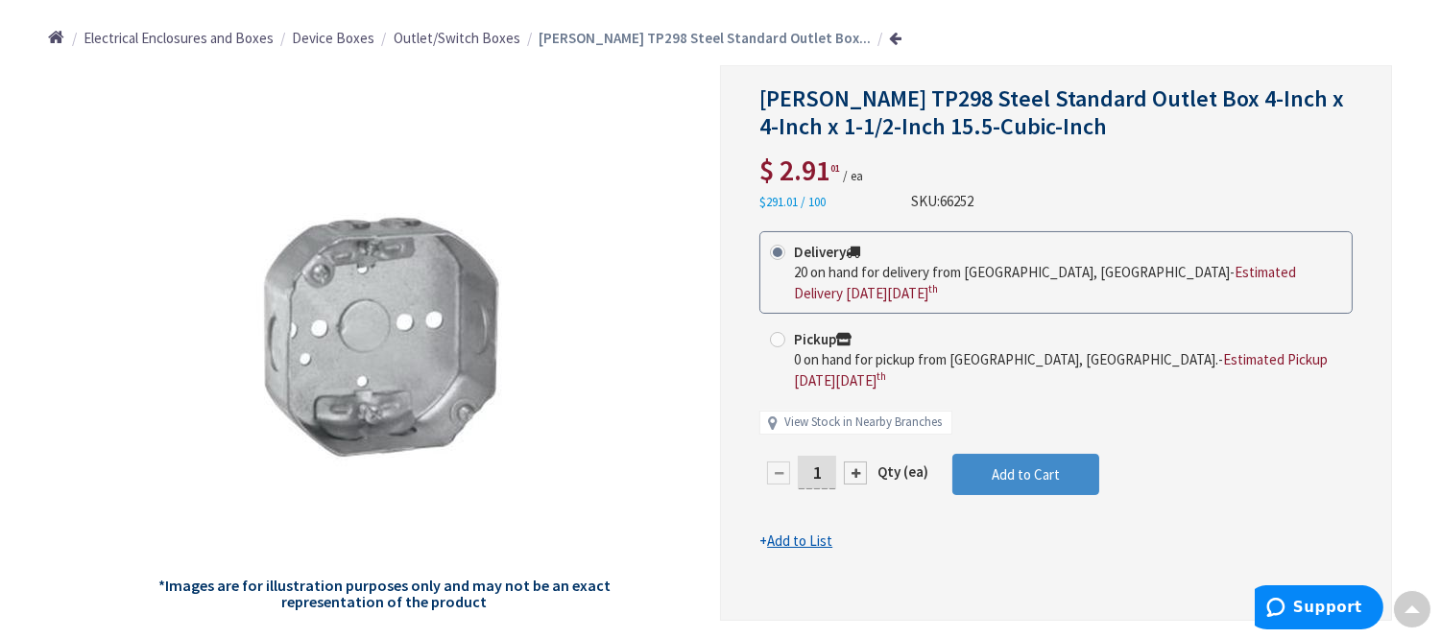
click at [824, 456] on input "1" at bounding box center [817, 473] width 38 height 34
type input "15"
click at [993, 446] on form "This product is Discontinued Delivery 20 on hand for delivery from Middletown, …" at bounding box center [1055, 391] width 593 height 321
click at [994, 454] on button "Add to Cart" at bounding box center [1025, 475] width 147 height 42
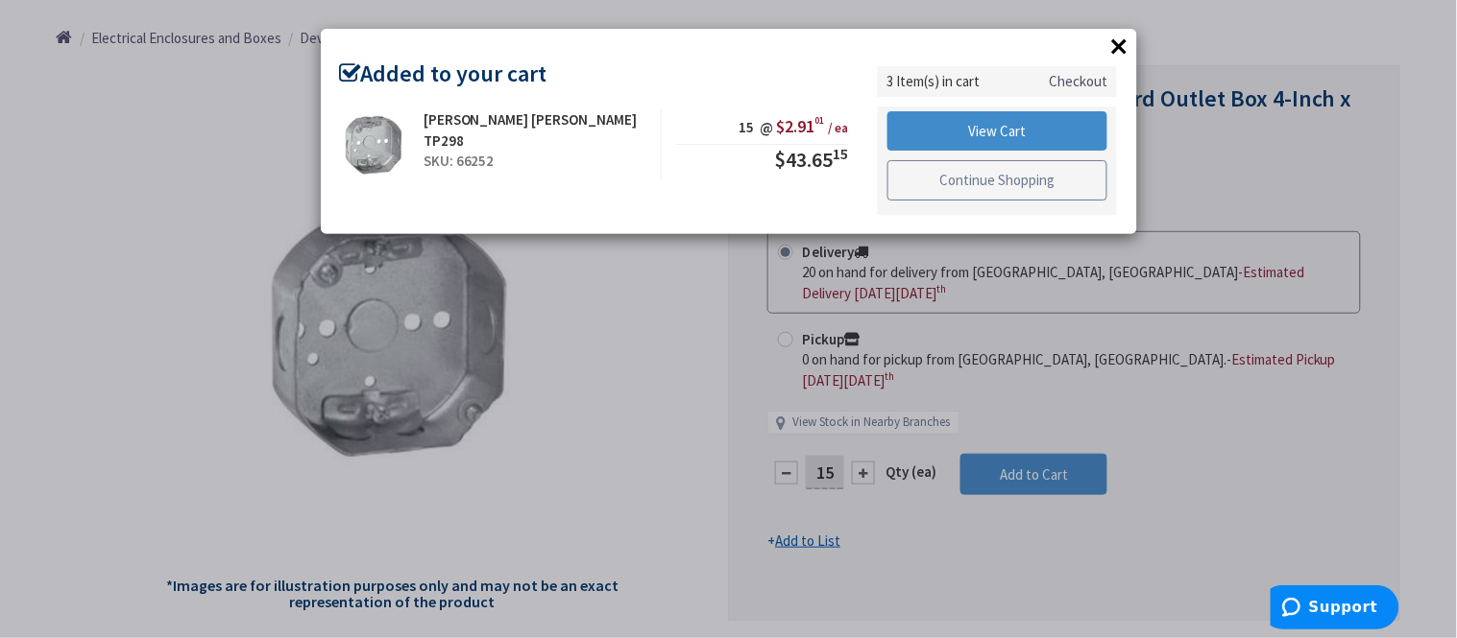
click at [961, 181] on link "Continue Shopping" at bounding box center [997, 180] width 221 height 40
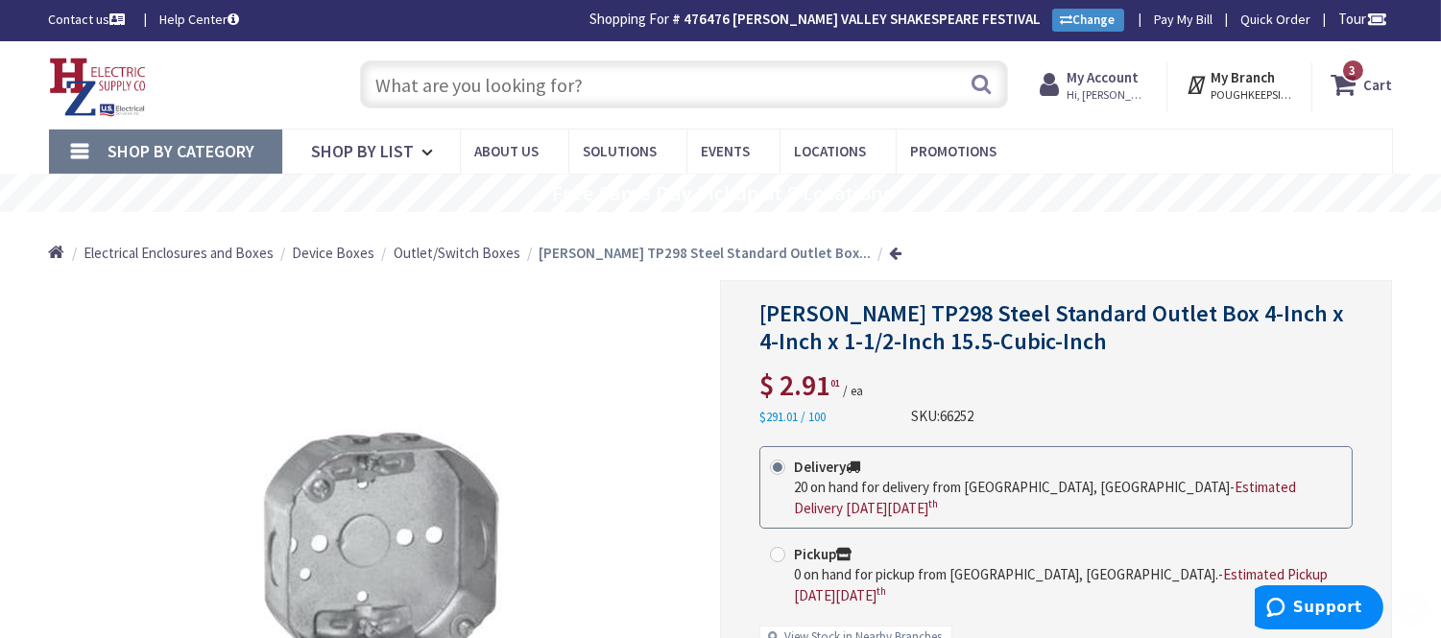
scroll to position [0, 0]
click at [416, 89] on input "text" at bounding box center [684, 85] width 648 height 48
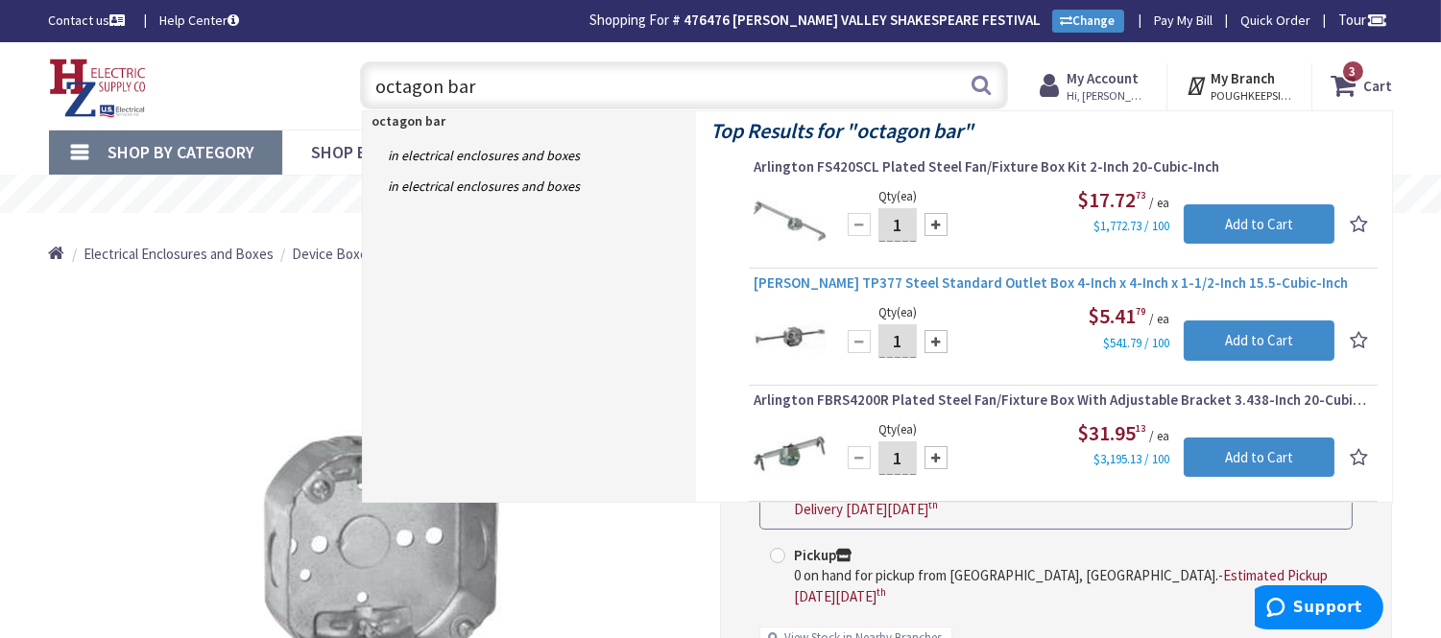
type input "octagon bar"
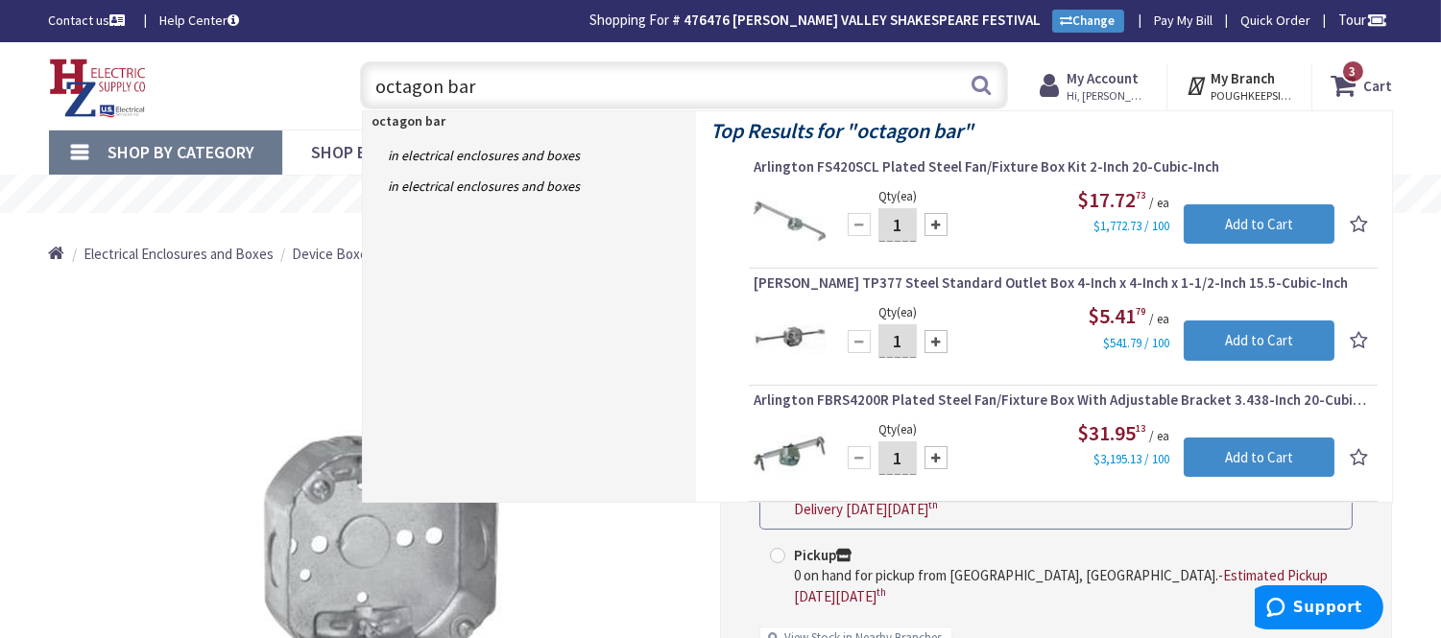
click at [1003, 292] on span "[PERSON_NAME] TP377 Steel Standard Outlet Box 4-Inch x 4-Inch x 1-1/2-Inch 15.5…" at bounding box center [1063, 283] width 619 height 19
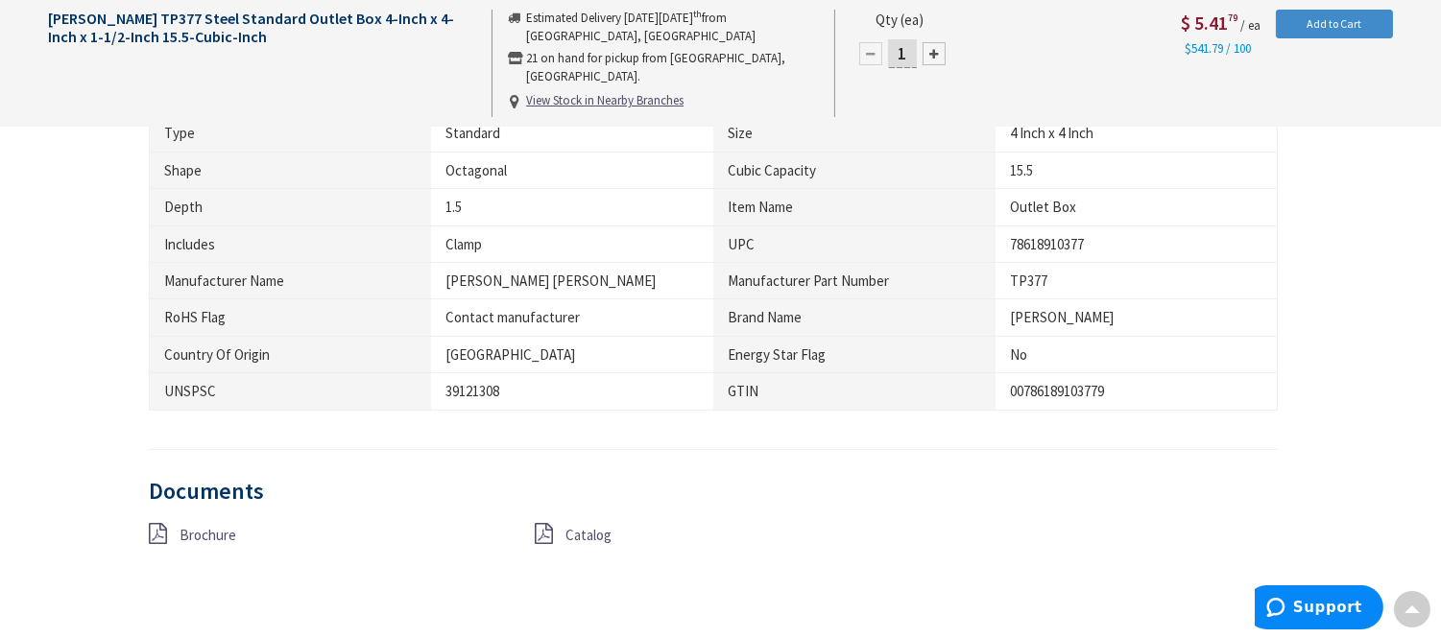
scroll to position [1280, 0]
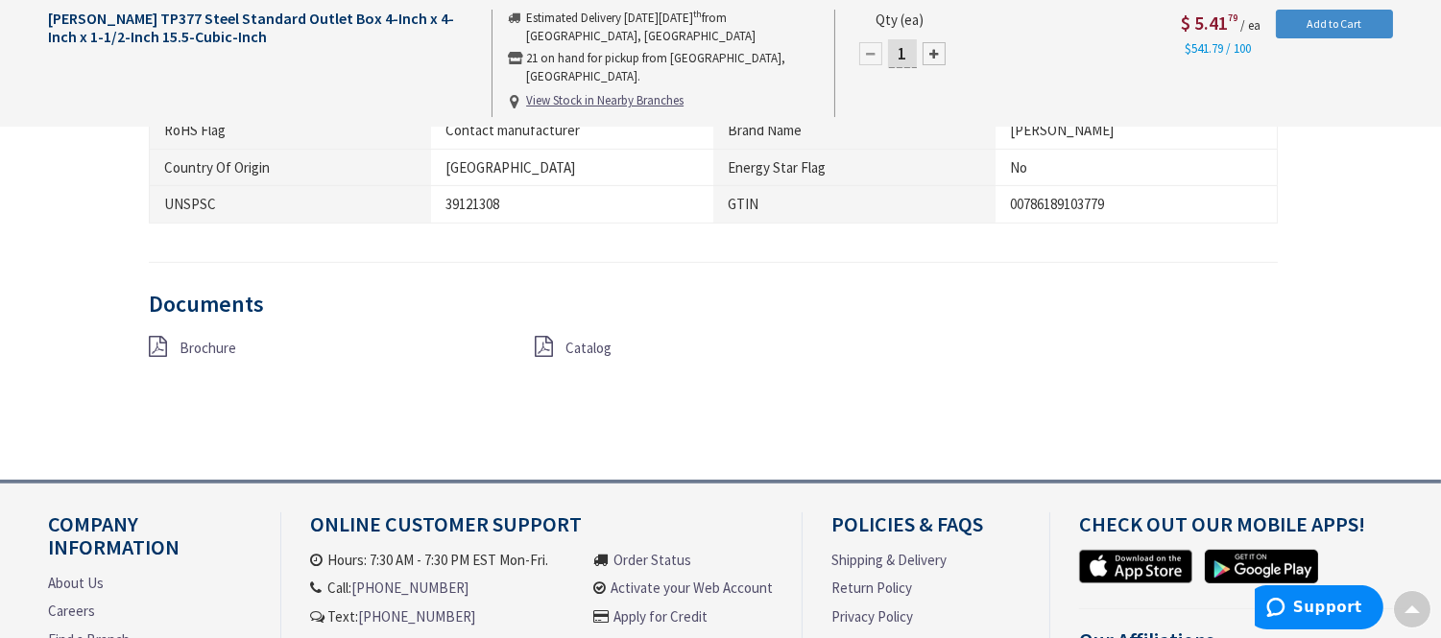
click at [161, 349] on icon at bounding box center [158, 346] width 18 height 21
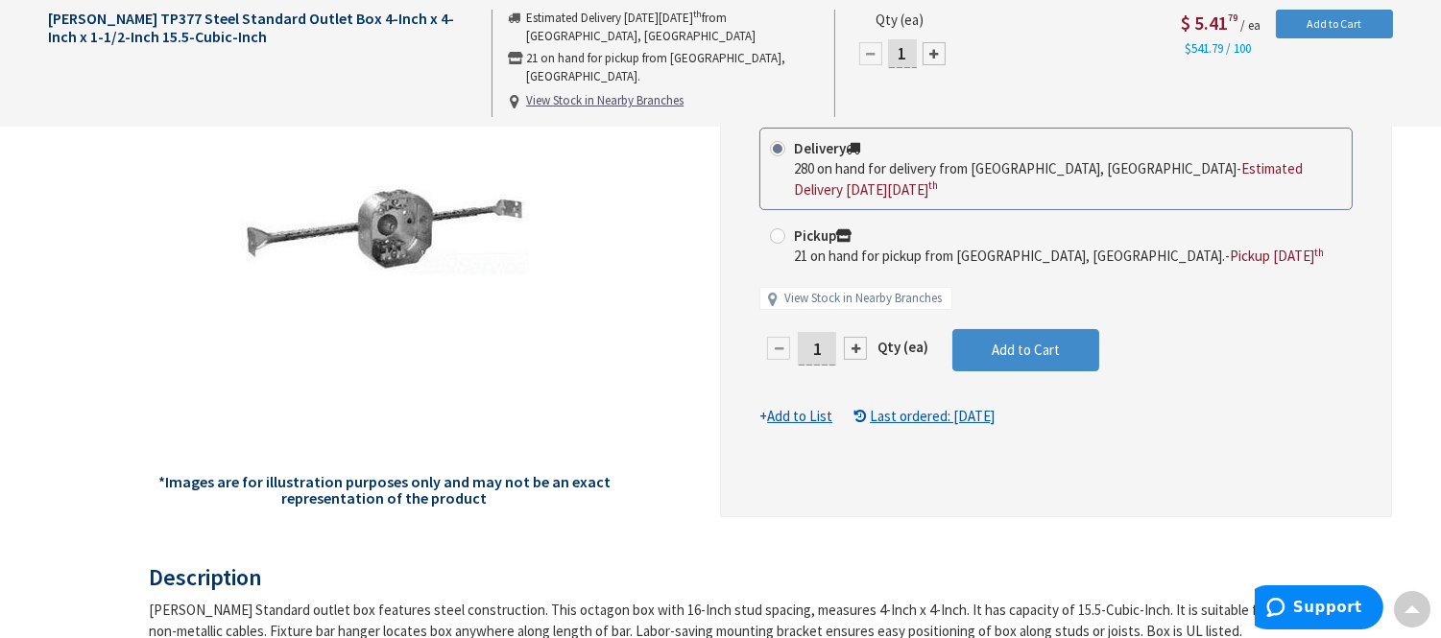
scroll to position [213, 0]
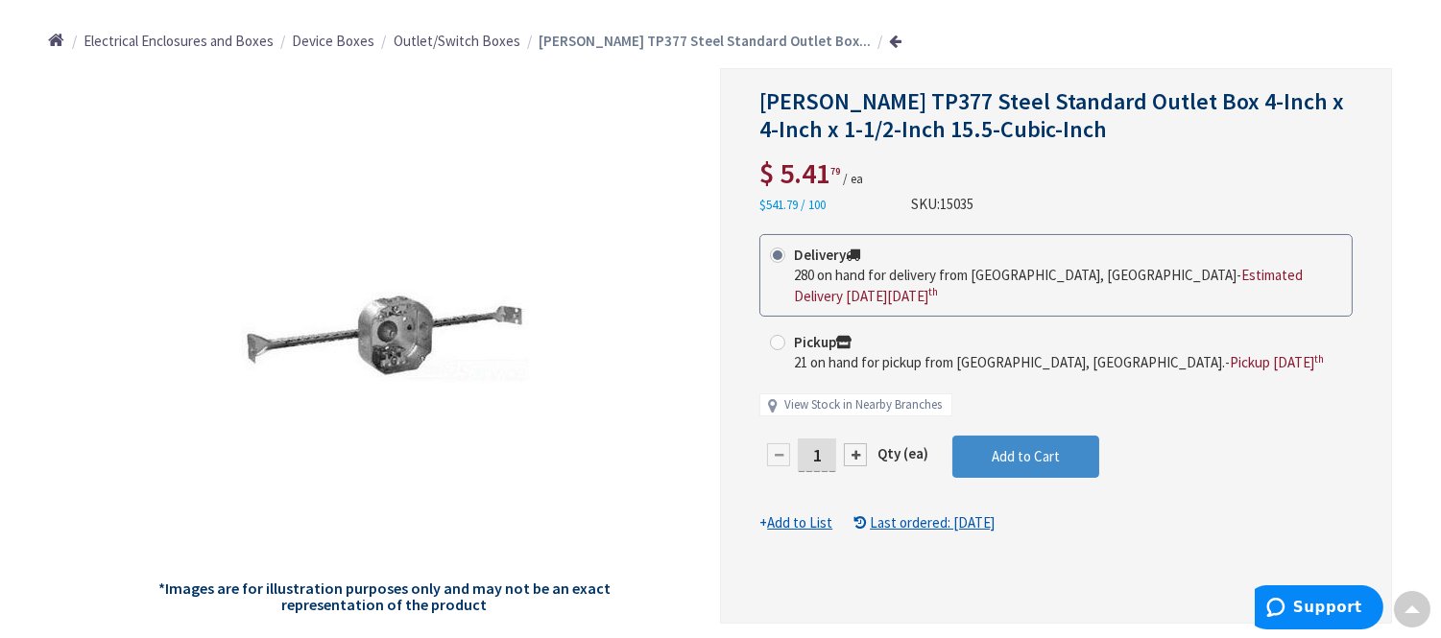
click at [828, 439] on input "1" at bounding box center [817, 456] width 38 height 34
type input "10"
click at [963, 451] on form "This product is Discontinued Delivery 280 on hand for delivery from [GEOGRAPHIC…" at bounding box center [1055, 384] width 593 height 300
click at [963, 451] on button "Add to Cart" at bounding box center [1025, 457] width 147 height 42
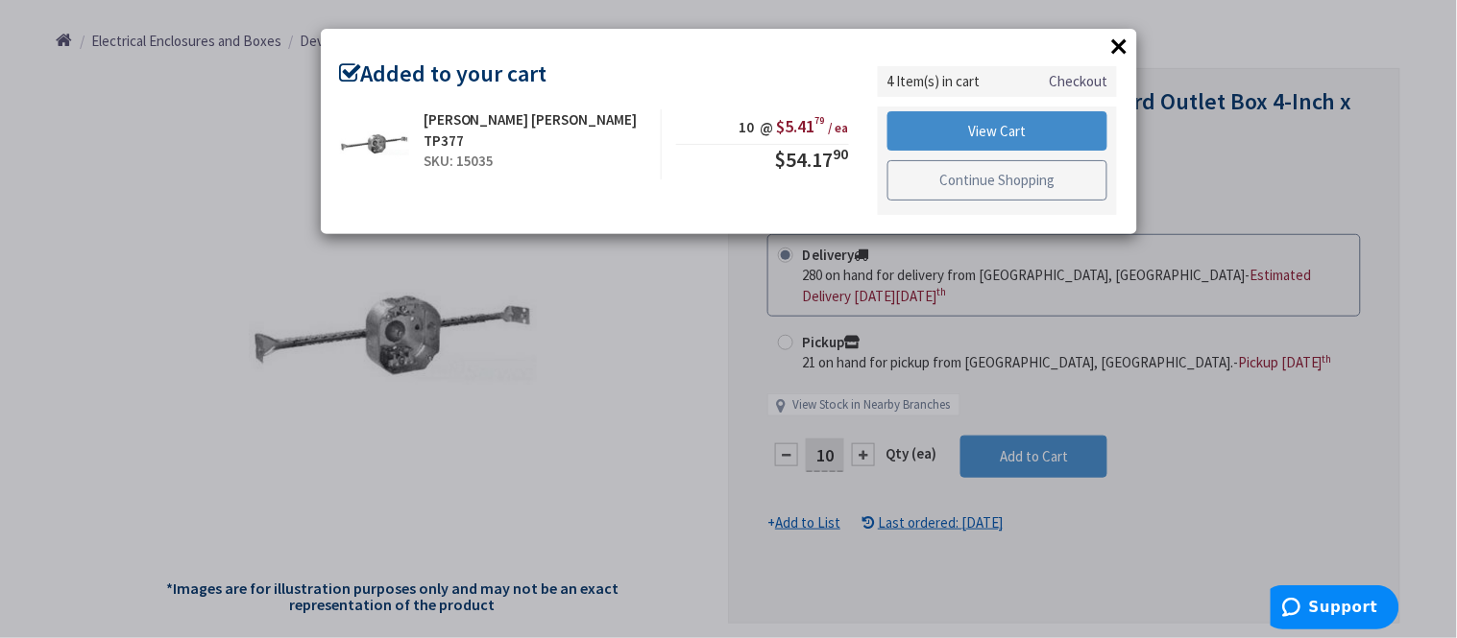
click at [966, 178] on link "Continue Shopping" at bounding box center [997, 180] width 221 height 40
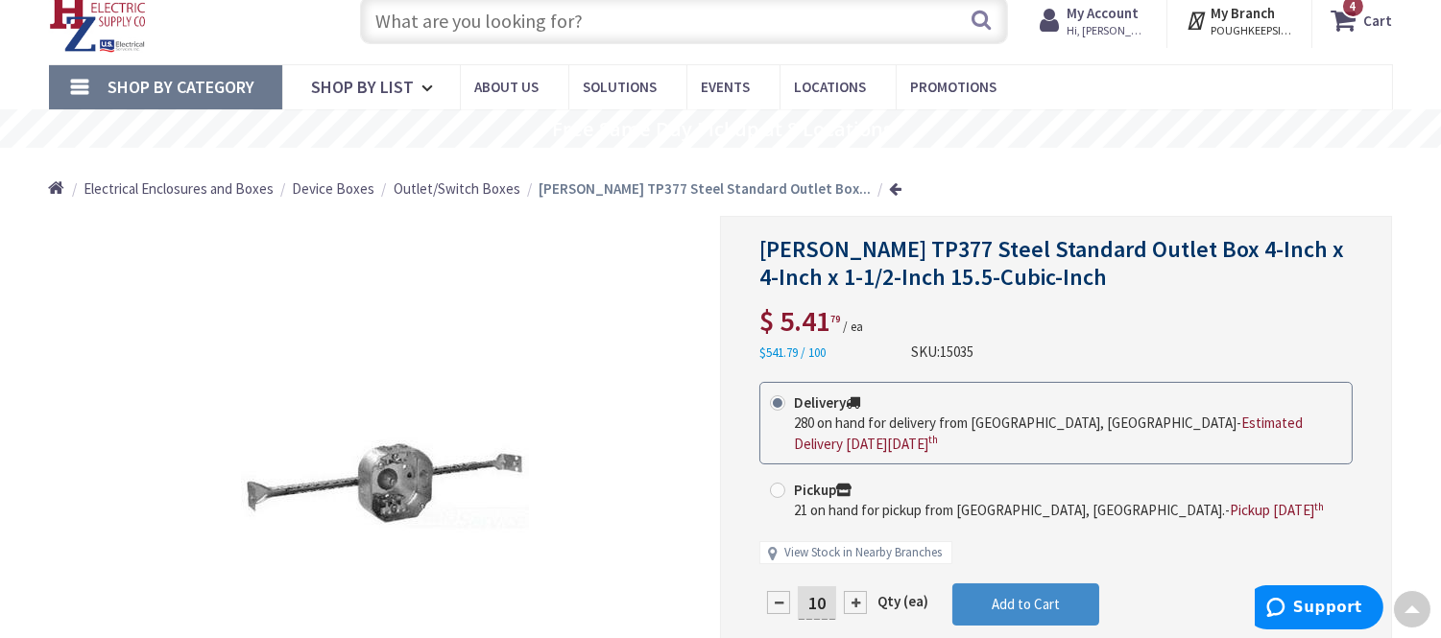
scroll to position [0, 0]
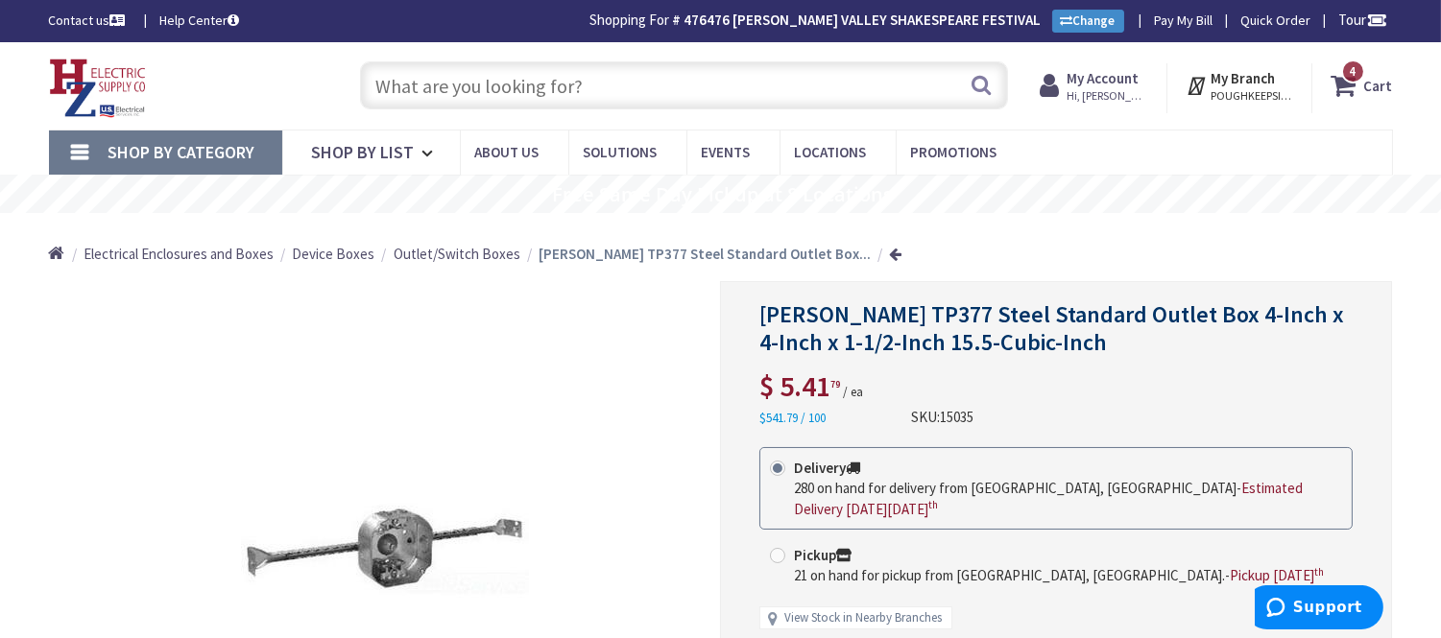
click at [1356, 73] on span "4" at bounding box center [1353, 71] width 7 height 16
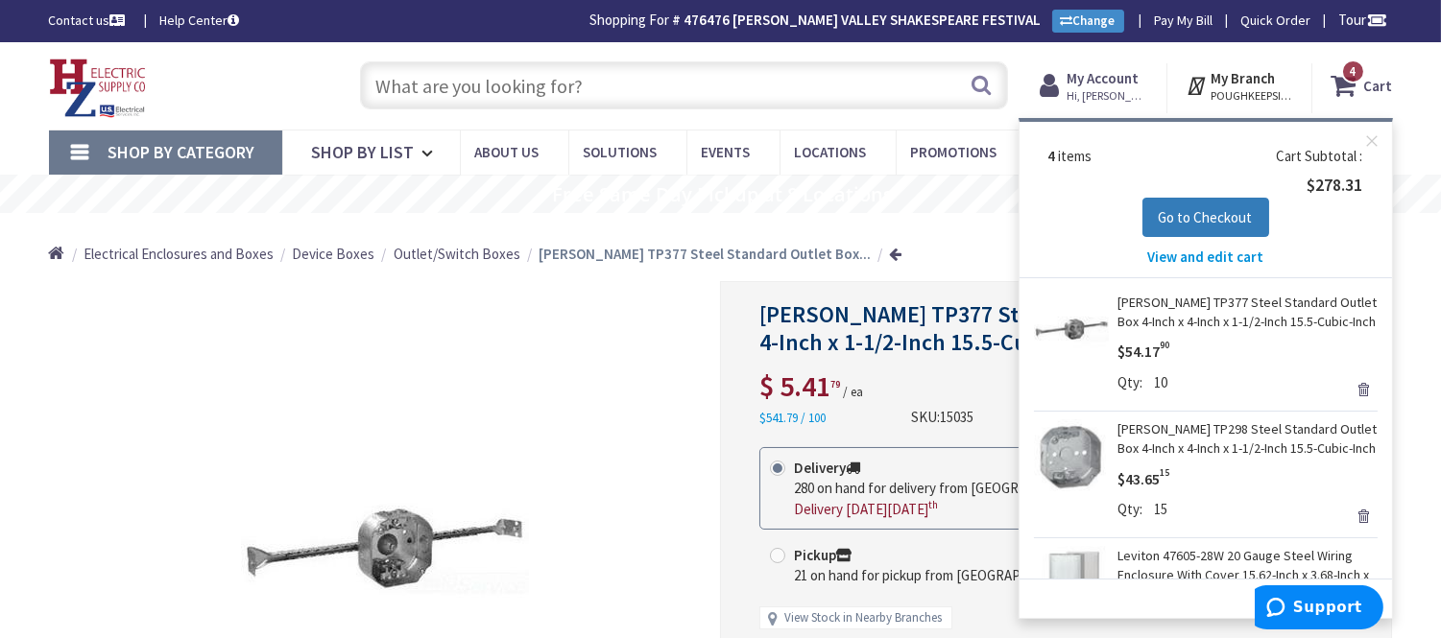
click at [1239, 216] on span "Go to Checkout" at bounding box center [1206, 217] width 94 height 18
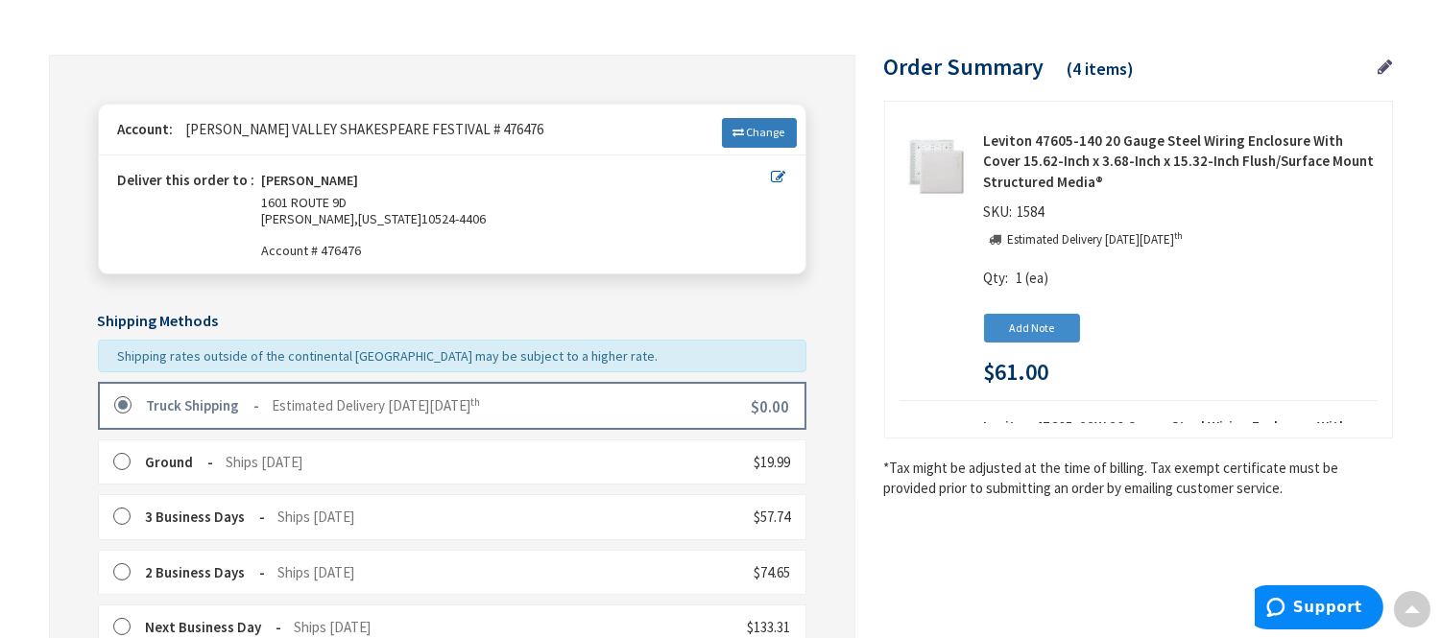
click at [741, 138] on icon at bounding box center [740, 133] width 12 height 12
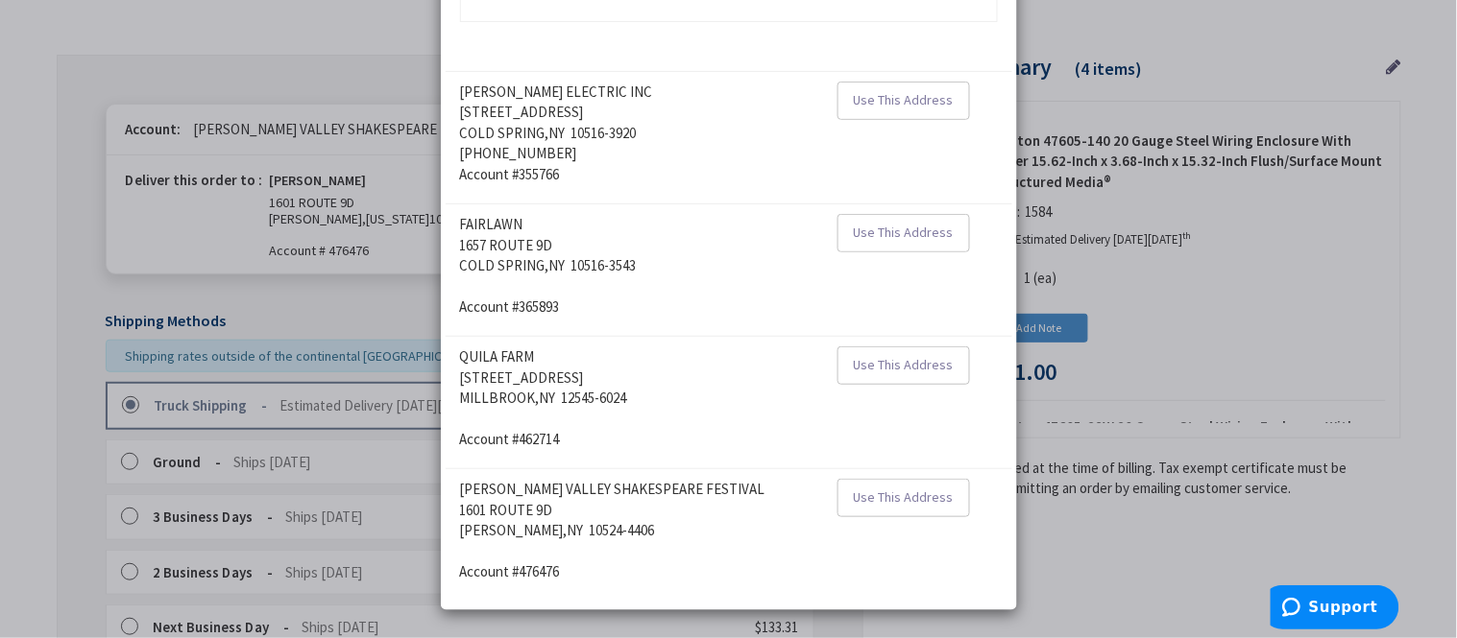
scroll to position [20, 0]
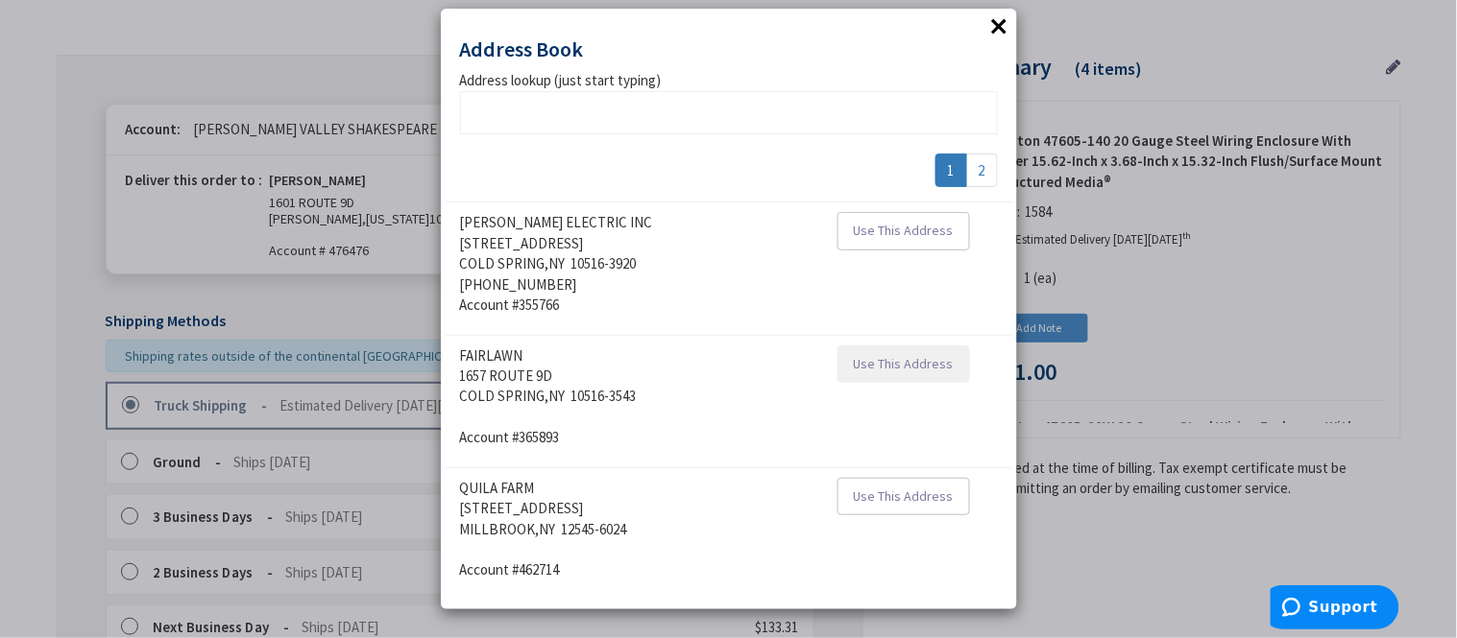
click at [913, 372] on span "Use This Address" at bounding box center [904, 363] width 100 height 17
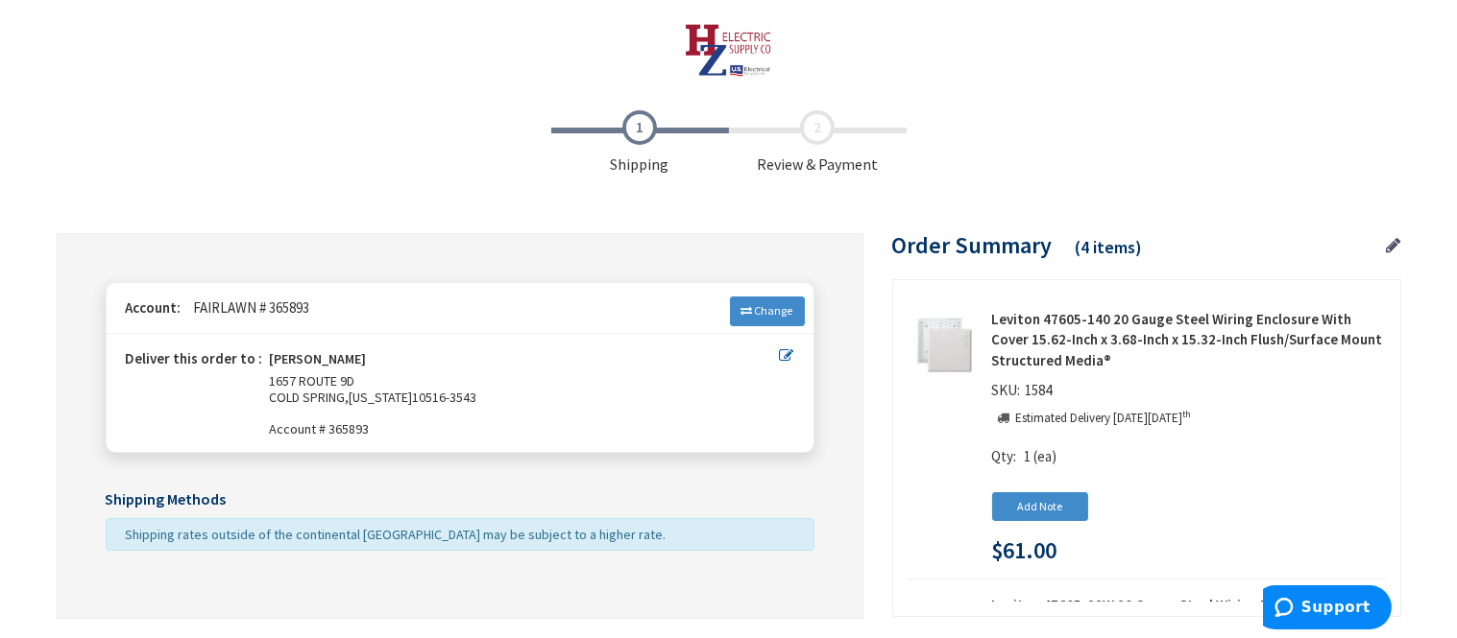
scroll to position [107, 0]
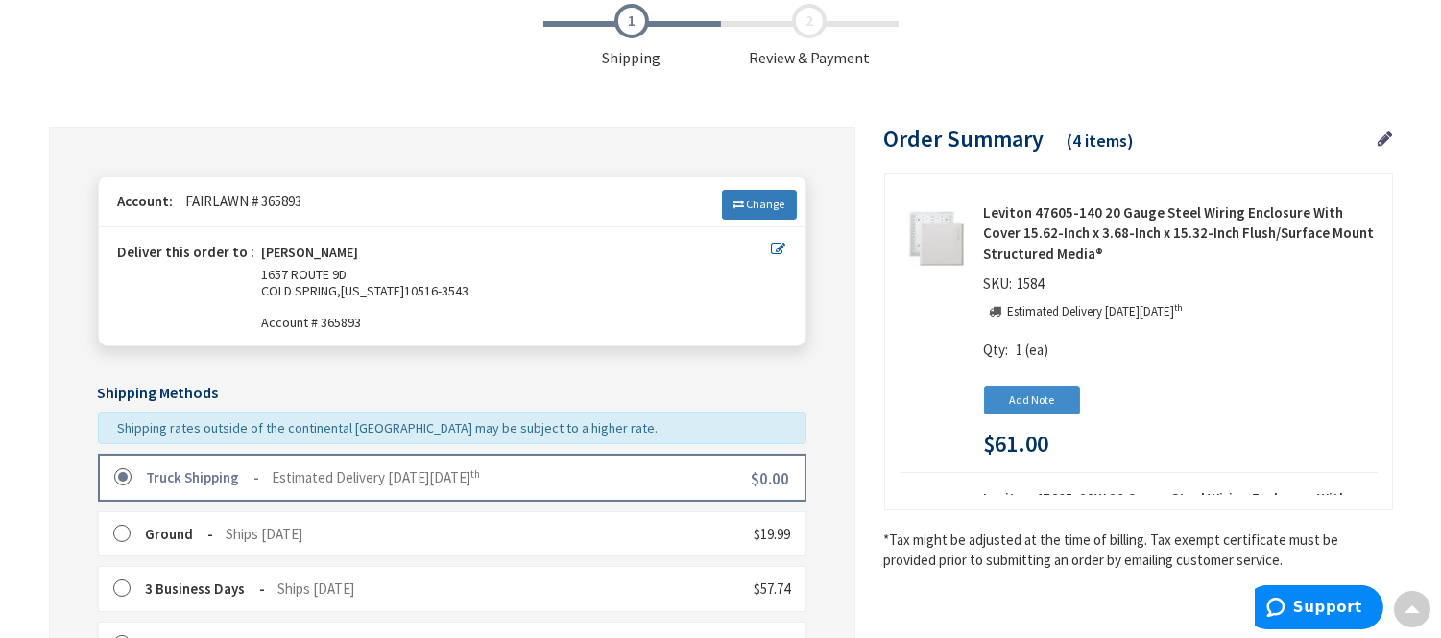
click at [745, 211] on link "Change" at bounding box center [759, 204] width 75 height 29
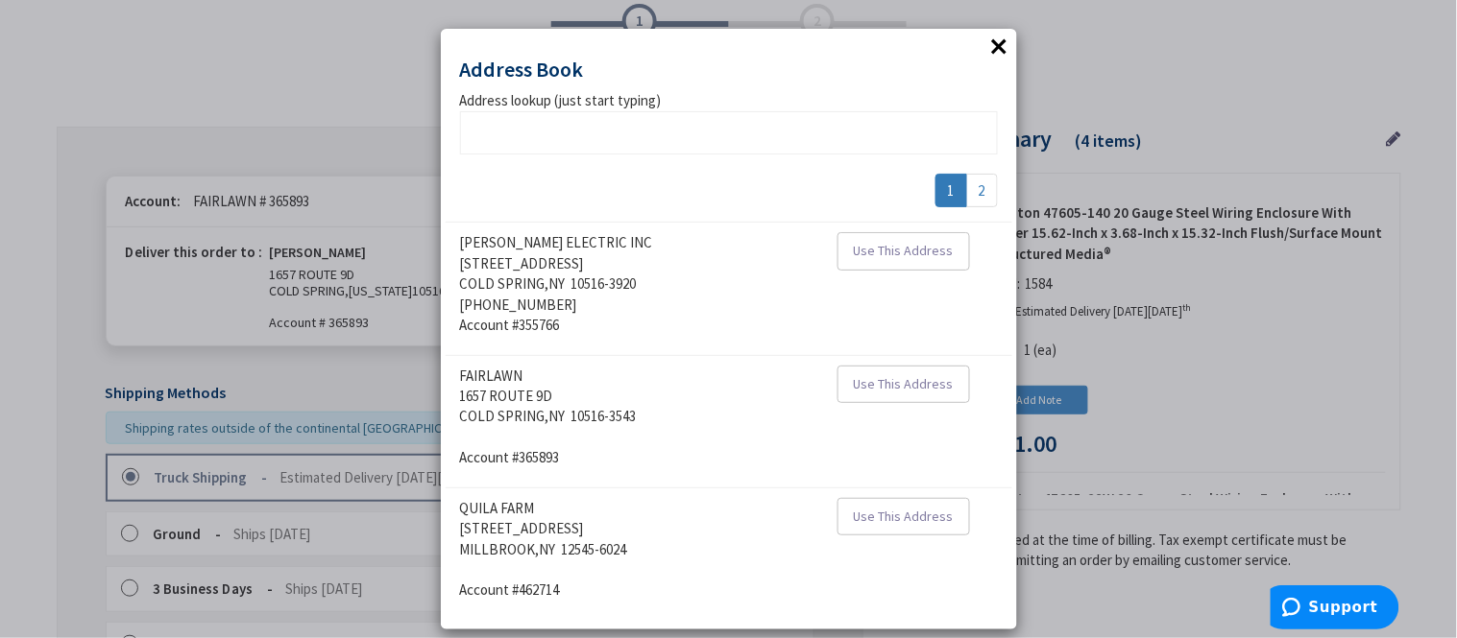
scroll to position [20, 0]
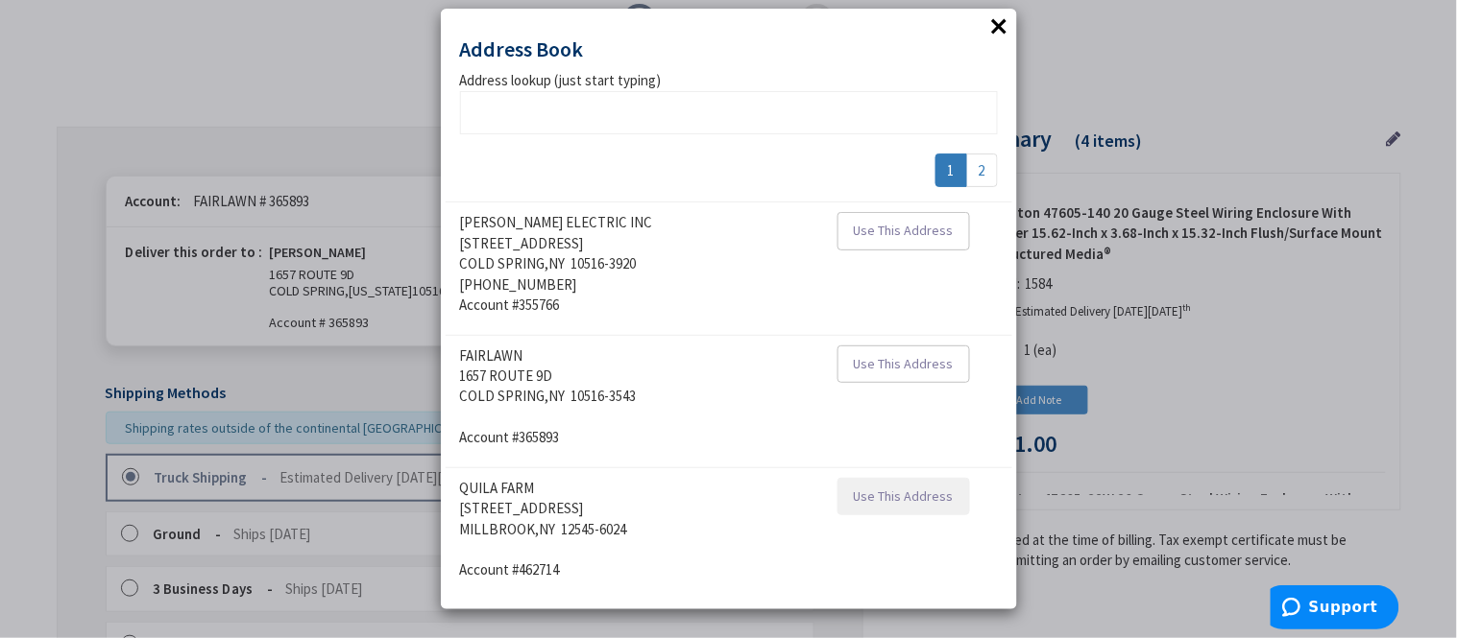
click at [875, 497] on span "Use This Address" at bounding box center [904, 496] width 100 height 17
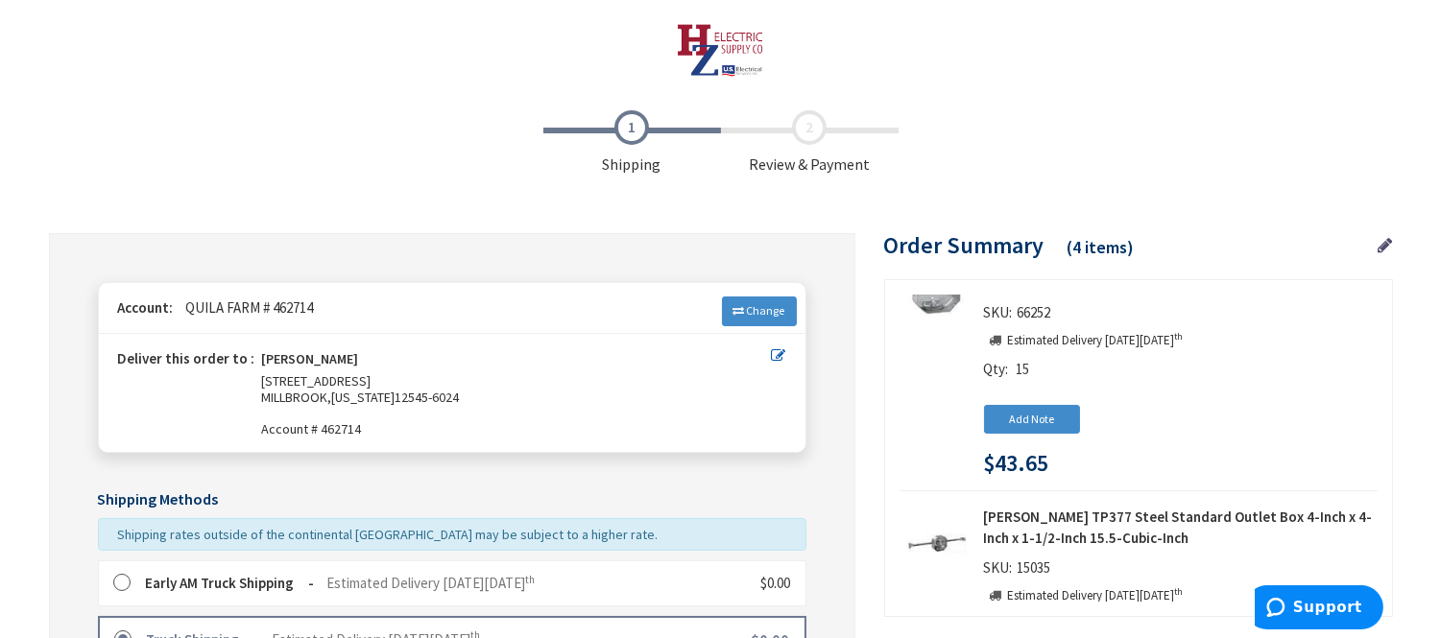
scroll to position [746, 0]
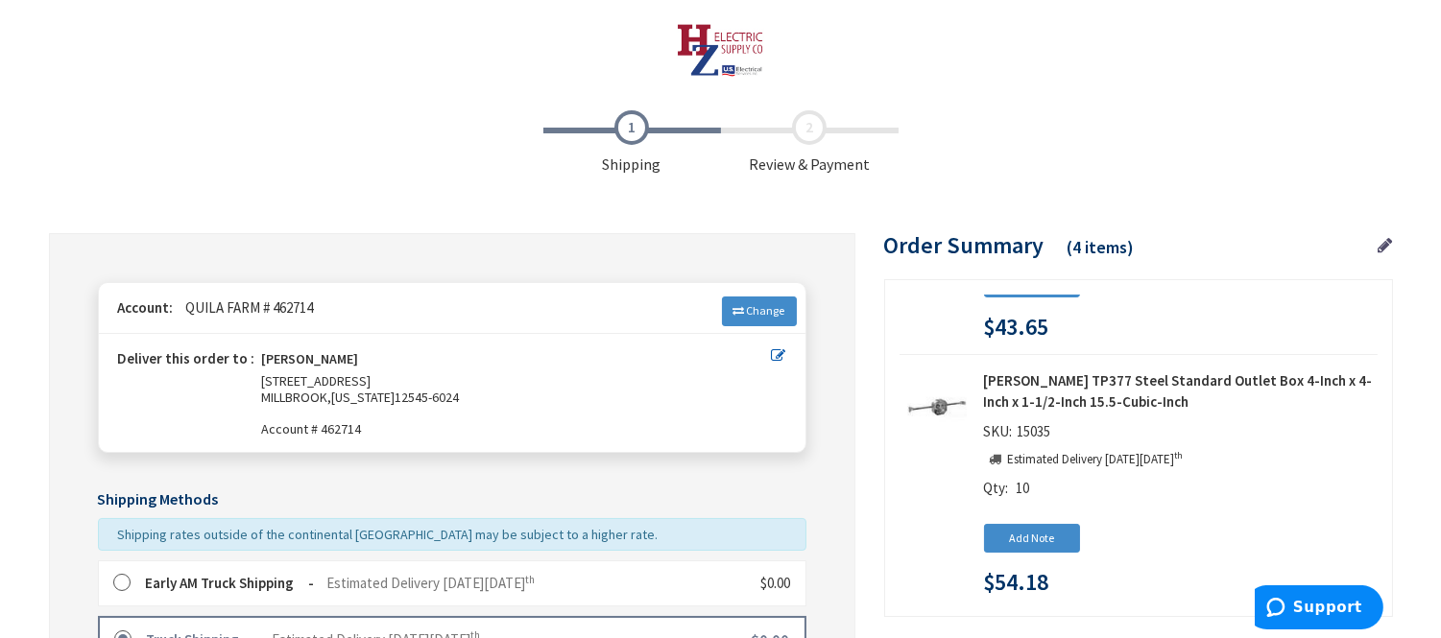
click at [113, 578] on label at bounding box center [128, 583] width 30 height 19
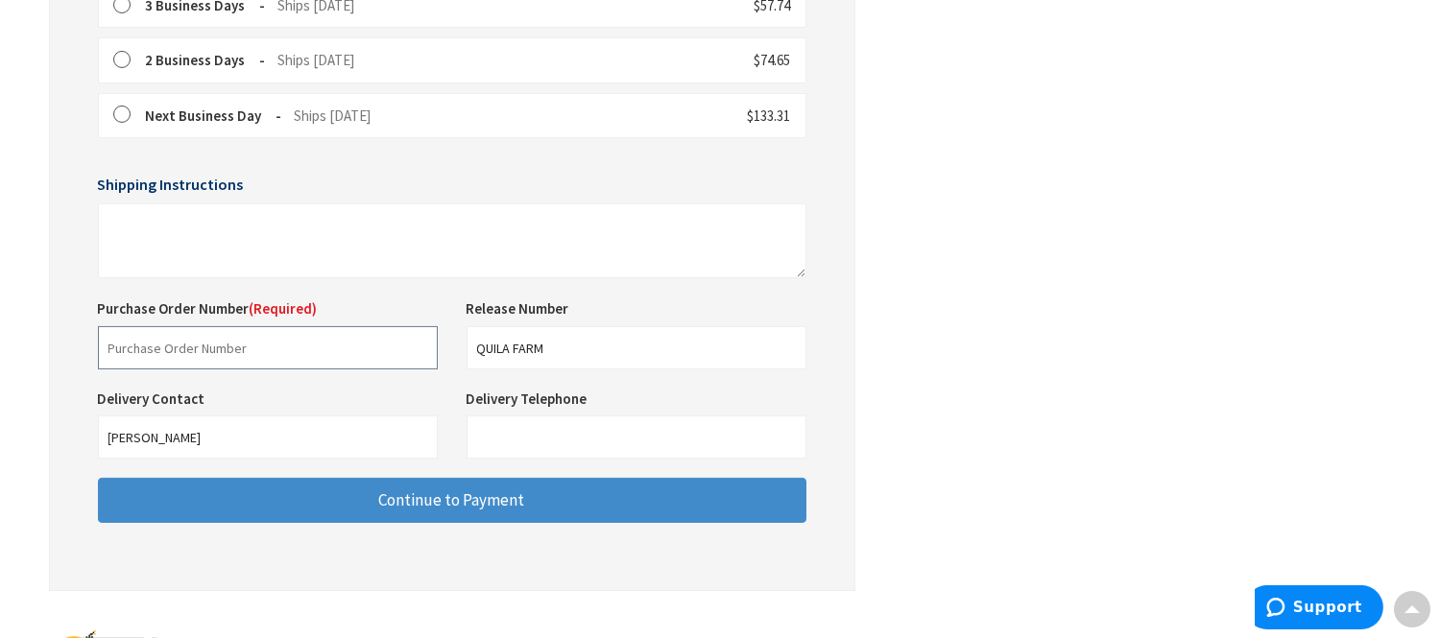
click at [185, 351] on input "text" at bounding box center [268, 347] width 340 height 43
type input "Quila Farm"
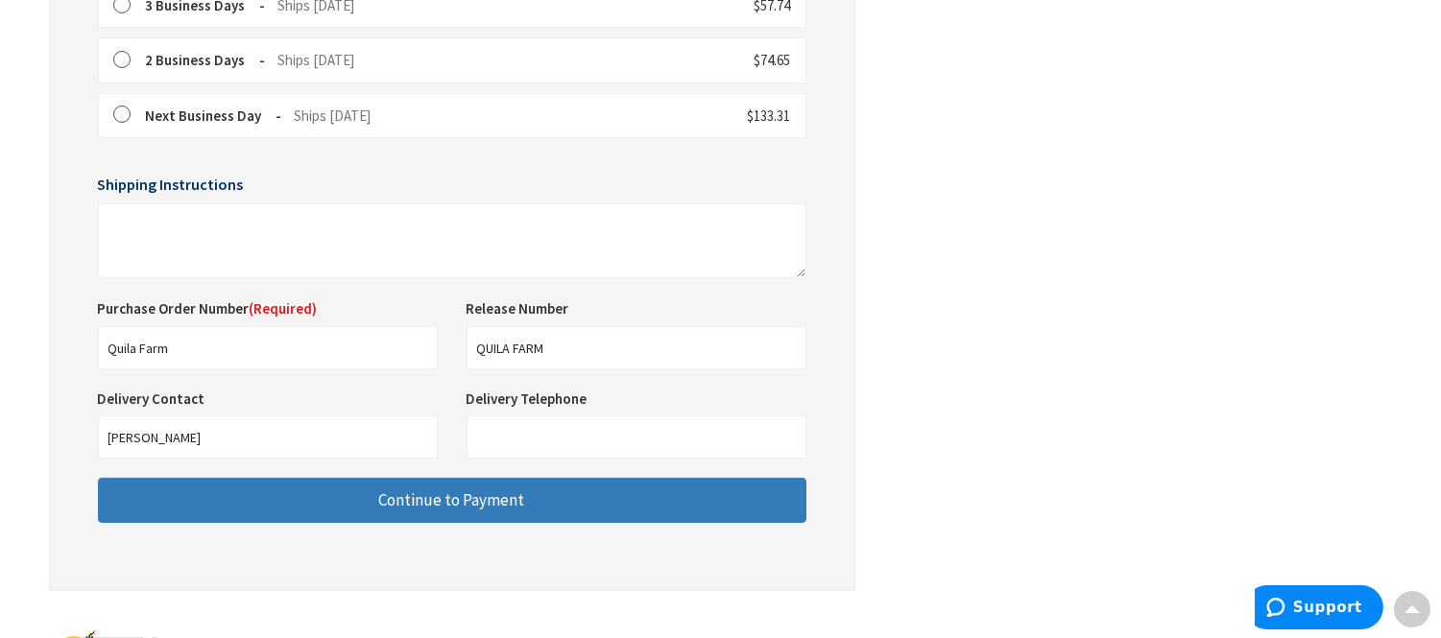
click at [323, 506] on button "Continue to Payment" at bounding box center [452, 500] width 709 height 45
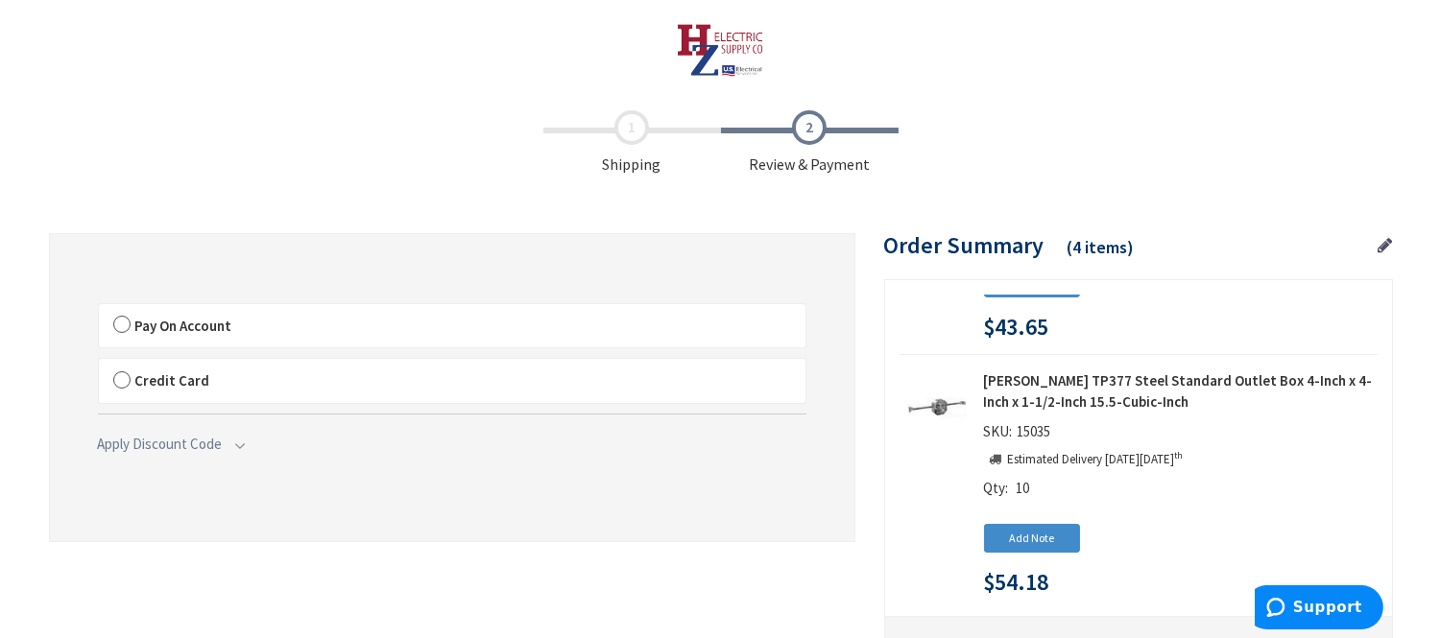
click at [122, 324] on label "Pay On Account" at bounding box center [452, 326] width 707 height 44
click at [99, 308] on input "Pay On Account" at bounding box center [99, 308] width 0 height 0
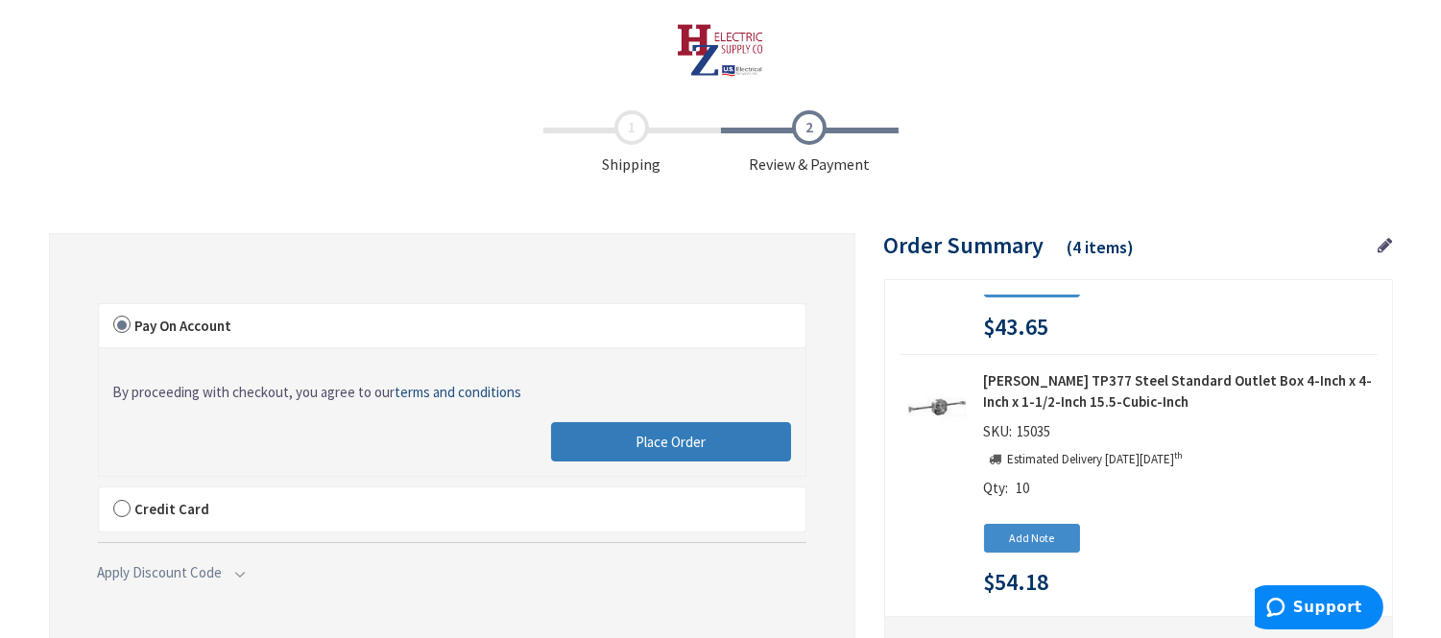
click at [663, 436] on span "Place Order" at bounding box center [671, 442] width 70 height 18
